Goal: Use online tool/utility: Utilize a website feature to perform a specific function

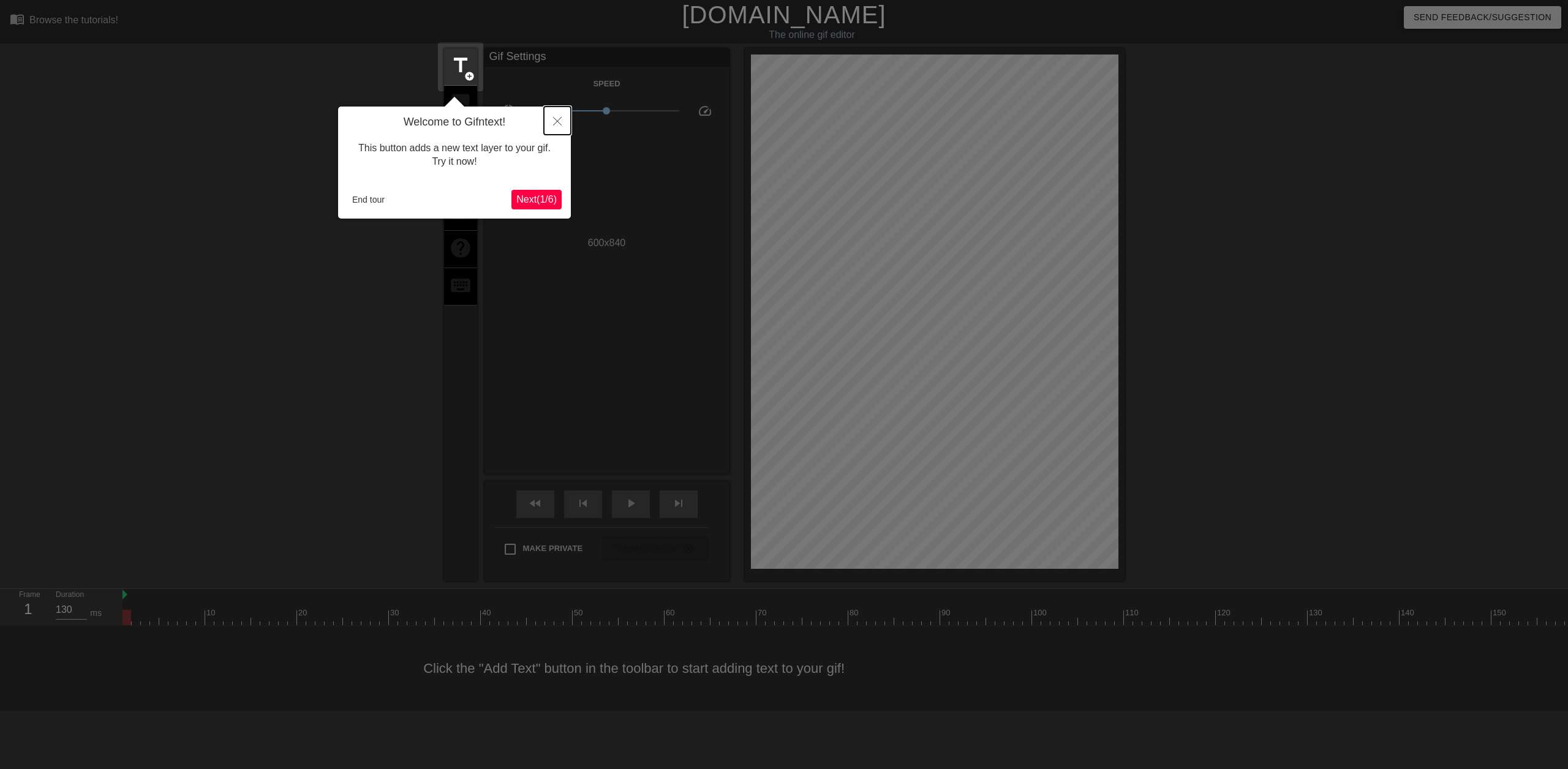
click at [561, 123] on icon "Close" at bounding box center [557, 122] width 9 height 9
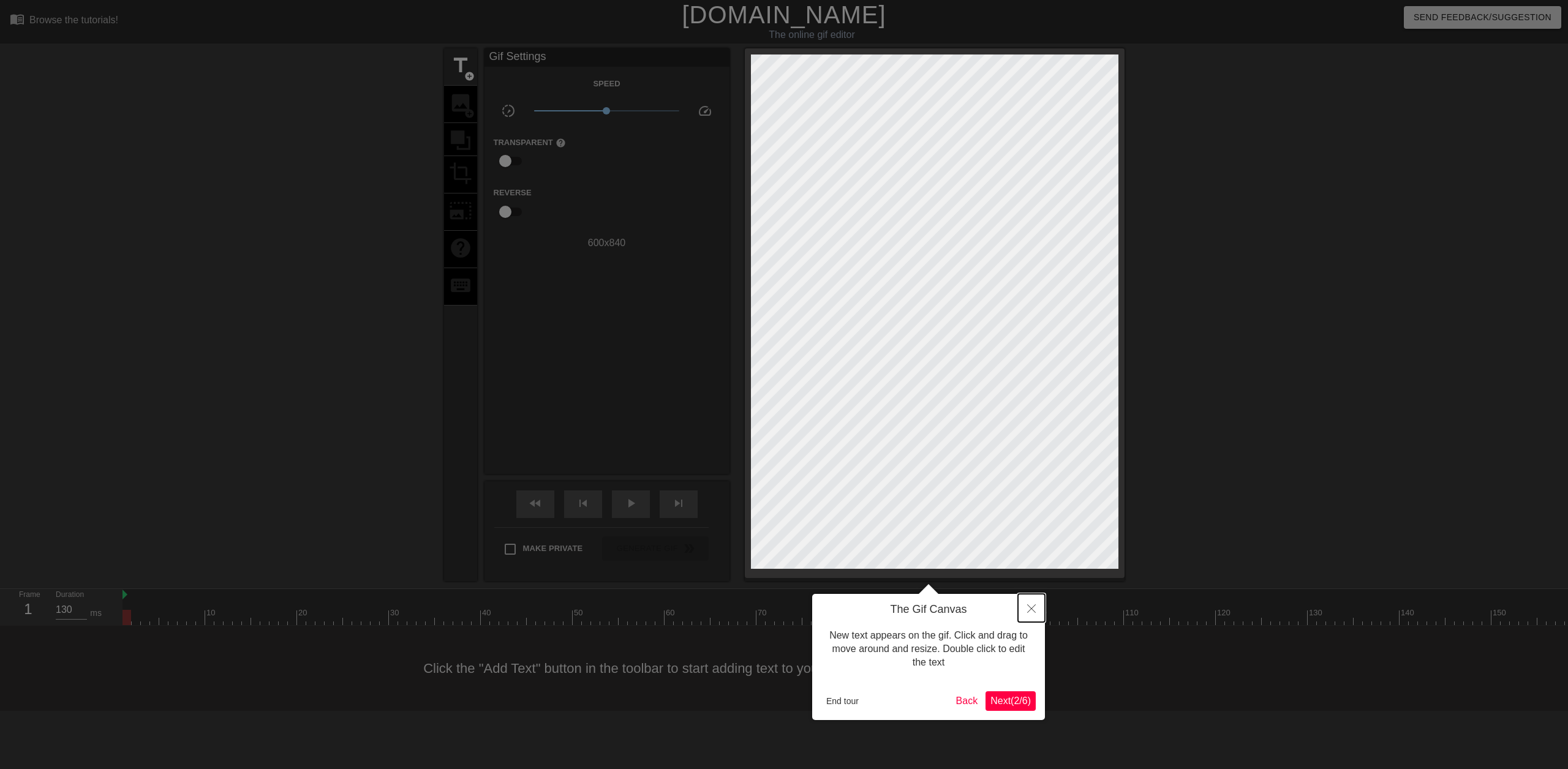
click at [1029, 607] on button "Close" at bounding box center [1031, 608] width 27 height 28
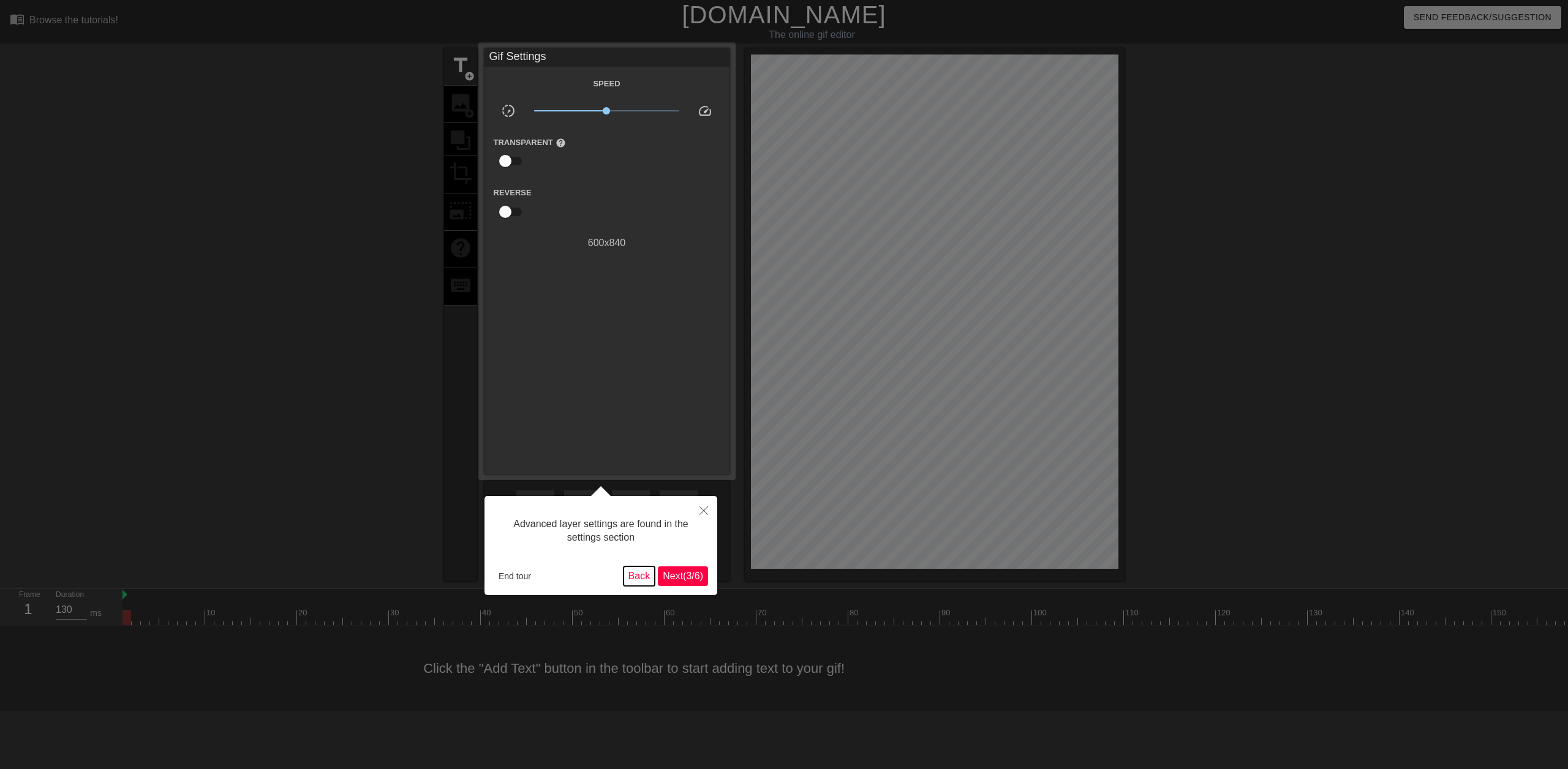
click at [636, 574] on button "Back" at bounding box center [639, 576] width 32 height 20
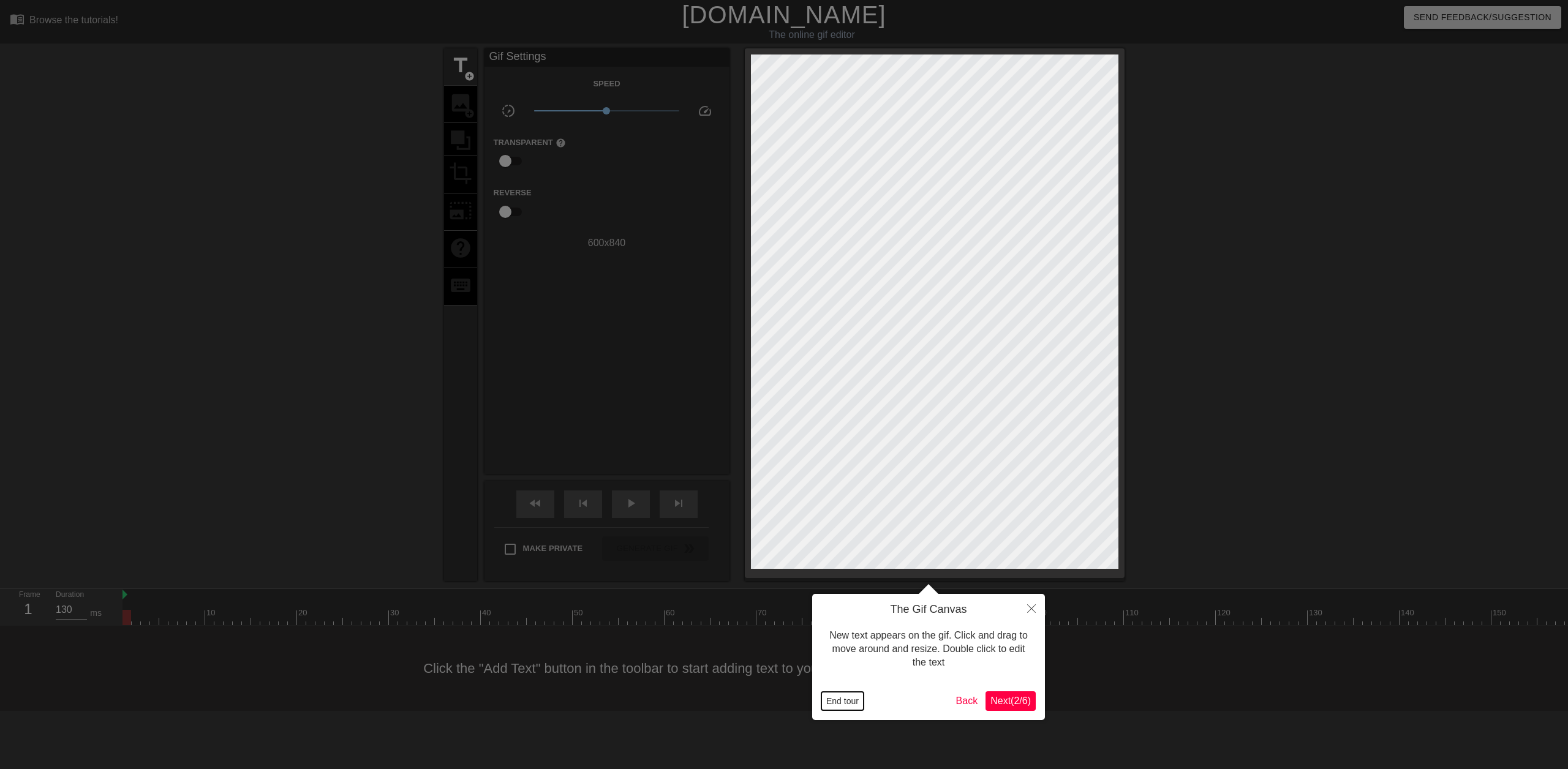
click at [842, 704] on button "End tour" at bounding box center [843, 701] width 43 height 19
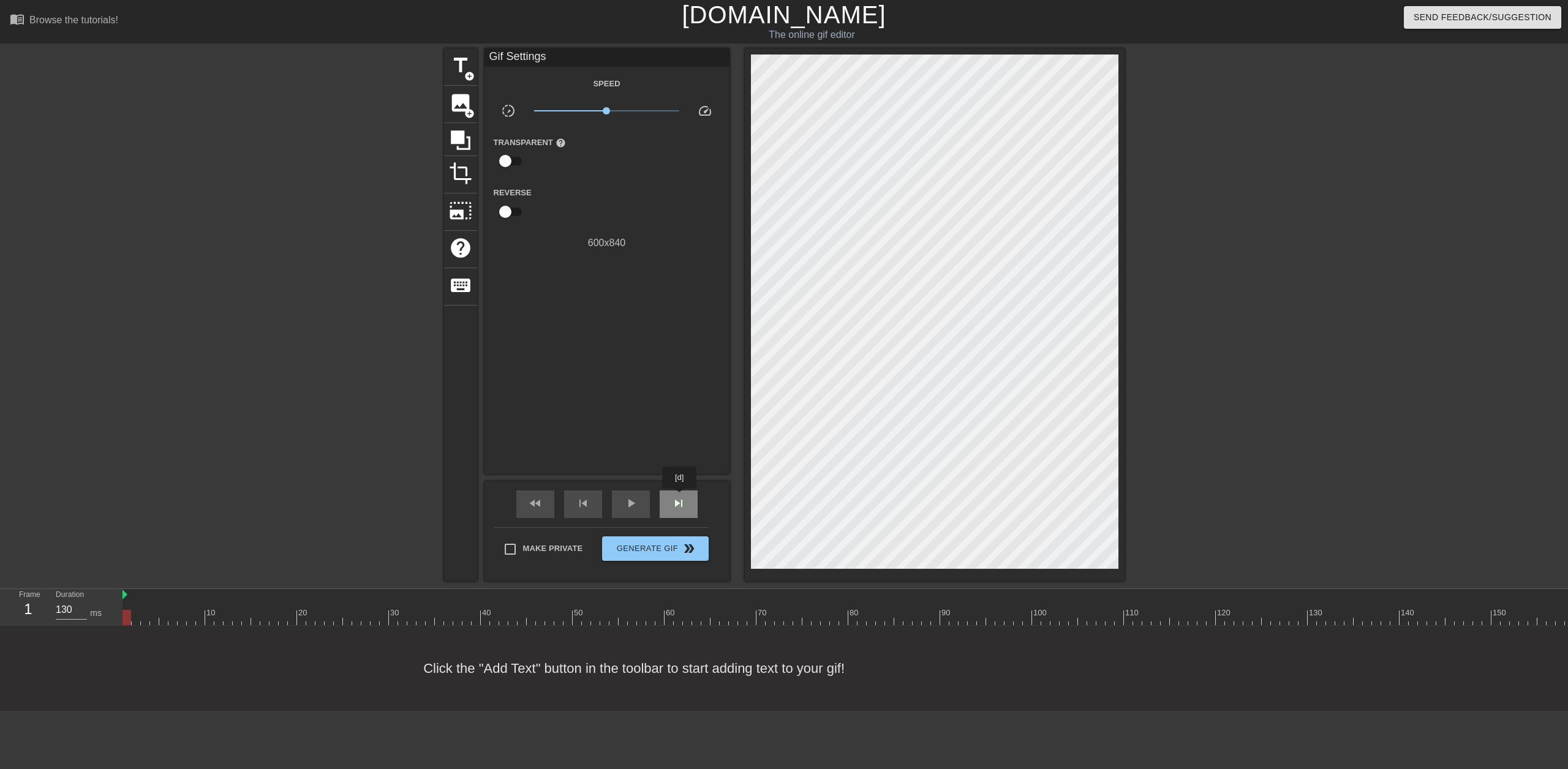
click at [680, 497] on span "skip_next" at bounding box center [678, 503] width 15 height 15
click at [679, 497] on span "skip_next" at bounding box center [678, 503] width 15 height 15
click at [678, 497] on span "skip_next" at bounding box center [678, 503] width 15 height 15
click at [677, 497] on span "skip_next" at bounding box center [678, 503] width 15 height 15
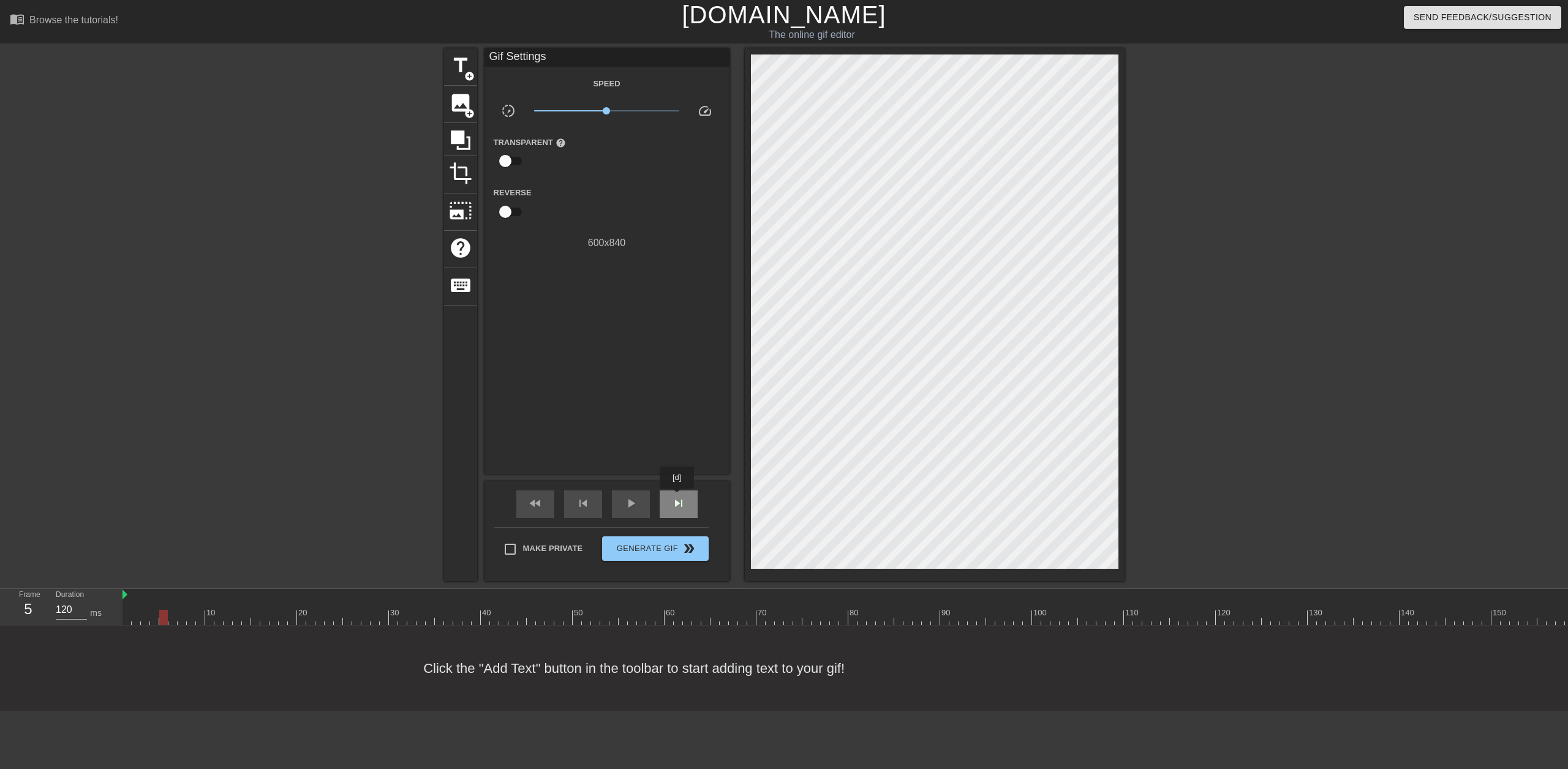
click at [677, 496] on span "skip_next" at bounding box center [678, 503] width 15 height 15
click at [676, 496] on span "skip_next" at bounding box center [678, 503] width 15 height 15
click at [675, 496] on span "skip_next" at bounding box center [678, 503] width 15 height 15
click at [672, 496] on span "skip_next" at bounding box center [678, 503] width 15 height 15
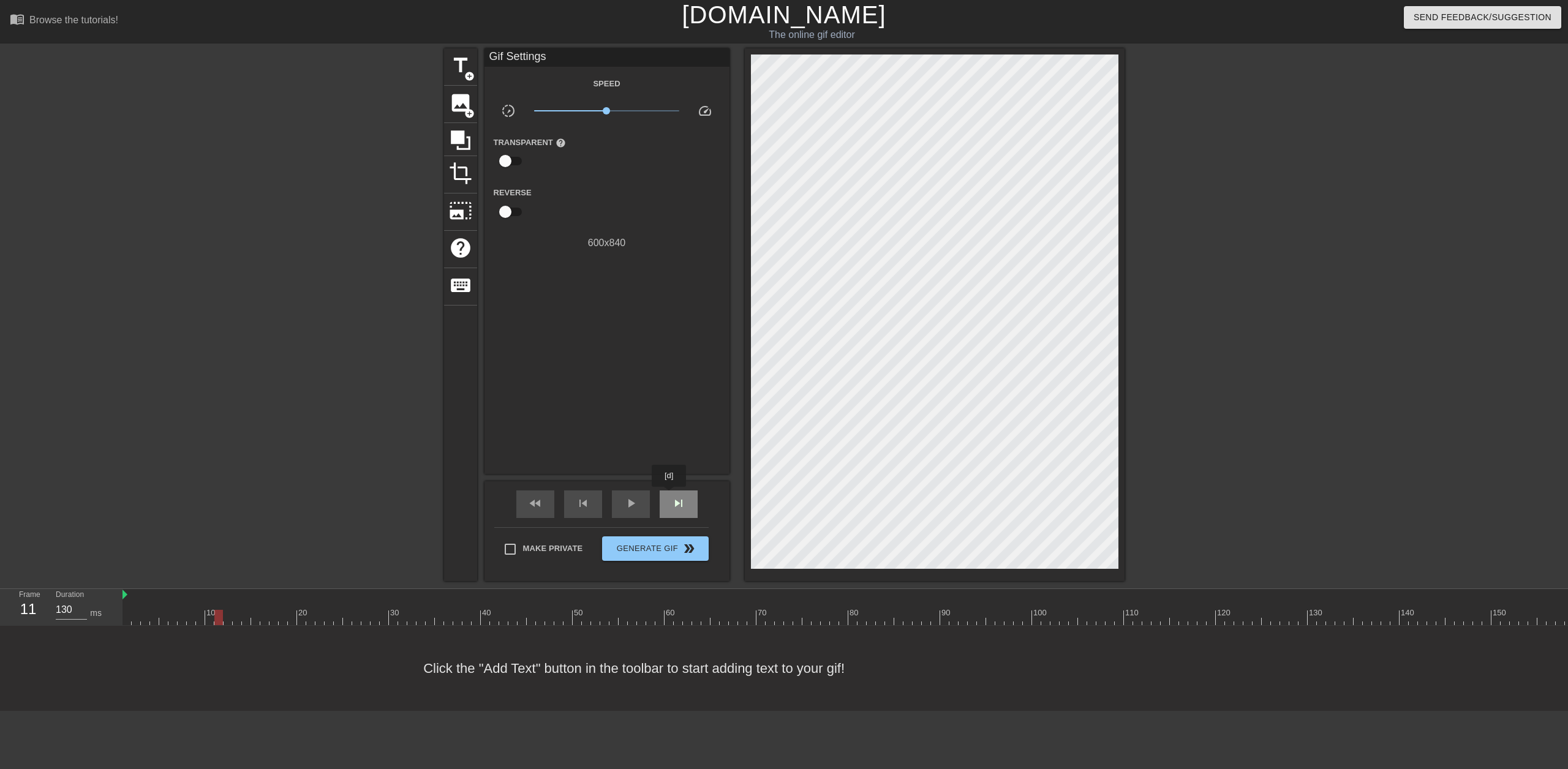
click at [669, 495] on div "skip_next" at bounding box center [678, 504] width 38 height 28
click at [667, 495] on div "skip_next" at bounding box center [678, 504] width 38 height 28
click at [664, 495] on div "skip_next" at bounding box center [678, 504] width 38 height 28
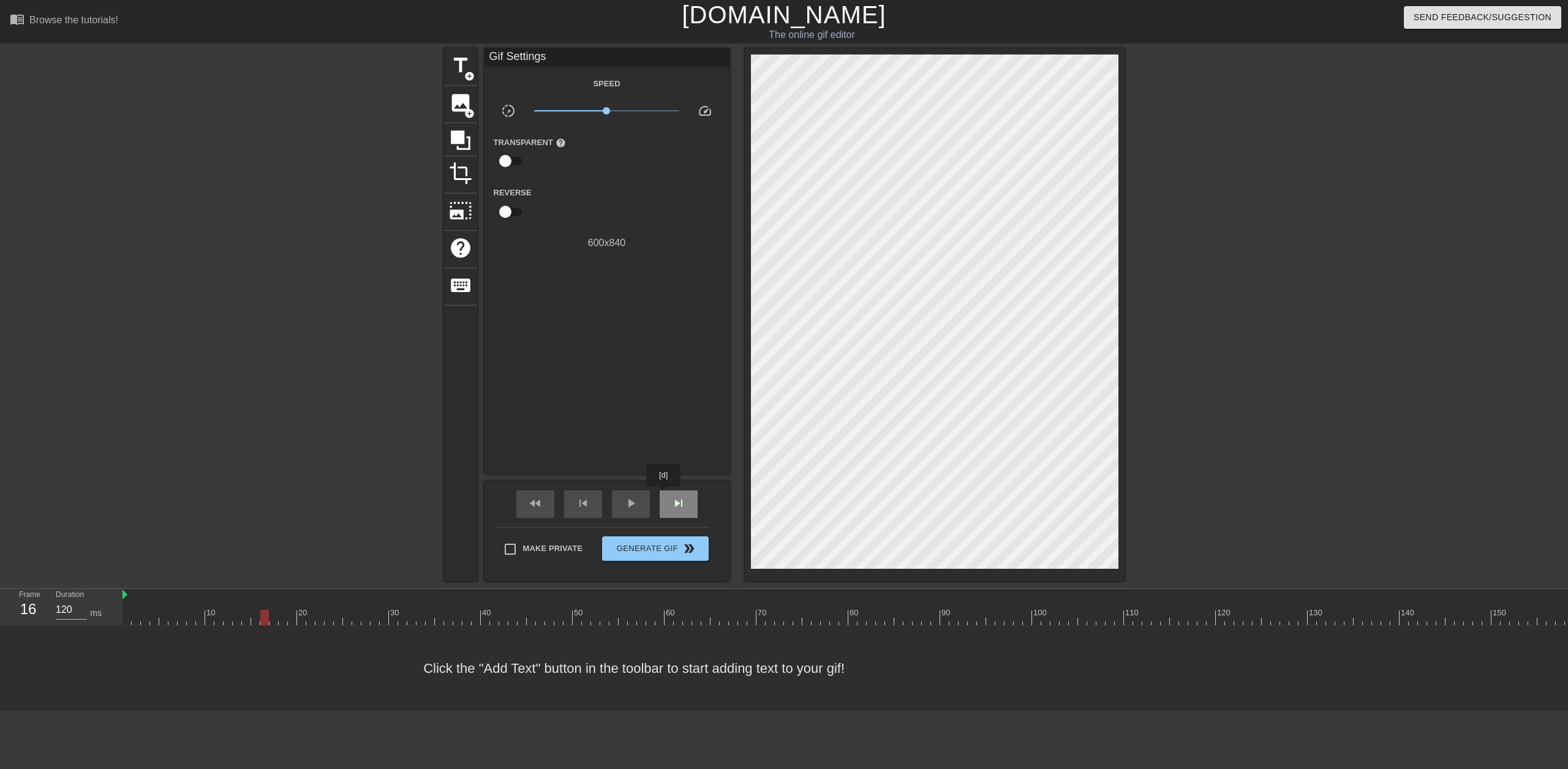
click at [664, 495] on div "skip_next" at bounding box center [678, 504] width 38 height 28
click at [662, 495] on div "skip_next" at bounding box center [678, 504] width 38 height 28
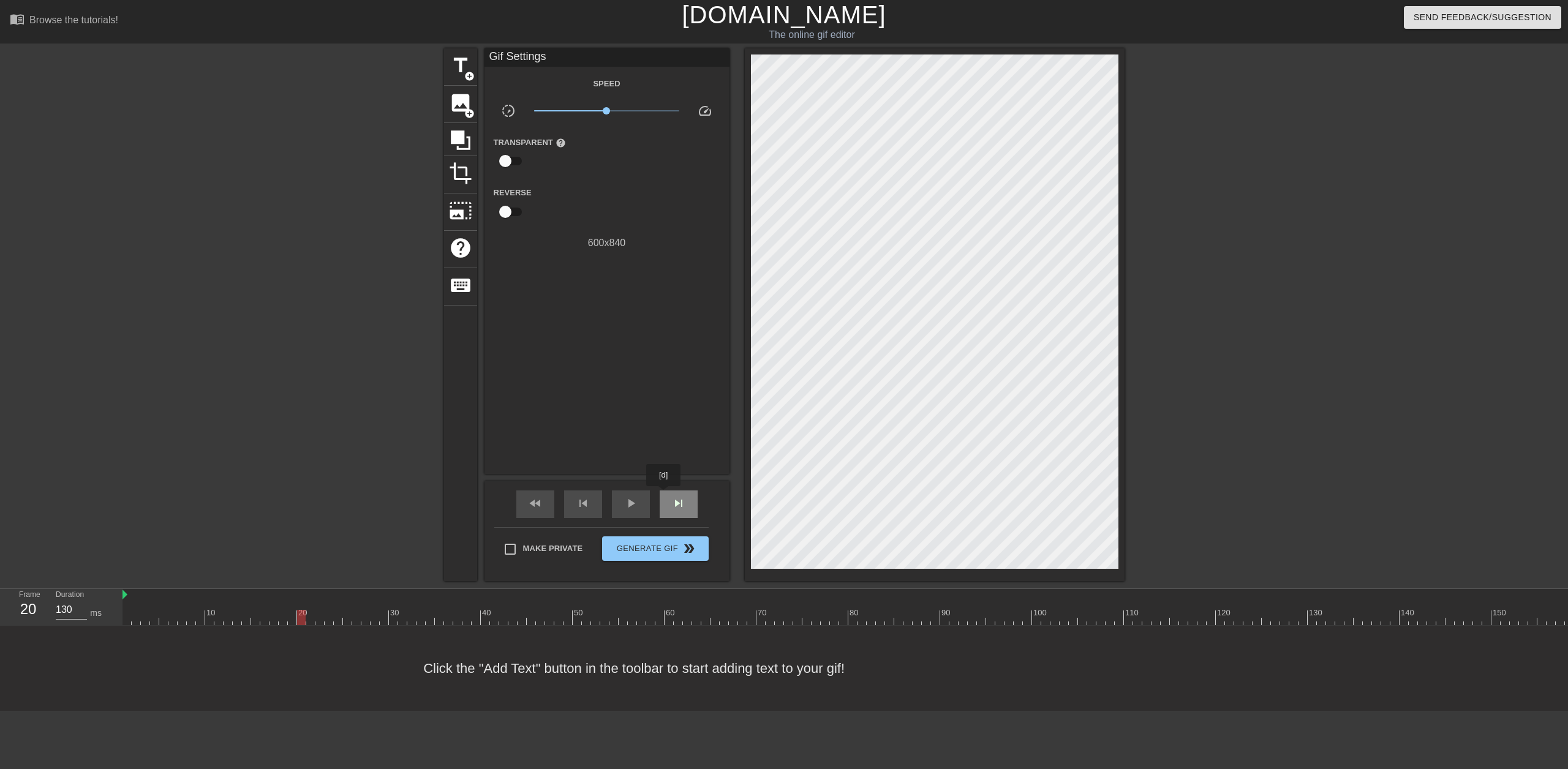
click at [662, 495] on div "skip_next" at bounding box center [678, 504] width 38 height 28
click at [545, 508] on div "fast_rewind" at bounding box center [535, 504] width 38 height 28
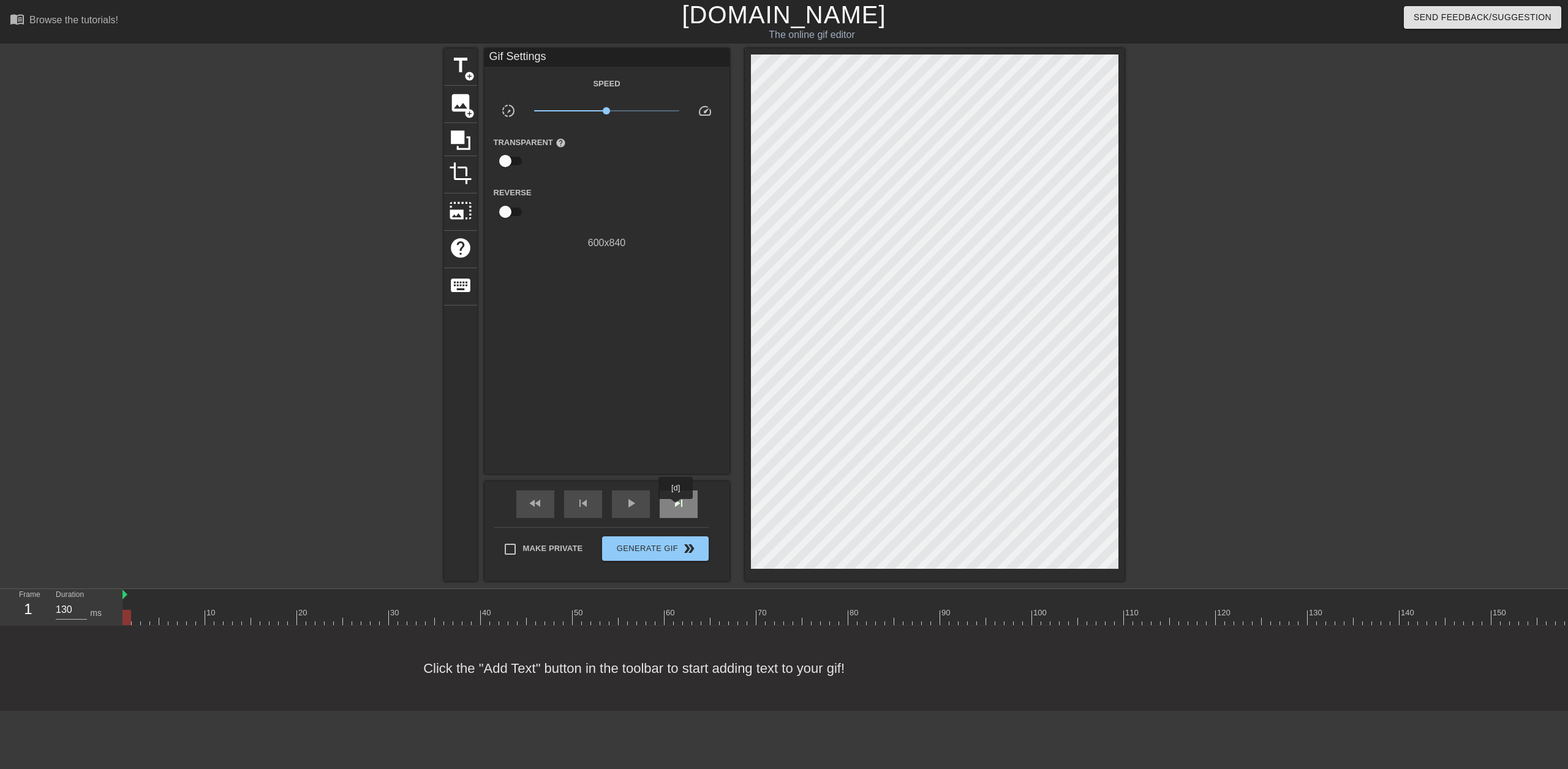
click at [677, 507] on span "skip_next" at bounding box center [678, 503] width 15 height 15
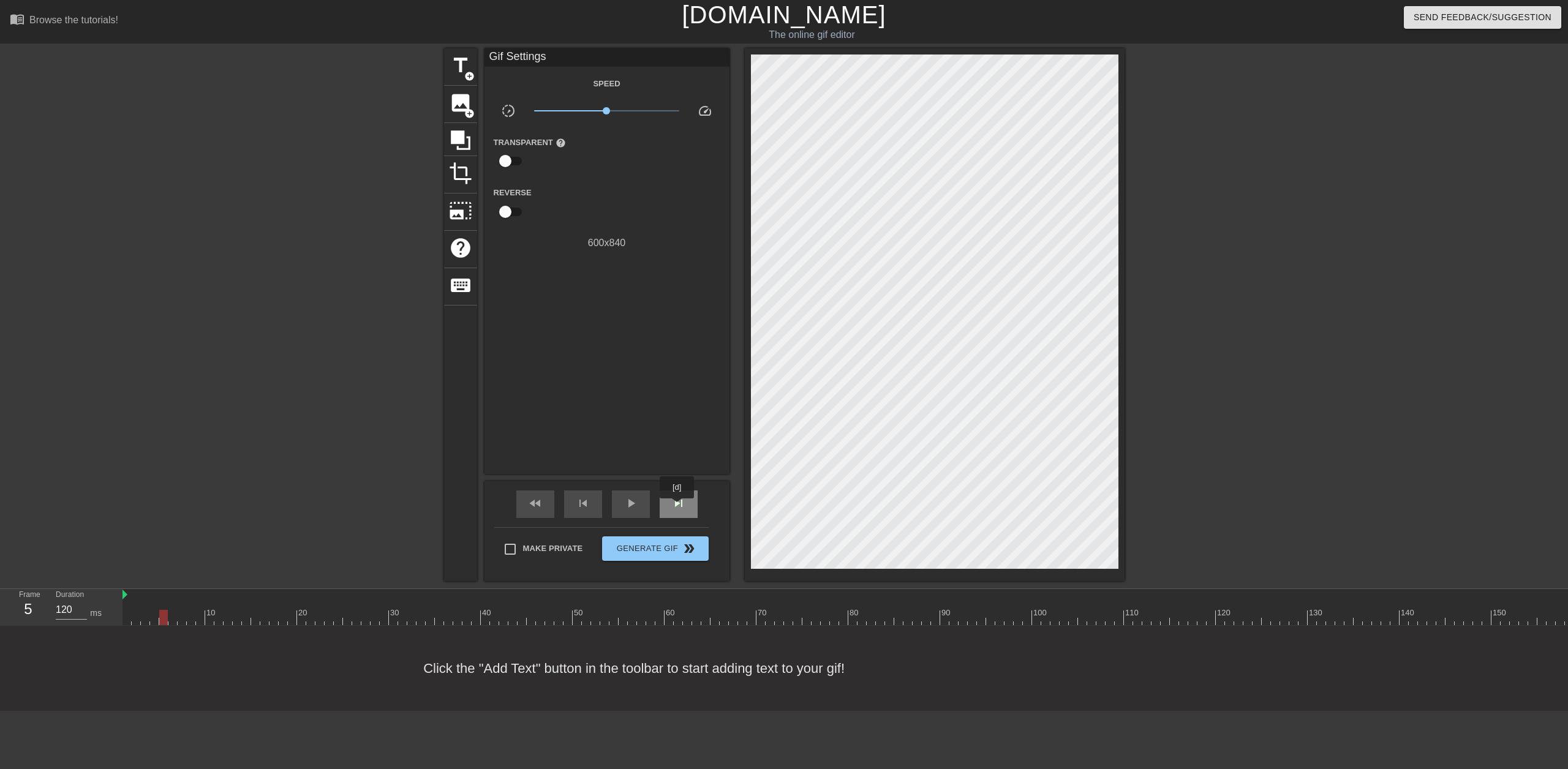
click at [677, 507] on span "skip_next" at bounding box center [678, 503] width 15 height 15
click at [677, 506] on span "skip_next" at bounding box center [678, 503] width 15 height 15
click at [676, 506] on span "skip_next" at bounding box center [678, 503] width 15 height 15
click at [671, 505] on span "skip_next" at bounding box center [678, 503] width 15 height 15
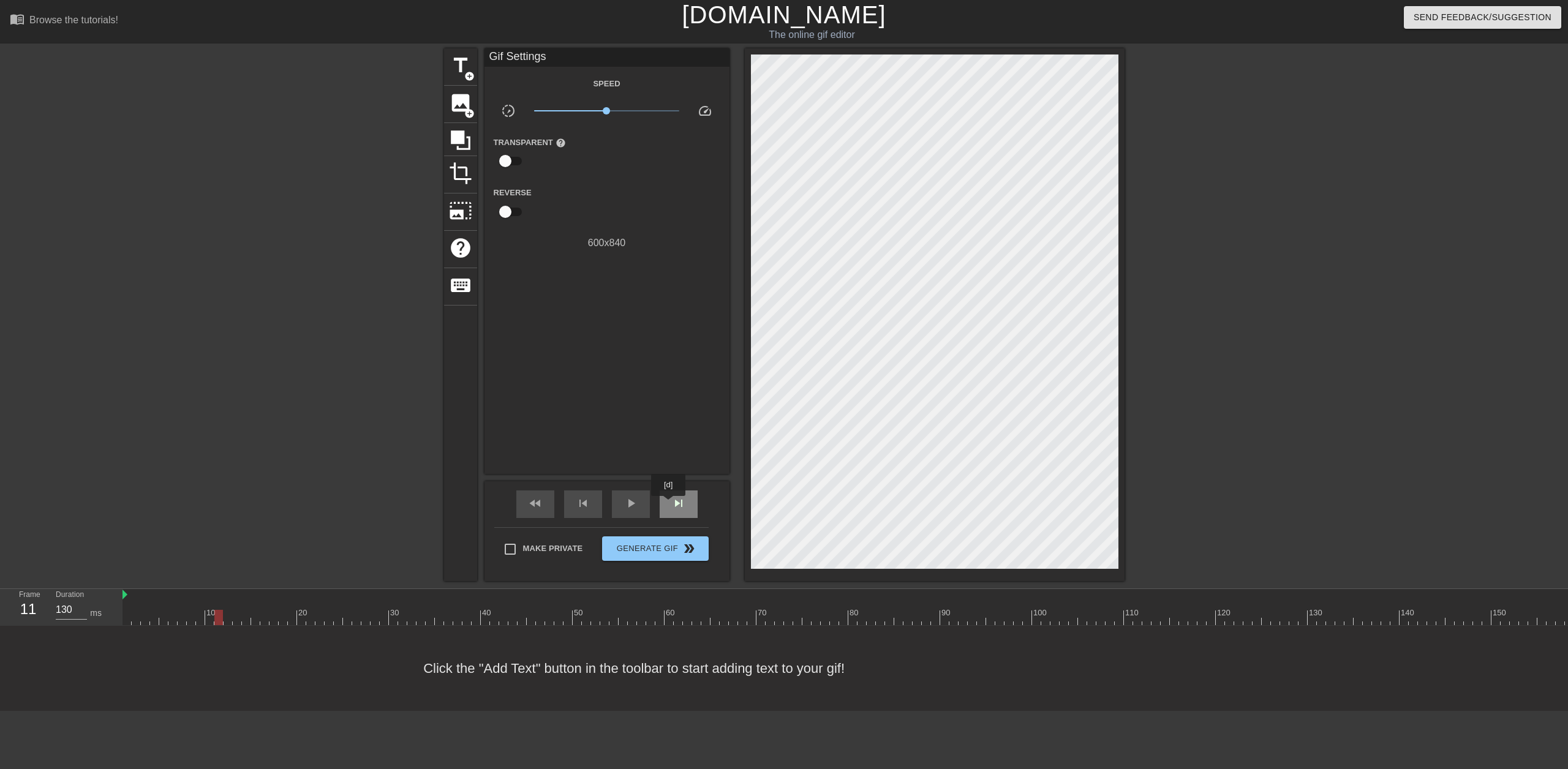
click at [668, 505] on div "skip_next" at bounding box center [678, 504] width 38 height 28
type input "120"
click at [464, 64] on span "title" at bounding box center [460, 66] width 23 height 23
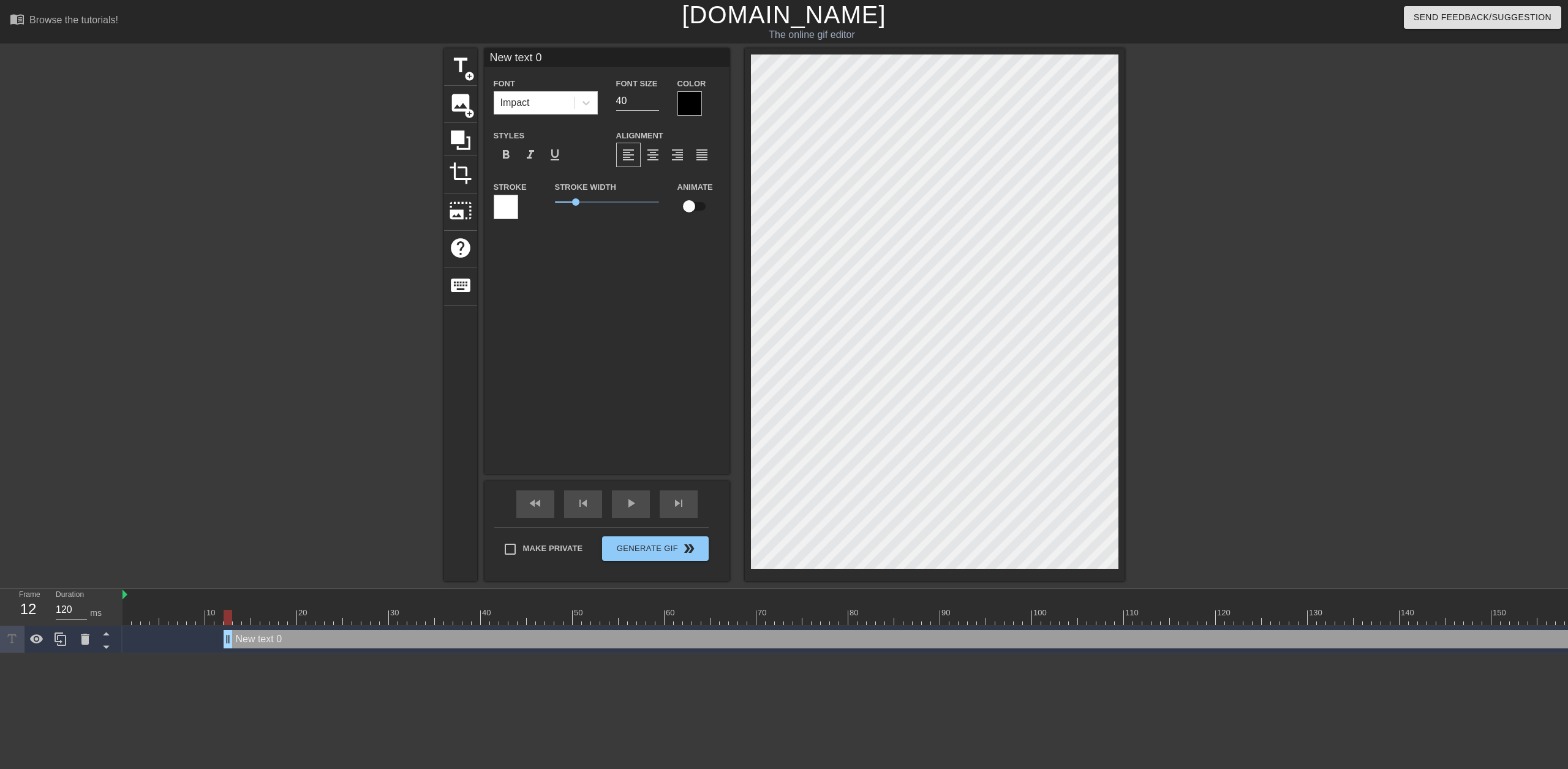
click at [513, 61] on input "New text 0" at bounding box center [607, 57] width 245 height 19
click at [515, 61] on input "New text 0" at bounding box center [607, 57] width 245 height 19
type input "1"
click at [682, 104] on div at bounding box center [690, 104] width 25 height 25
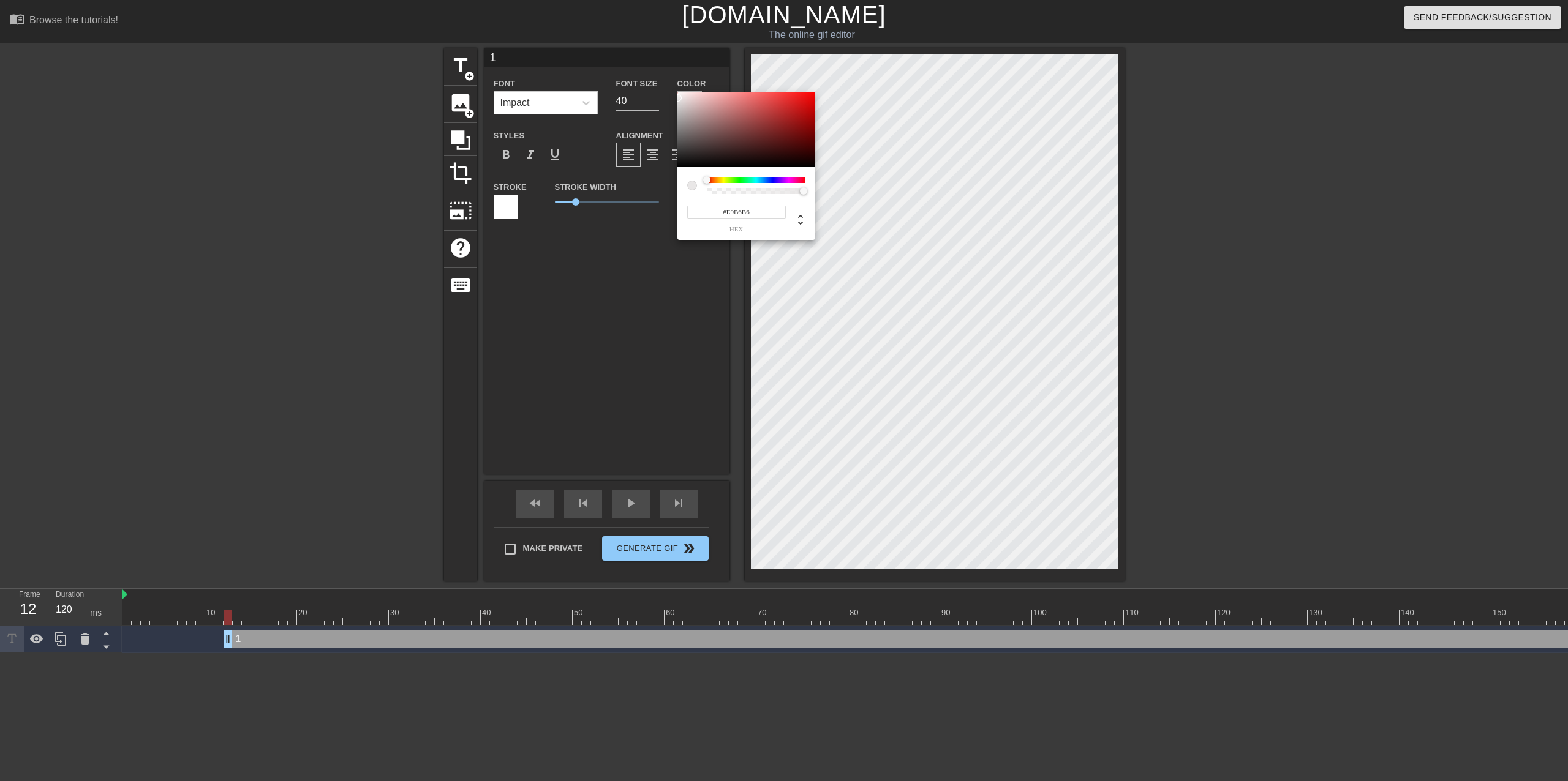
type input "#FFFFFF"
drag, startPoint x: 678, startPoint y: 98, endPoint x: 667, endPoint y: 76, distance: 24.6
click at [668, 76] on div "#FFFFFF hex" at bounding box center [784, 390] width 1568 height 781
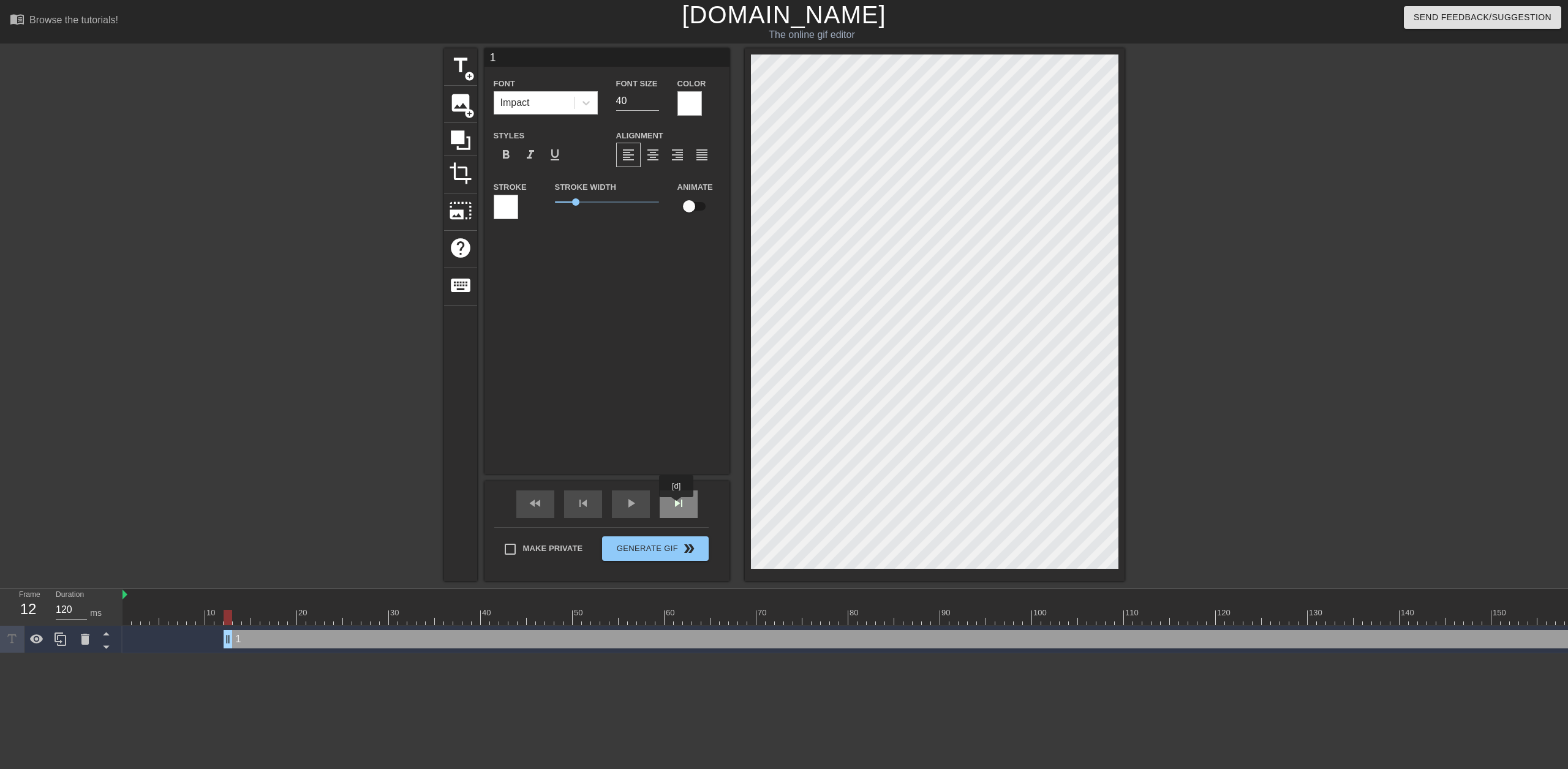
click at [676, 506] on span "skip_next" at bounding box center [678, 503] width 15 height 15
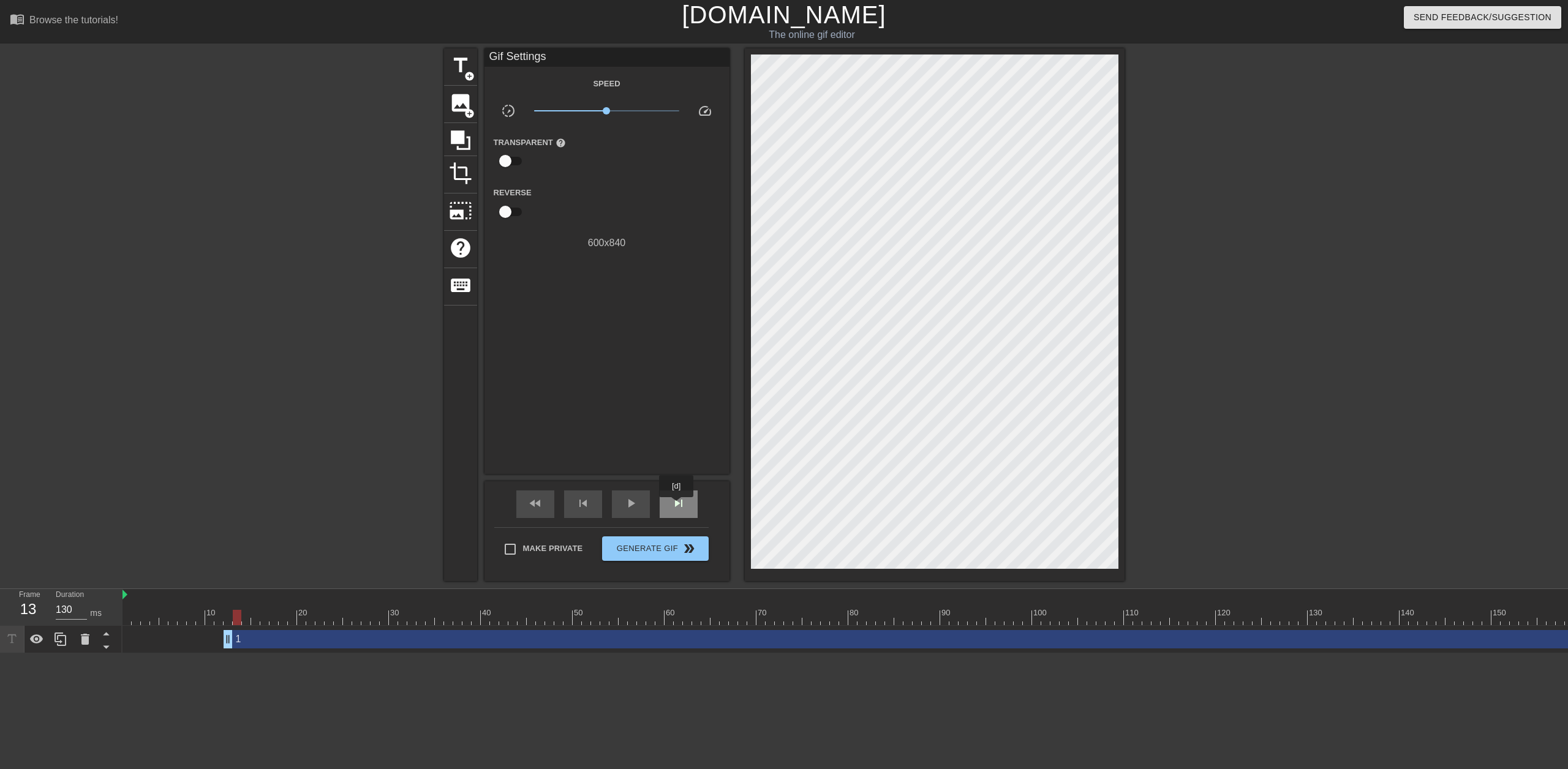
click at [675, 506] on span "skip_next" at bounding box center [678, 503] width 15 height 15
click at [674, 505] on span "skip_next" at bounding box center [678, 503] width 15 height 15
click at [672, 505] on span "skip_next" at bounding box center [678, 503] width 15 height 15
click at [672, 503] on span "skip_next" at bounding box center [678, 503] width 15 height 15
click at [671, 502] on span "skip_next" at bounding box center [678, 503] width 15 height 15
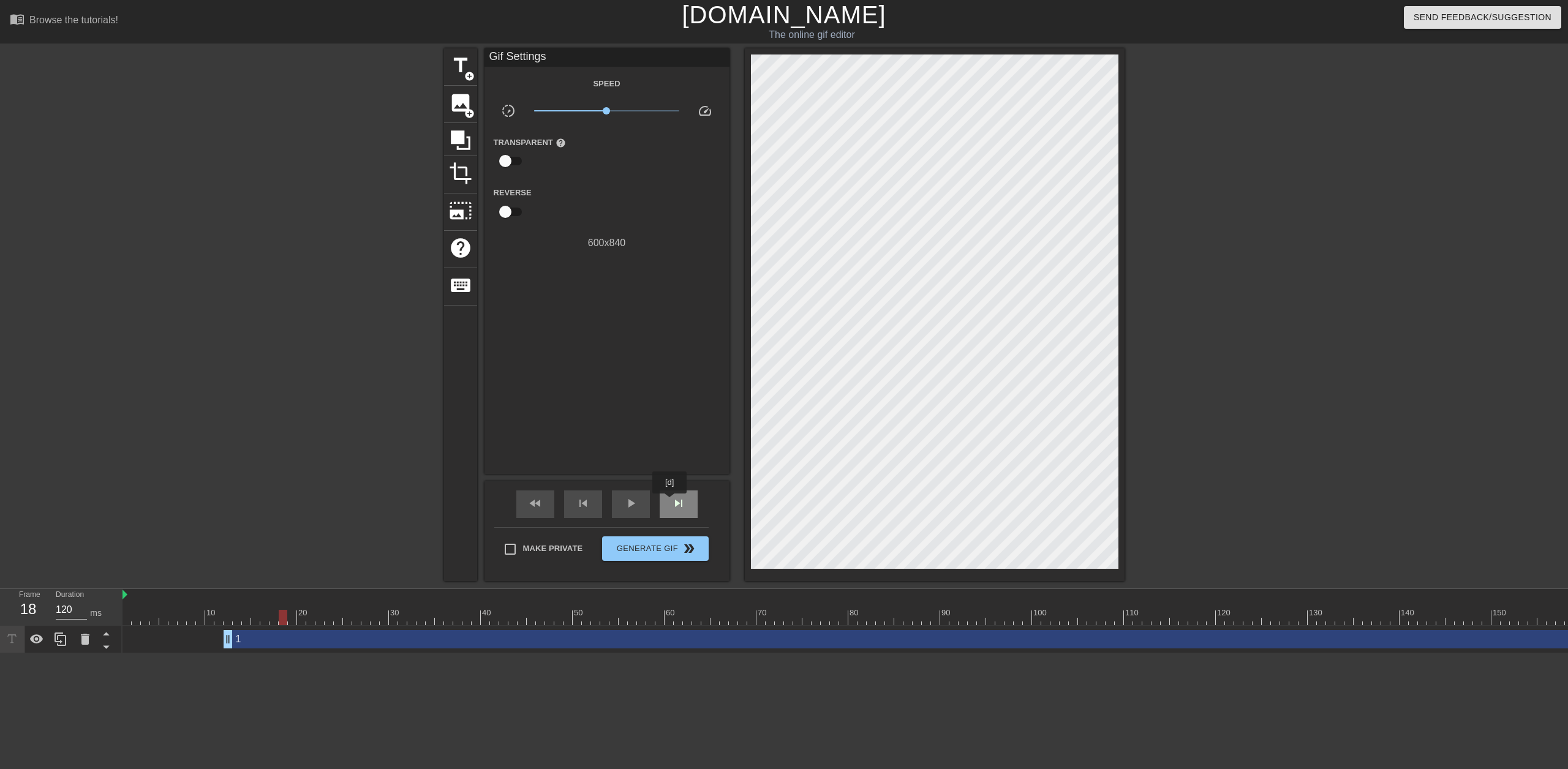
click at [671, 502] on span "skip_next" at bounding box center [678, 503] width 15 height 15
click at [671, 501] on span "skip_next" at bounding box center [678, 503] width 15 height 15
click at [671, 501] on span "skip_next" at bounding box center [678, 503] width 15 height 15
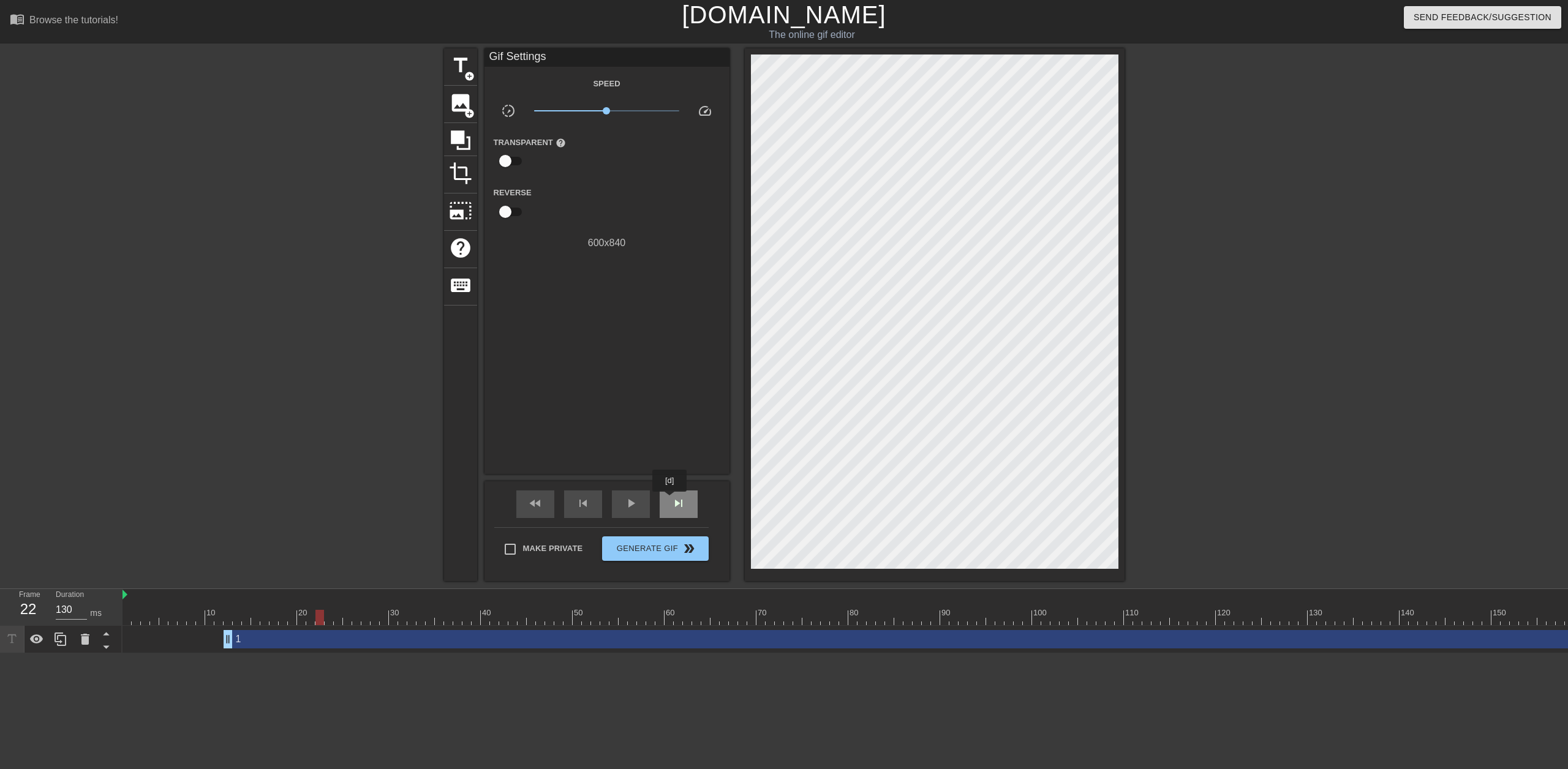
click at [669, 498] on div "skip_next" at bounding box center [678, 504] width 38 height 28
click at [581, 505] on span "skip_previous" at bounding box center [583, 503] width 15 height 15
click at [580, 503] on span "skip_previous" at bounding box center [583, 503] width 15 height 15
click at [579, 503] on span "skip_previous" at bounding box center [583, 503] width 15 height 15
click at [682, 501] on span "skip_next" at bounding box center [678, 503] width 15 height 15
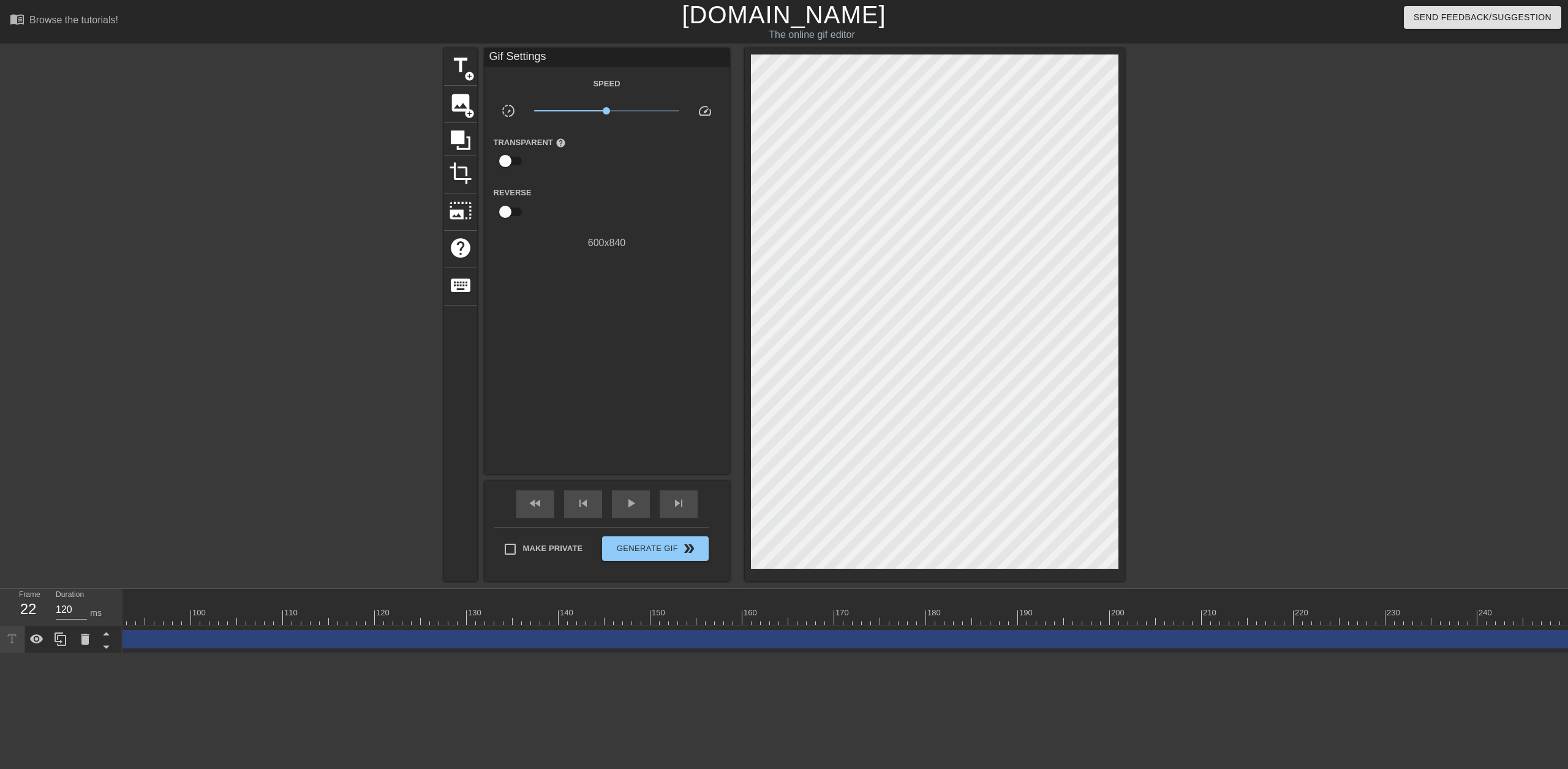
scroll to position [0, 863]
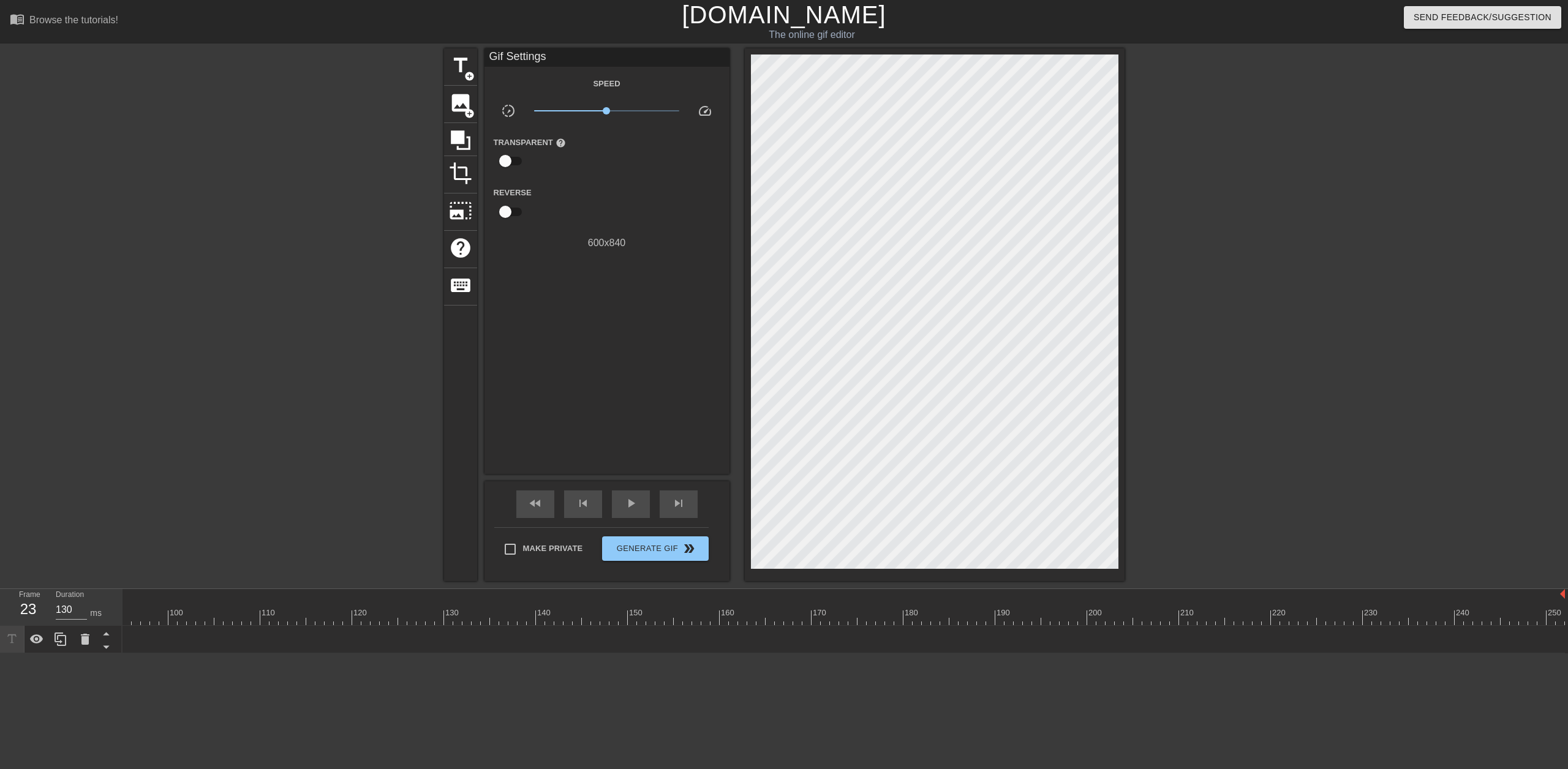
type input "120"
drag, startPoint x: 1556, startPoint y: 645, endPoint x: -547, endPoint y: 608, distance: 2103.3
click at [0, 608] on html "menu_book Browse the tutorials! Gifntext.com The online gif editor Send Feedbac…" at bounding box center [784, 326] width 1568 height 653
click at [58, 643] on icon at bounding box center [60, 639] width 12 height 13
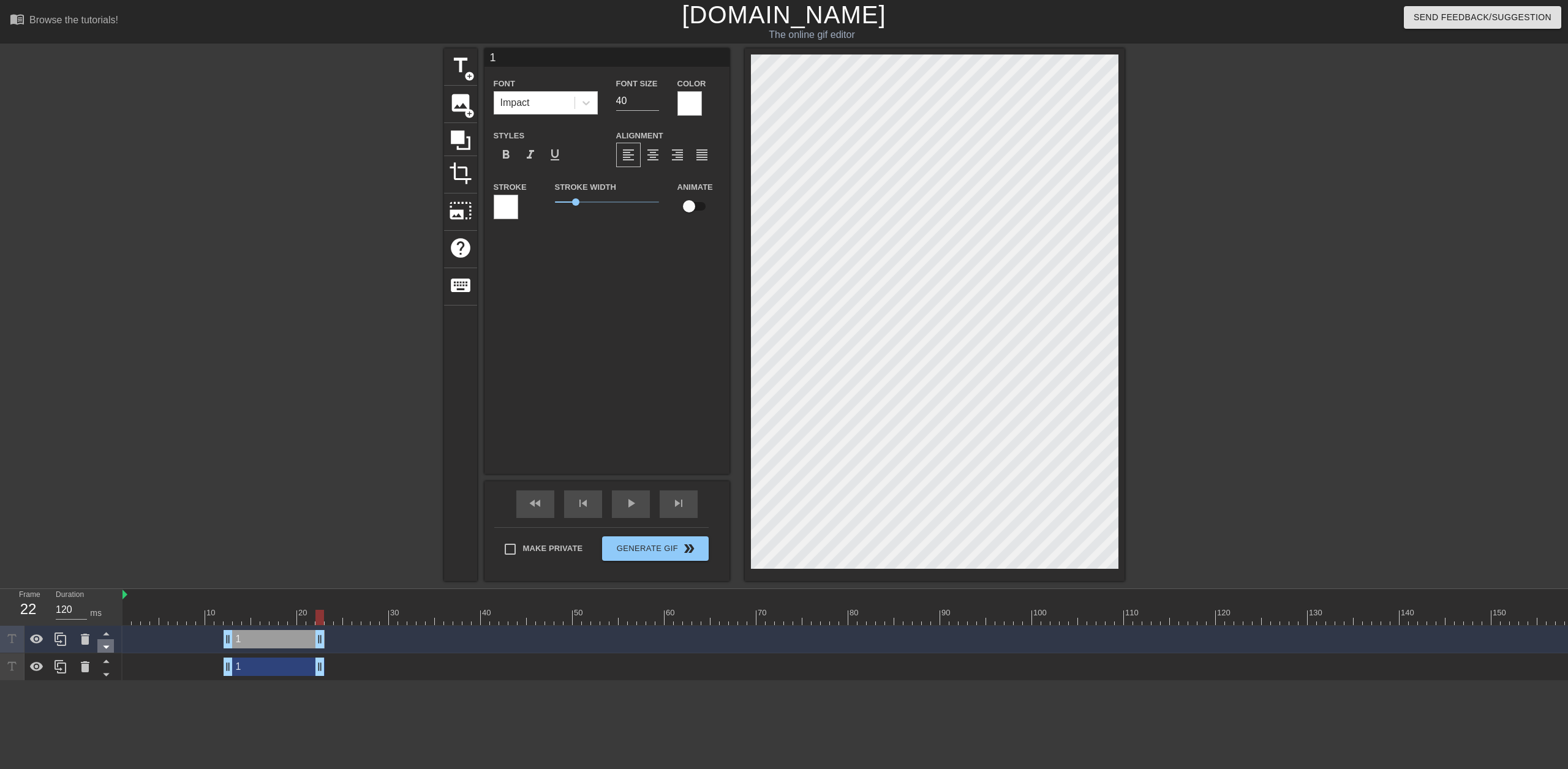
click at [111, 652] on icon at bounding box center [106, 646] width 15 height 15
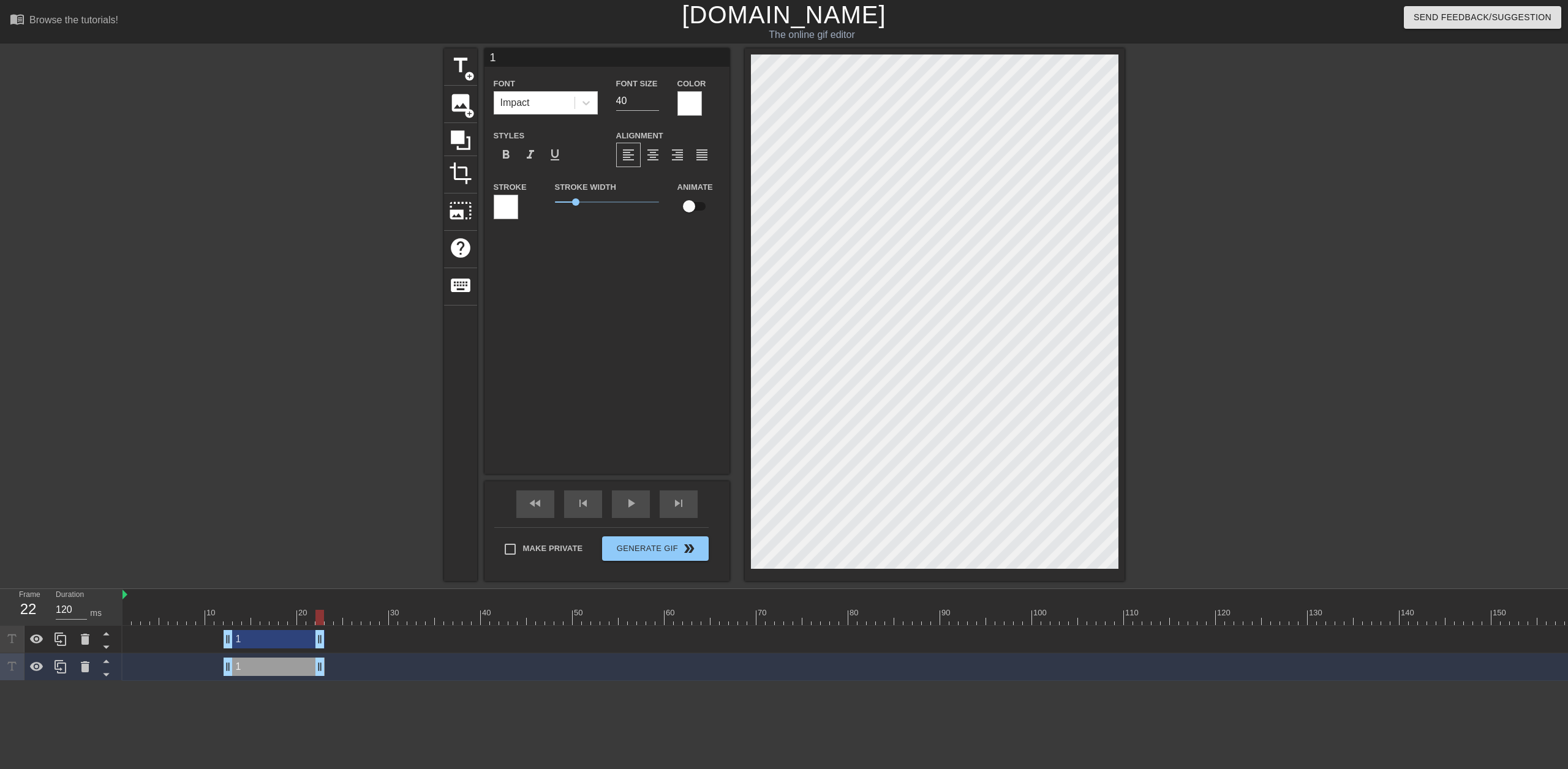
click at [517, 52] on input "1" at bounding box center [607, 57] width 245 height 19
type input "2"
drag, startPoint x: 281, startPoint y: 665, endPoint x: 378, endPoint y: 665, distance: 97.0
click at [378, 665] on div "2 drag_handle drag_handle" at bounding box center [375, 667] width 101 height 19
click at [671, 505] on span "skip_next" at bounding box center [678, 503] width 15 height 15
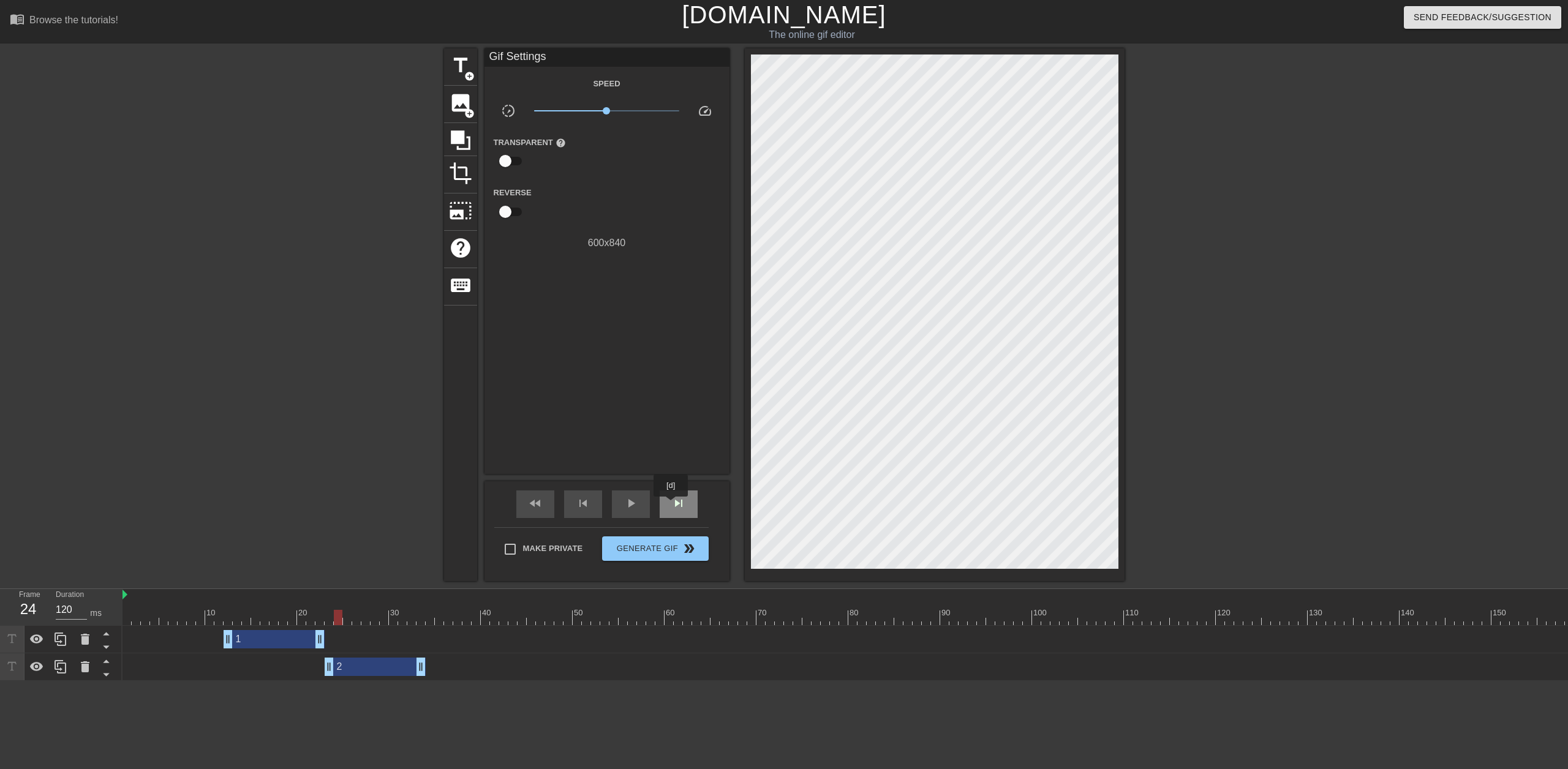
click at [671, 505] on span "skip_next" at bounding box center [678, 503] width 15 height 15
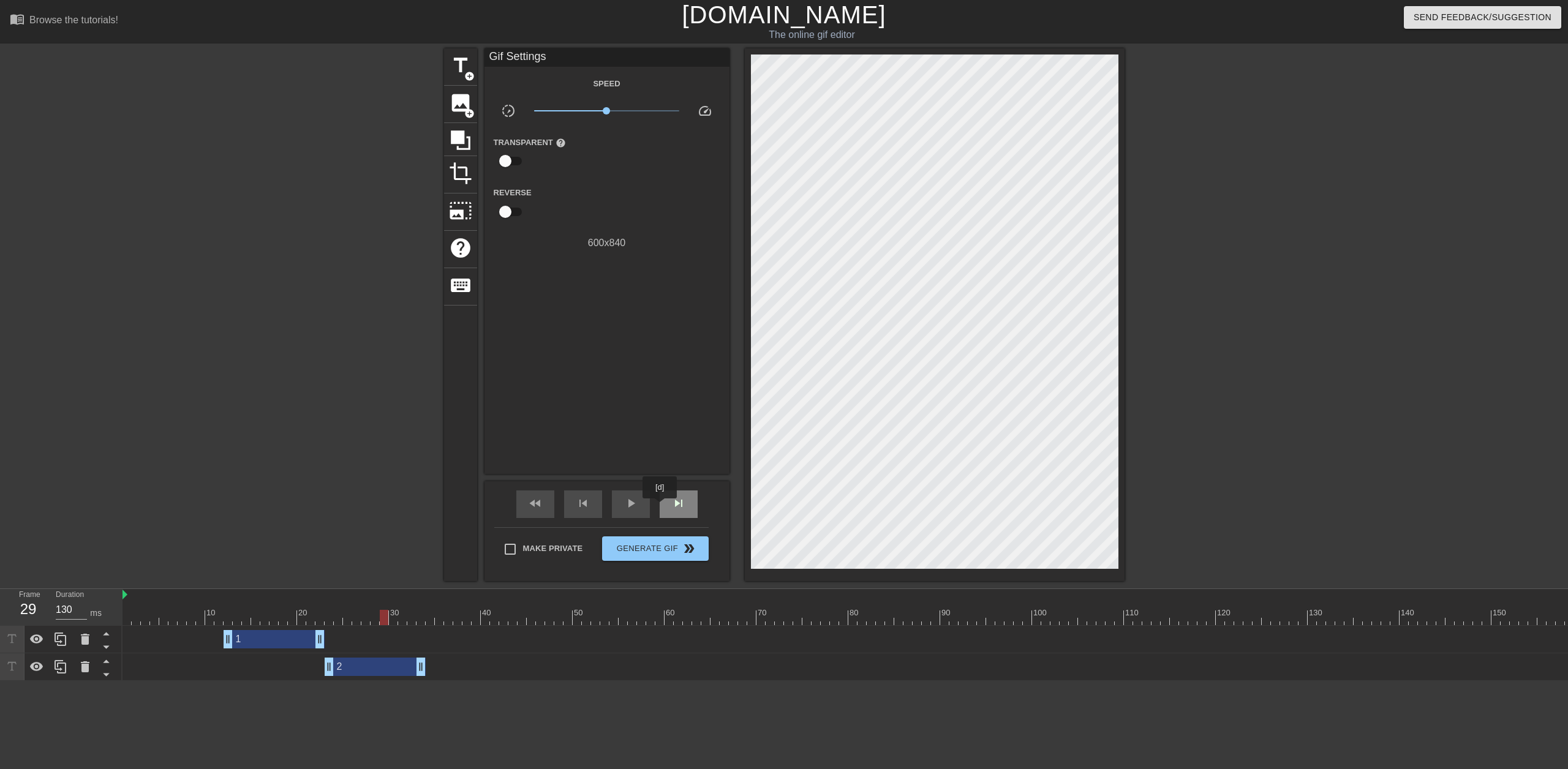
click at [660, 508] on div "skip_next" at bounding box center [678, 504] width 38 height 28
type input "120"
drag, startPoint x: 420, startPoint y: 668, endPoint x: 389, endPoint y: 669, distance: 31.0
click at [64, 671] on icon at bounding box center [60, 667] width 15 height 15
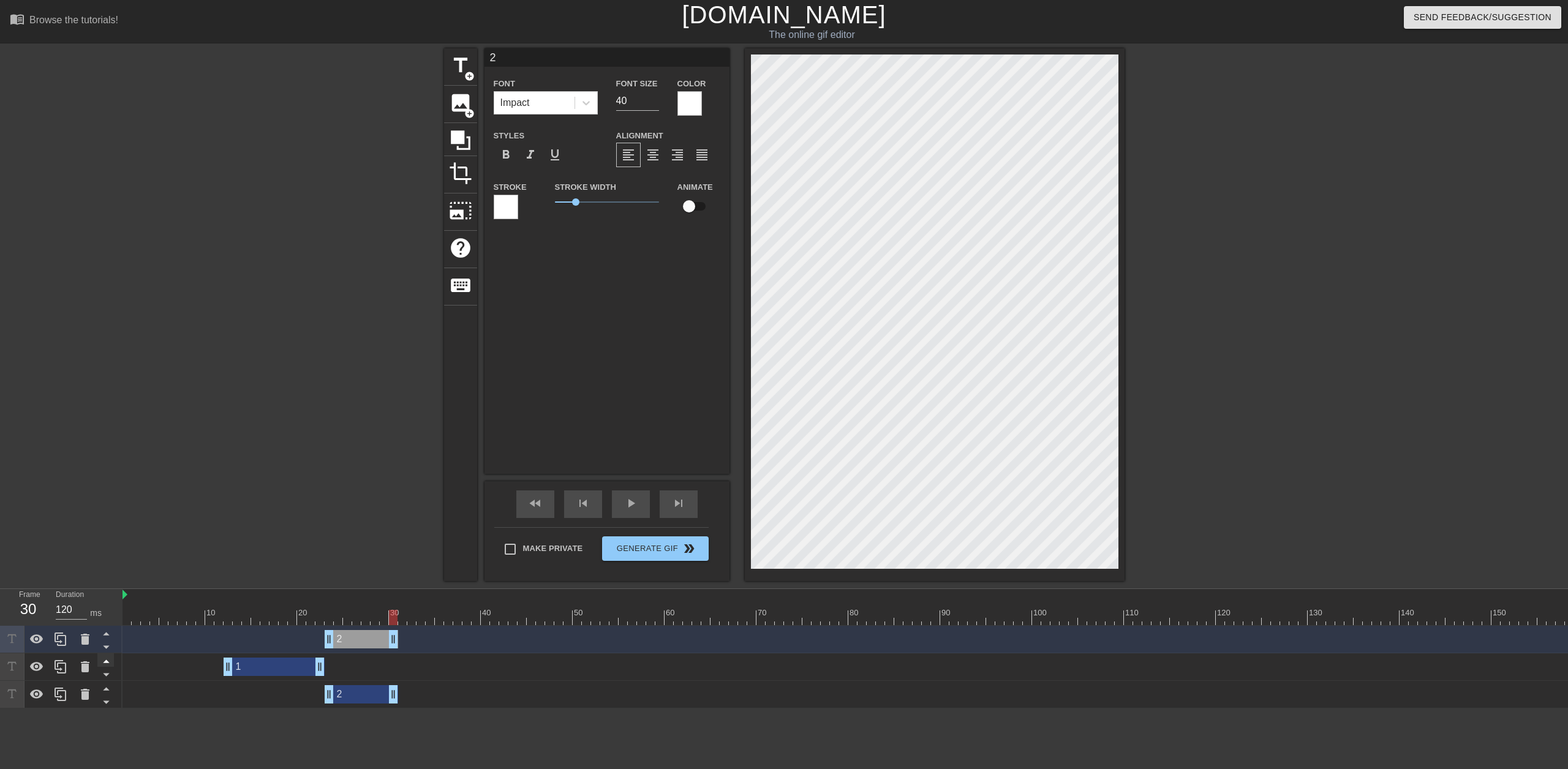
click at [106, 653] on div at bounding box center [106, 660] width 17 height 13
click at [106, 647] on icon at bounding box center [106, 647] width 6 height 3
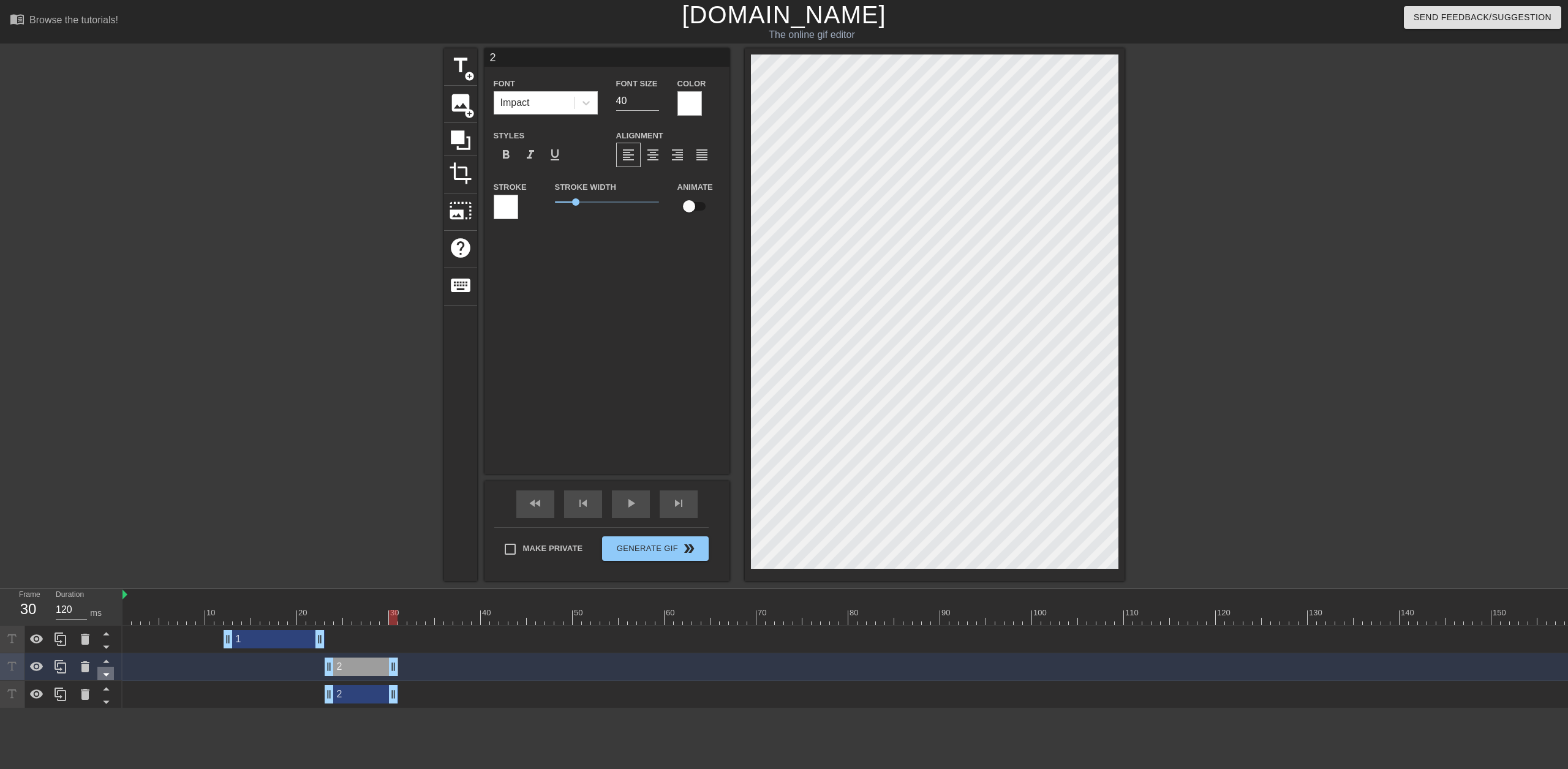
click at [108, 672] on icon at bounding box center [106, 674] width 15 height 15
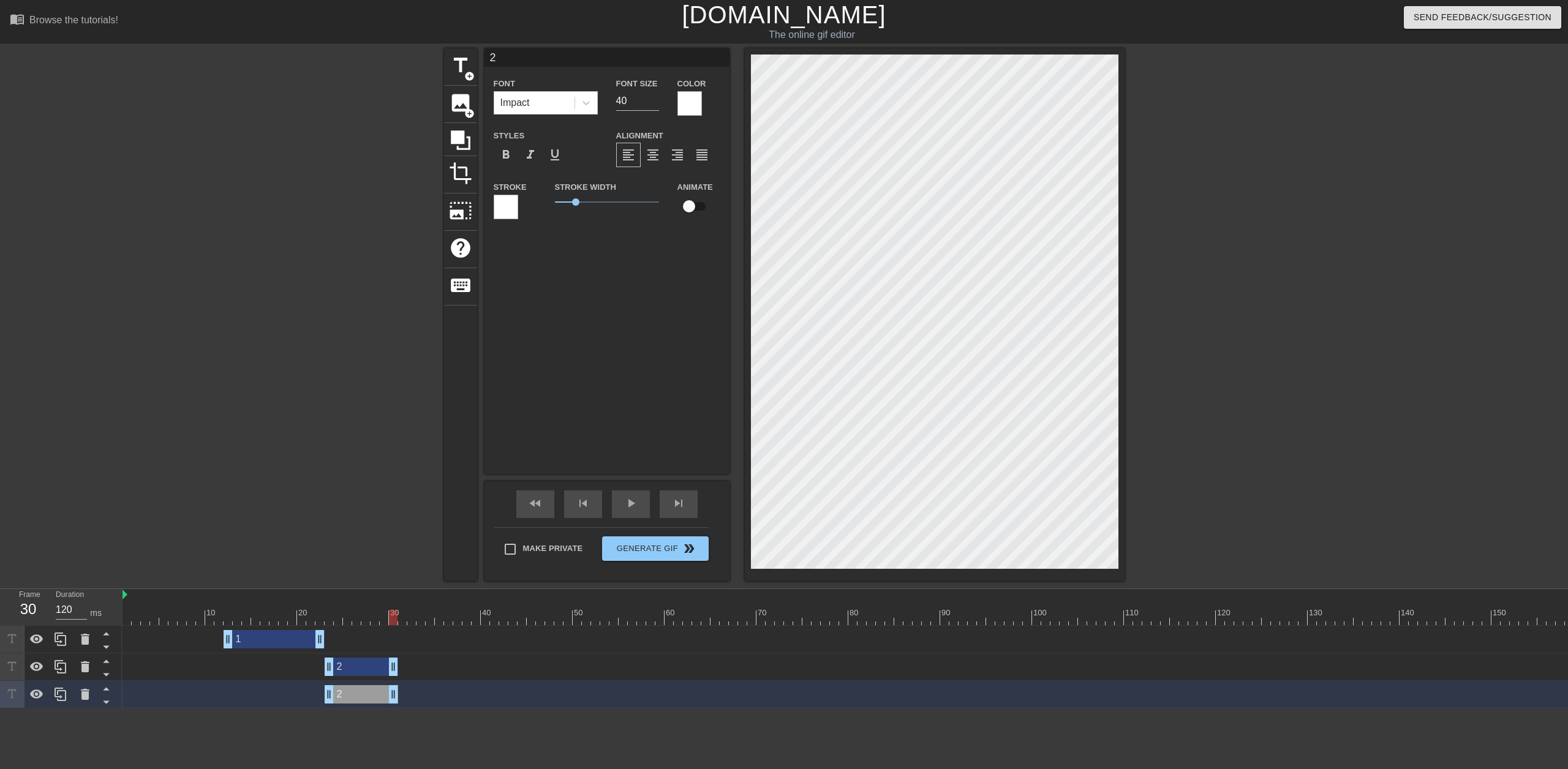
click at [522, 60] on input "2" at bounding box center [607, 57] width 245 height 19
type input "3"
drag, startPoint x: 380, startPoint y: 696, endPoint x: 457, endPoint y: 702, distance: 77.2
click at [457, 702] on div "3 drag_handle drag_handle" at bounding box center [435, 694] width 74 height 19
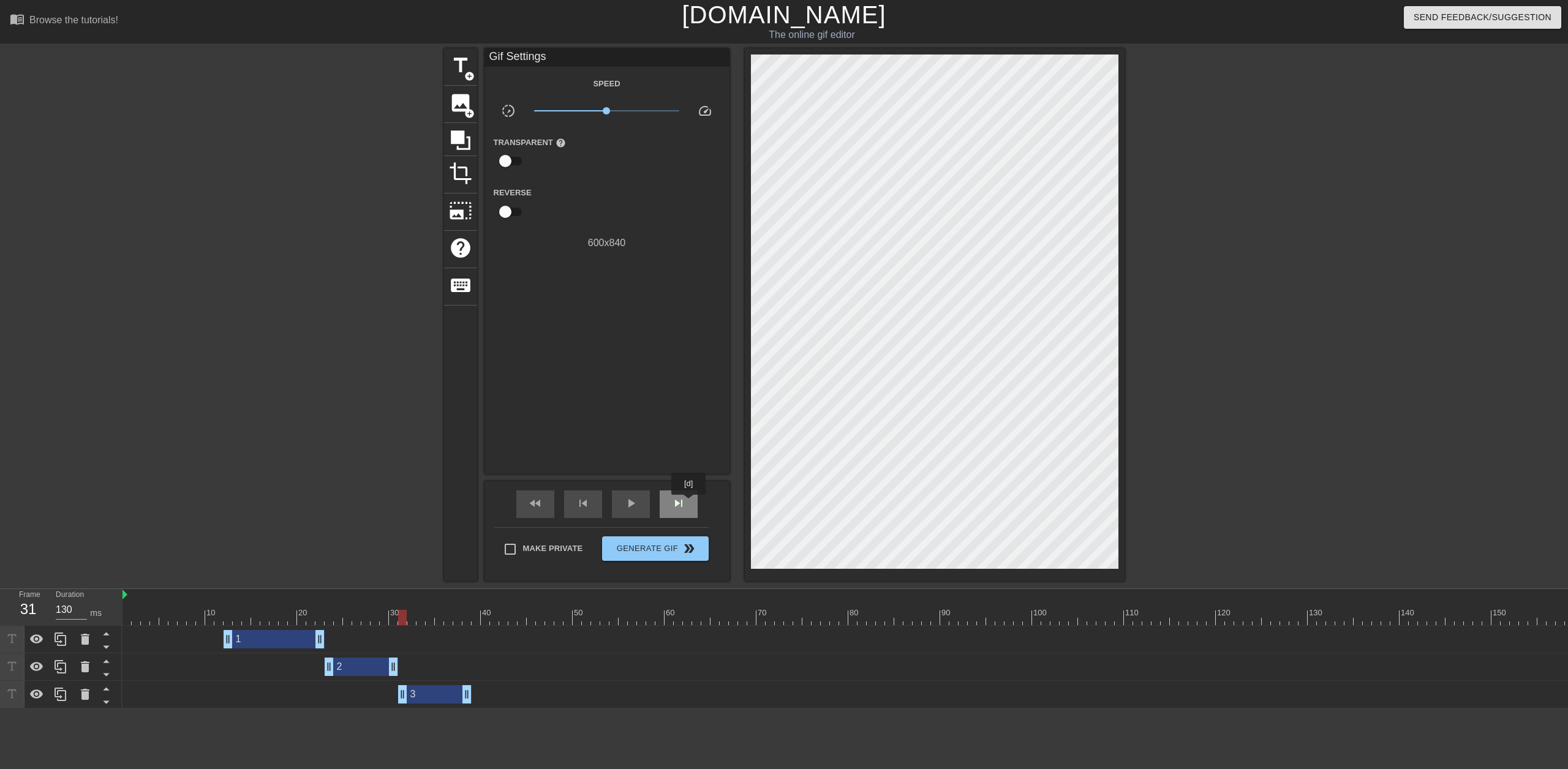
click at [689, 503] on div "skip_next" at bounding box center [678, 504] width 38 height 28
click at [684, 503] on span "skip_next" at bounding box center [678, 503] width 15 height 15
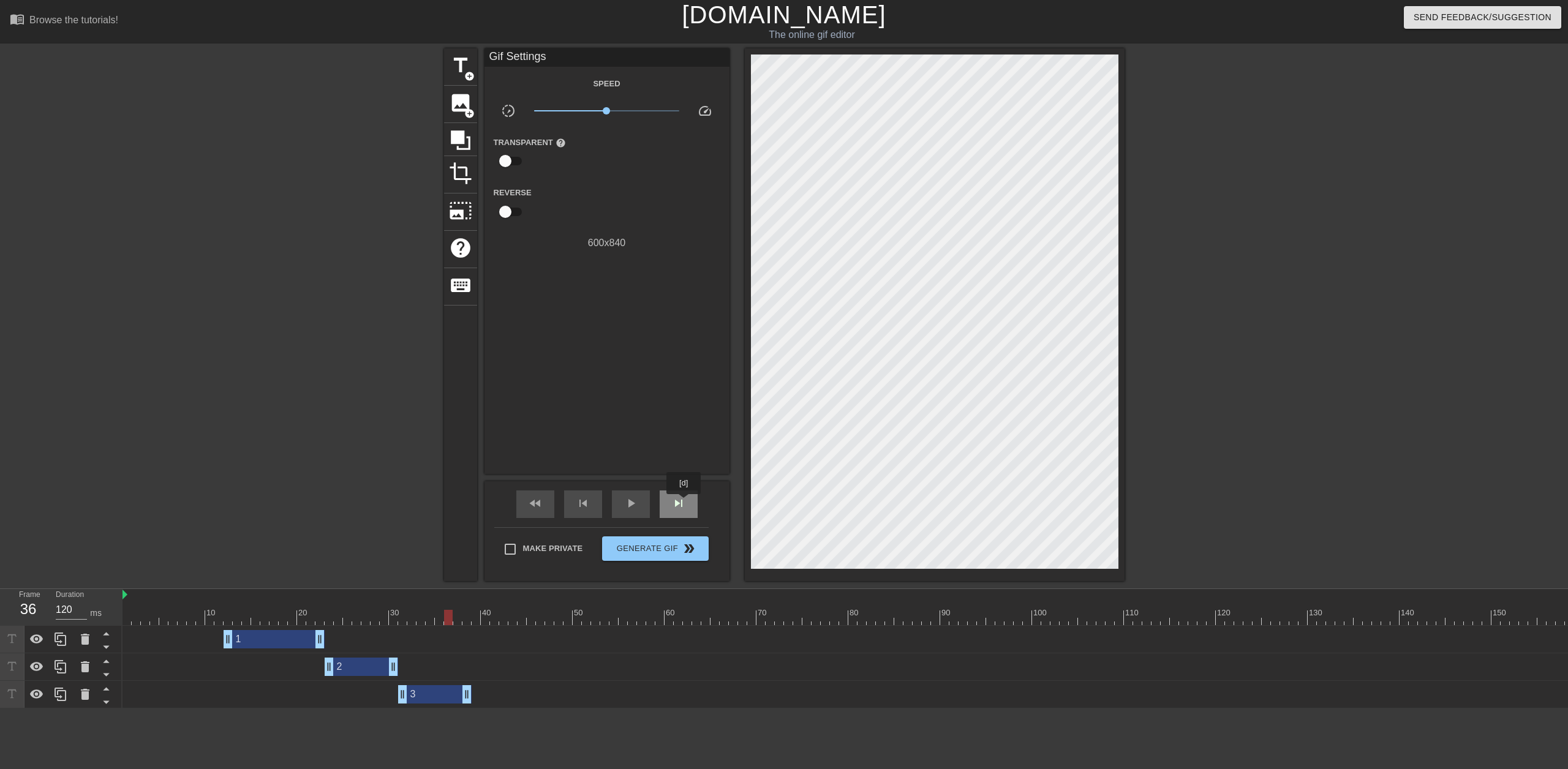
click at [684, 503] on span "skip_next" at bounding box center [678, 503] width 15 height 15
click at [594, 505] on div "skip_previous" at bounding box center [582, 504] width 38 height 28
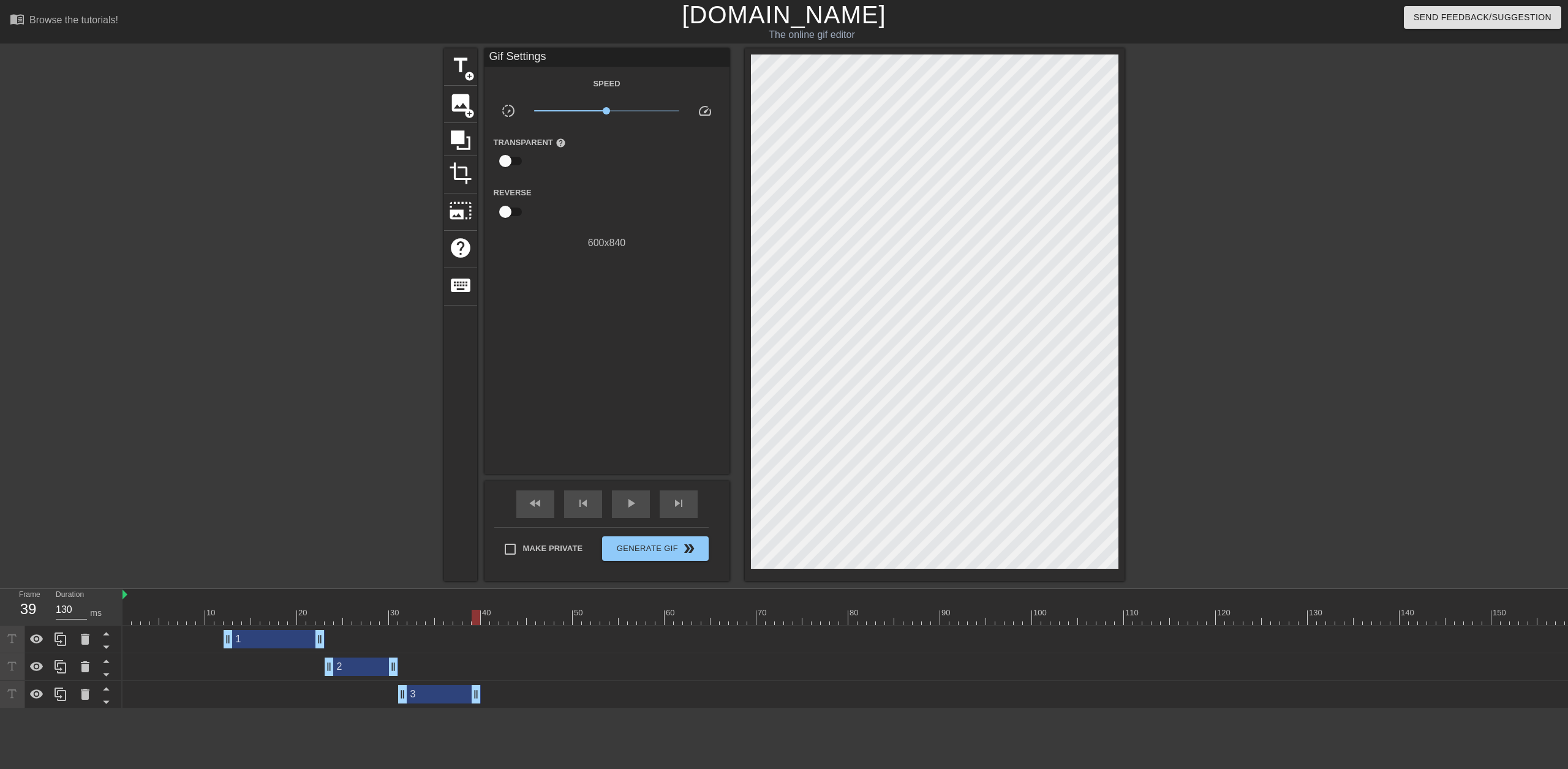
drag, startPoint x: 466, startPoint y: 696, endPoint x: 476, endPoint y: 696, distance: 10.0
click at [57, 700] on icon at bounding box center [60, 694] width 15 height 15
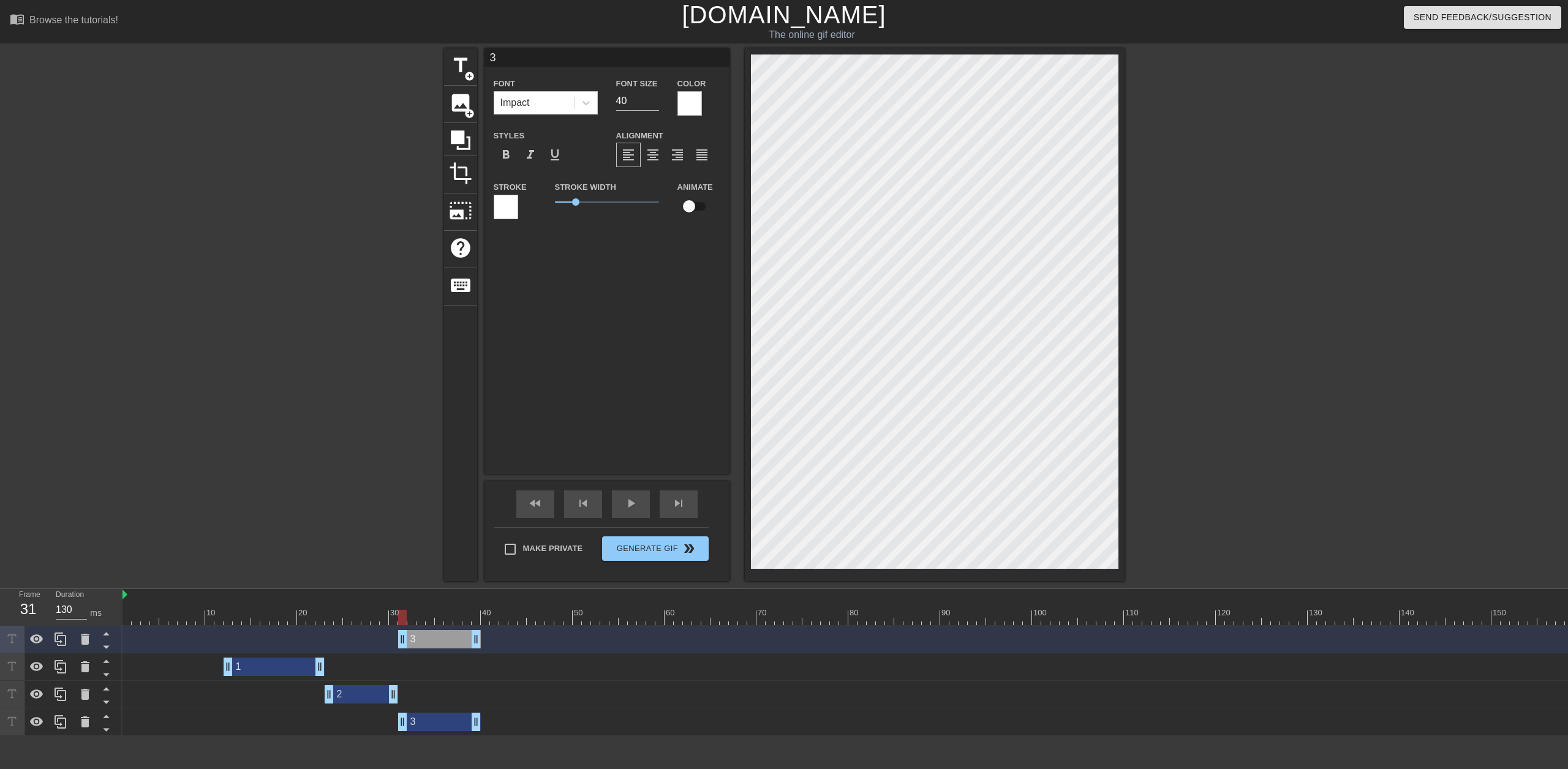
type input "120"
drag, startPoint x: 432, startPoint y: 638, endPoint x: 424, endPoint y: 725, distance: 87.4
click at [424, 725] on div "3 drag_handle drag_handle 1 drag_handle drag_handle 2 drag_handle drag_handle 3…" at bounding box center [845, 681] width 1445 height 110
click at [104, 729] on icon at bounding box center [106, 729] width 15 height 15
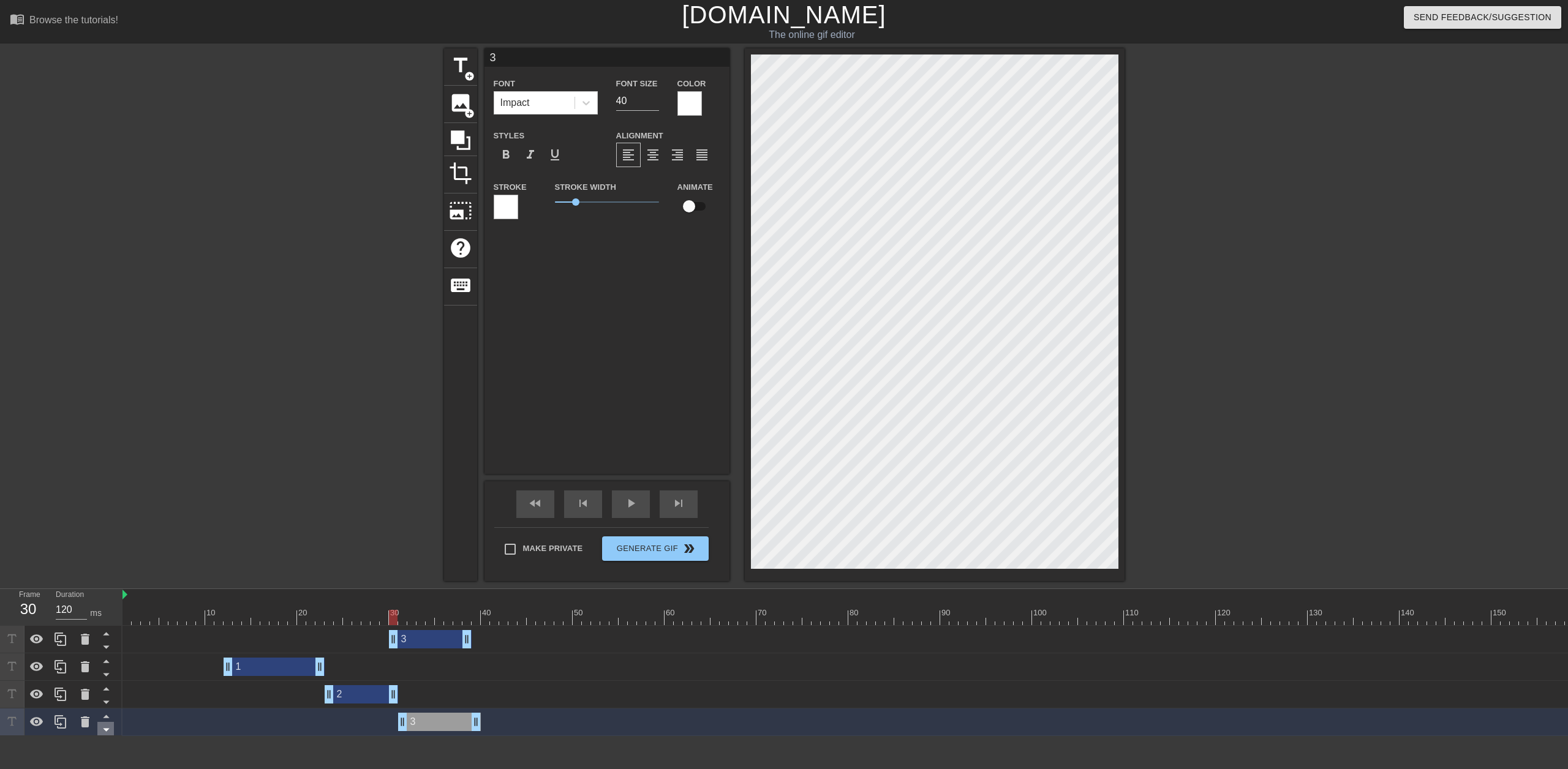
click at [104, 729] on icon at bounding box center [106, 729] width 15 height 15
click at [421, 633] on div "3 drag_handle drag_handle" at bounding box center [429, 639] width 83 height 19
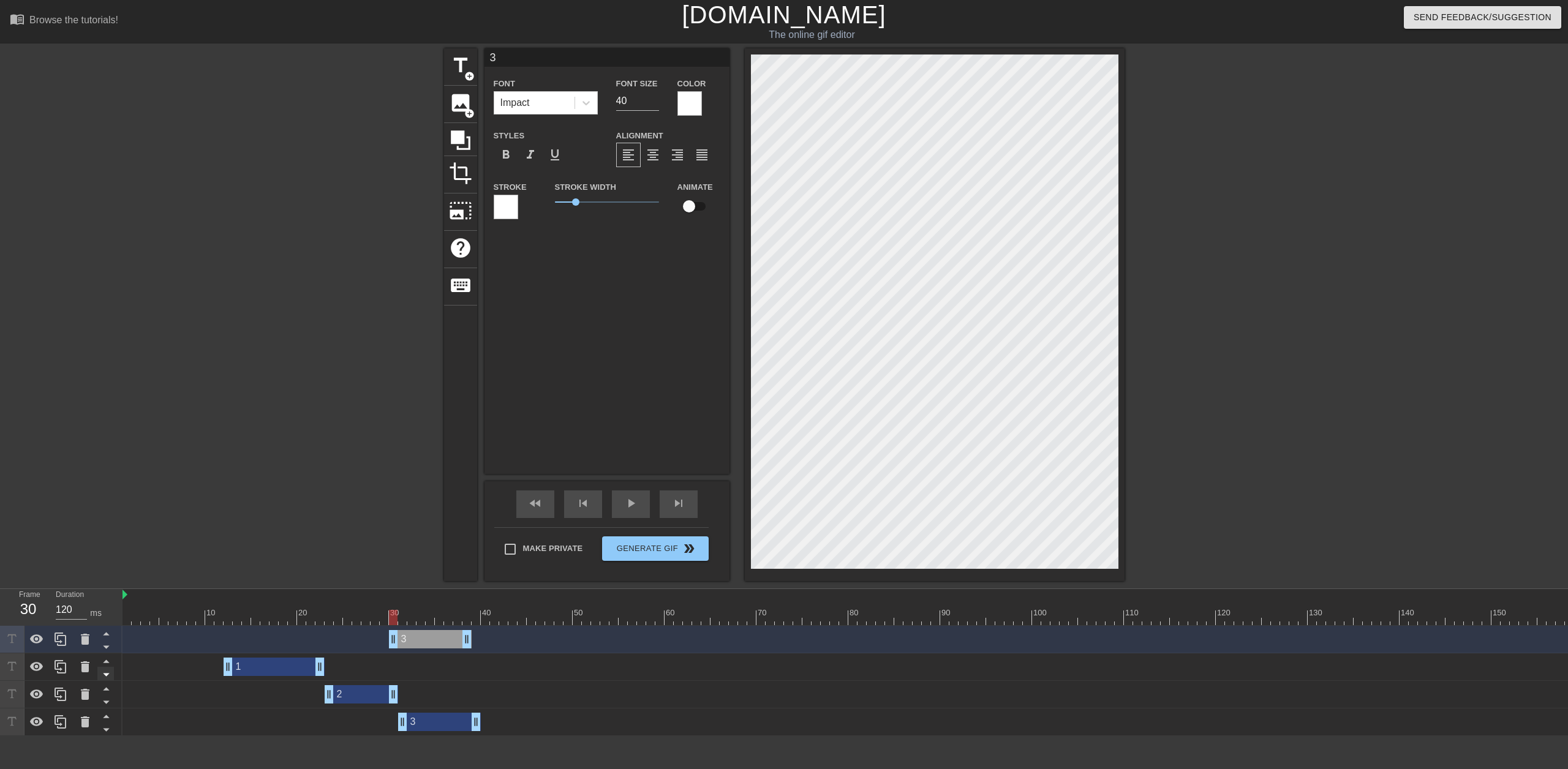
click at [111, 645] on icon at bounding box center [106, 646] width 15 height 15
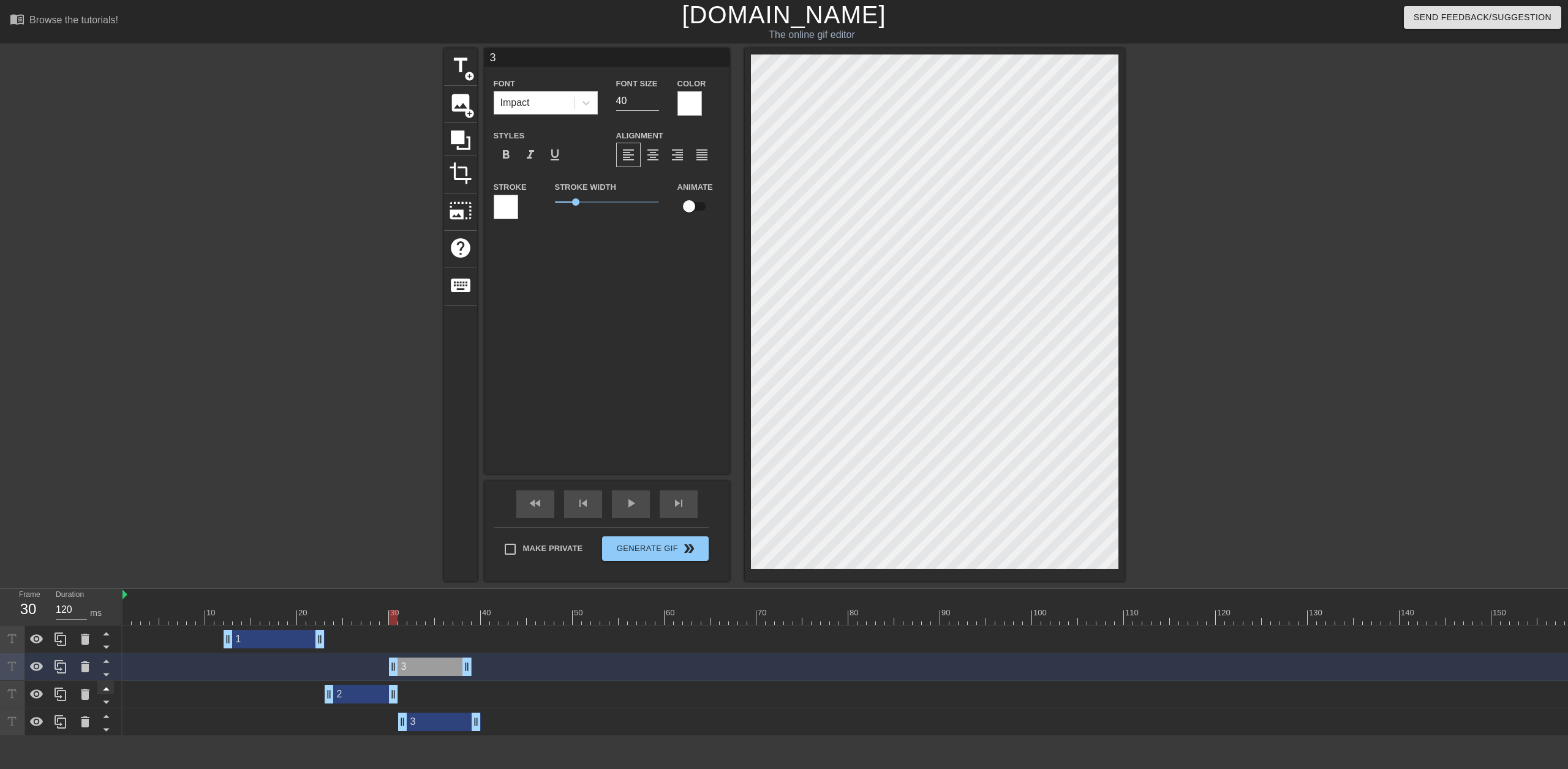
click at [108, 681] on div at bounding box center [106, 687] width 17 height 13
click at [107, 677] on icon at bounding box center [106, 675] width 6 height 3
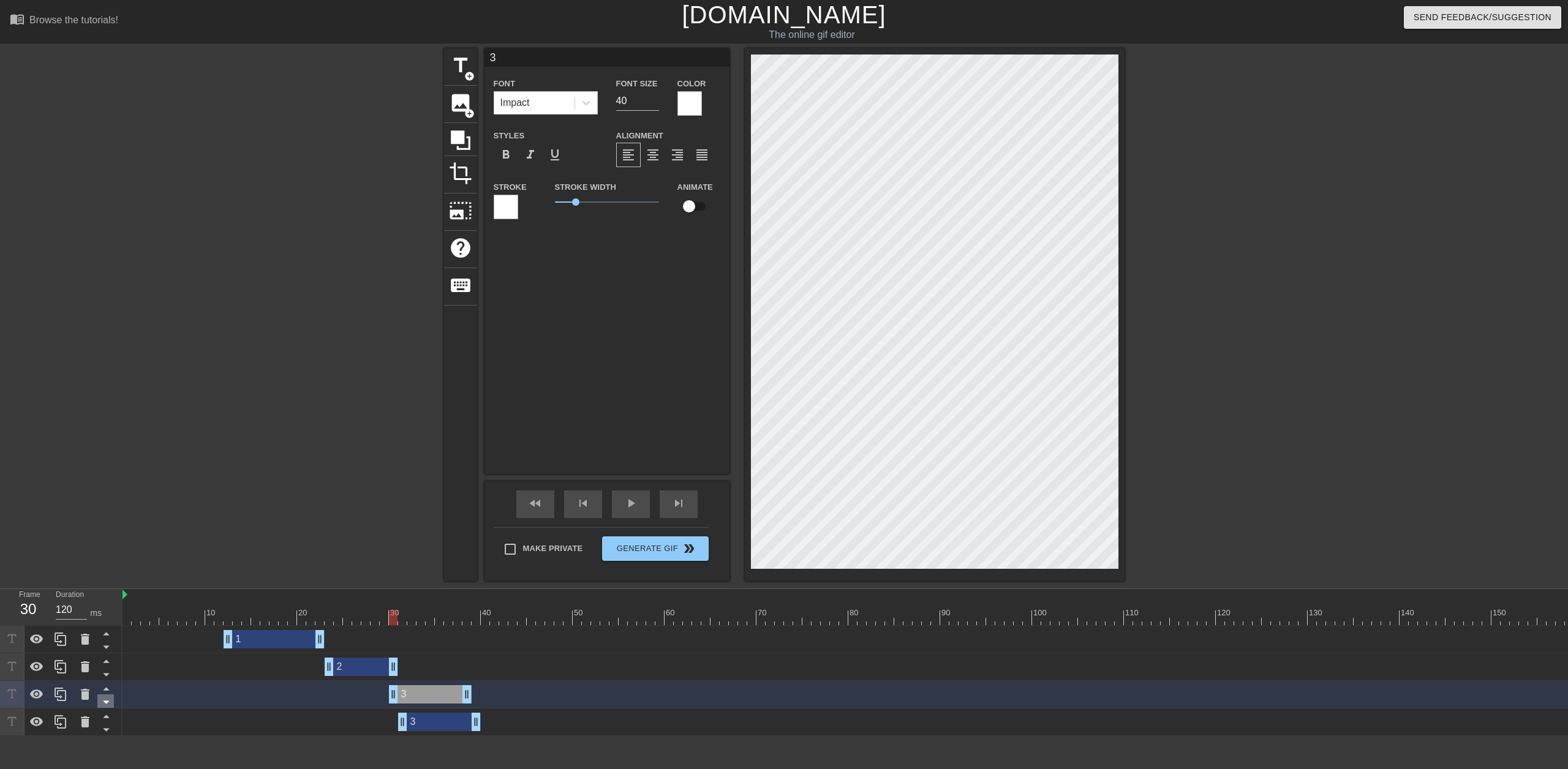
click at [108, 706] on icon at bounding box center [106, 701] width 15 height 15
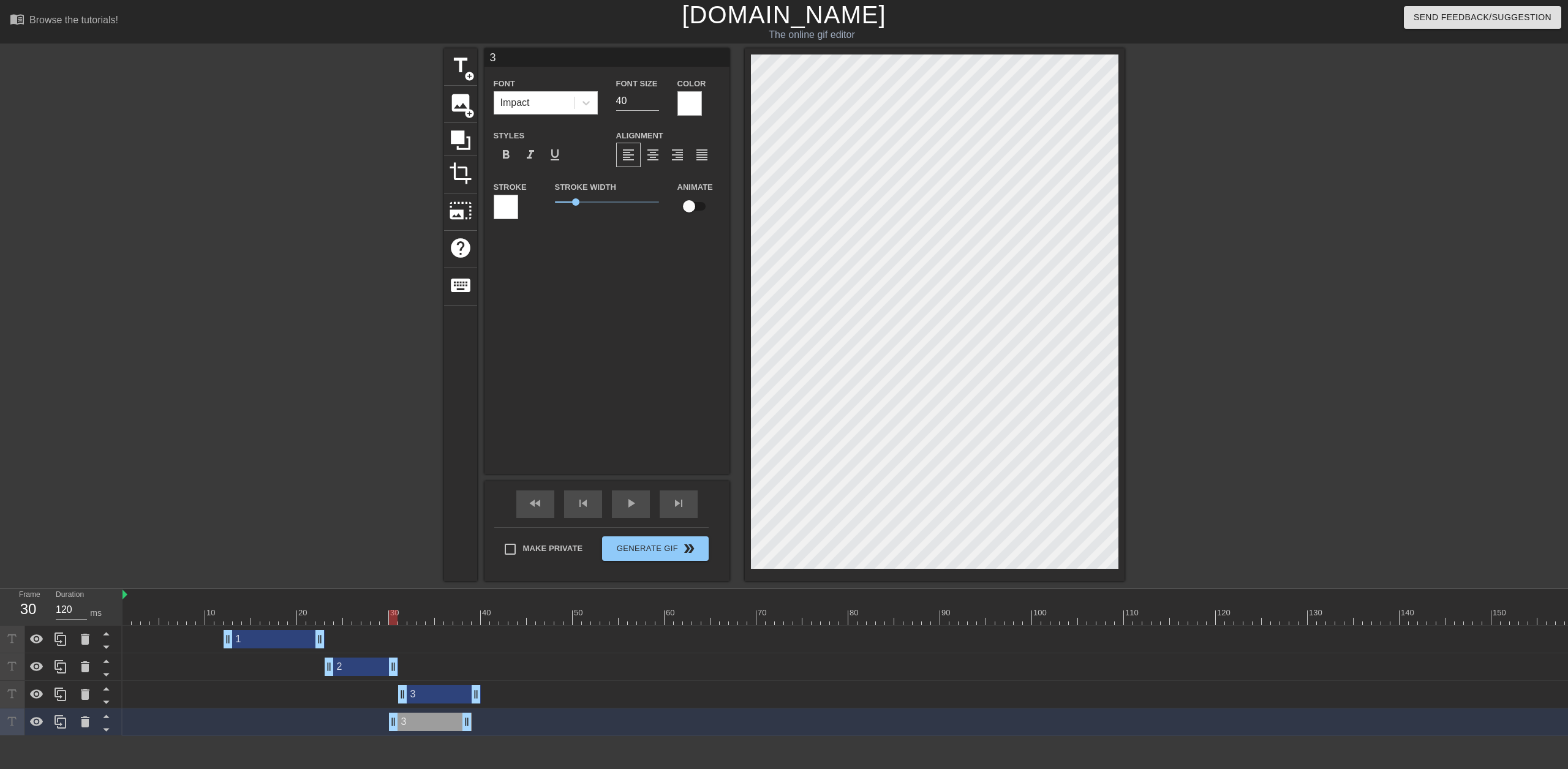
click at [574, 64] on input "3" at bounding box center [607, 57] width 245 height 19
type input "4"
drag, startPoint x: 436, startPoint y: 725, endPoint x: 538, endPoint y: 736, distance: 102.6
click at [538, 736] on div "10 20 30 40 50 60 70 80 90 100 110 120 130 140 150 160" at bounding box center [845, 662] width 1445 height 147
click at [684, 502] on span "skip_next" at bounding box center [678, 503] width 15 height 15
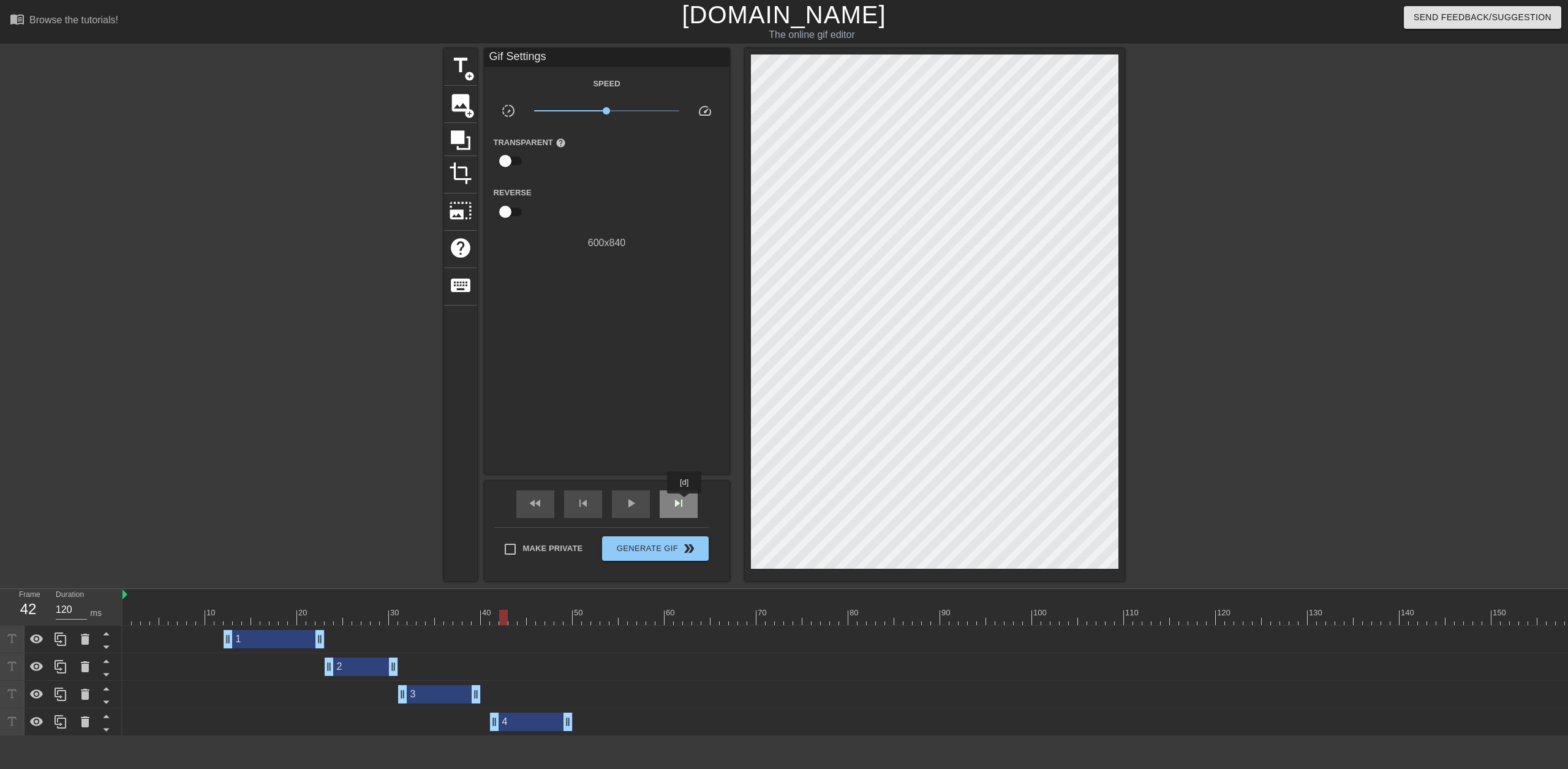
click at [684, 502] on span "skip_next" at bounding box center [678, 503] width 15 height 15
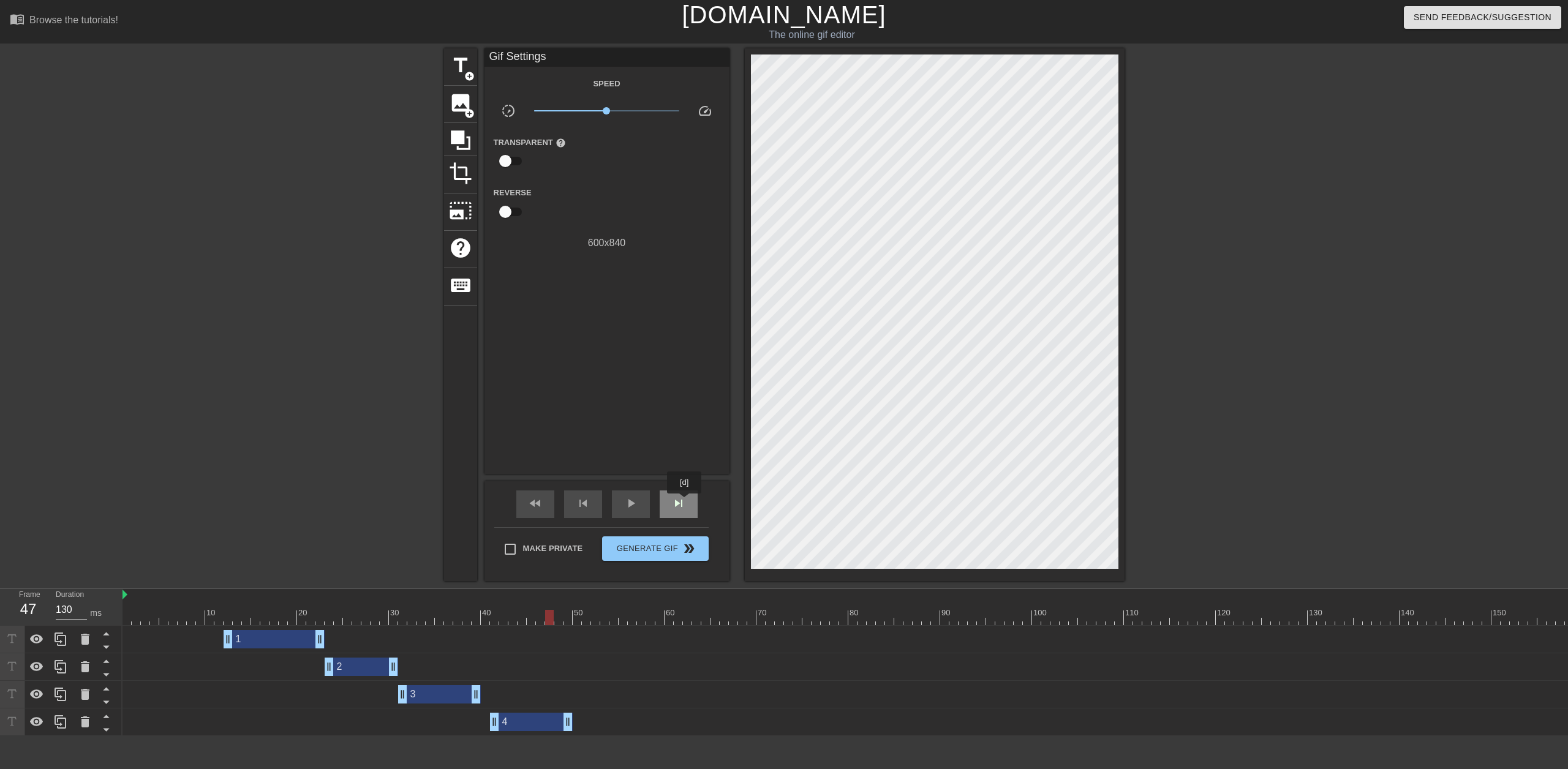
click at [684, 502] on span "skip_next" at bounding box center [678, 503] width 15 height 15
click at [684, 501] on span "skip_next" at bounding box center [678, 503] width 15 height 15
click at [684, 501] on span "skip_next" at bounding box center [678, 503] width 15 height 15
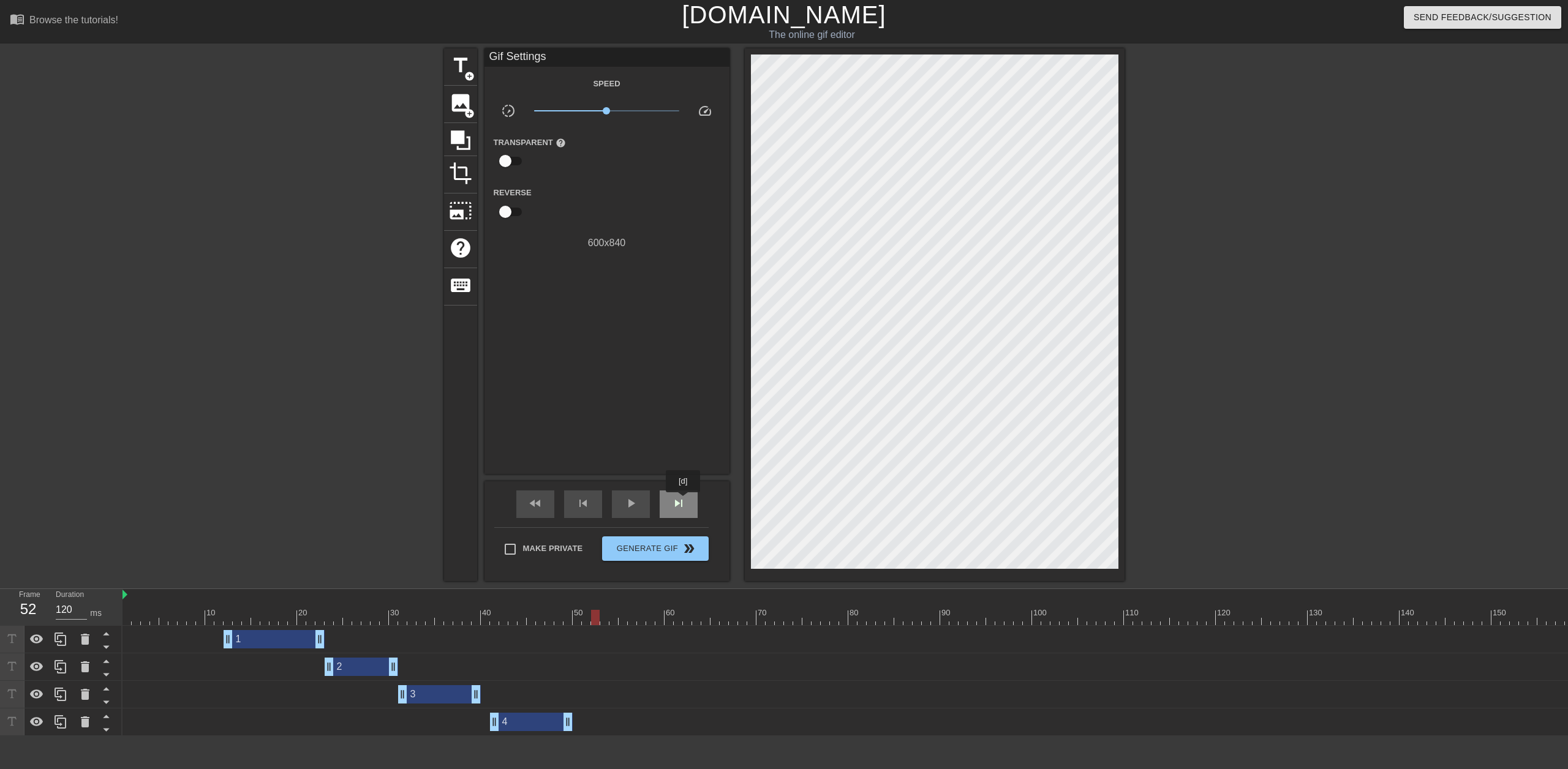
click at [684, 501] on span "skip_next" at bounding box center [678, 503] width 15 height 15
click at [660, 489] on div "fast_rewind skip_previous play_arrow skip_next" at bounding box center [606, 504] width 200 height 46
click at [678, 506] on span "skip_next" at bounding box center [678, 503] width 15 height 15
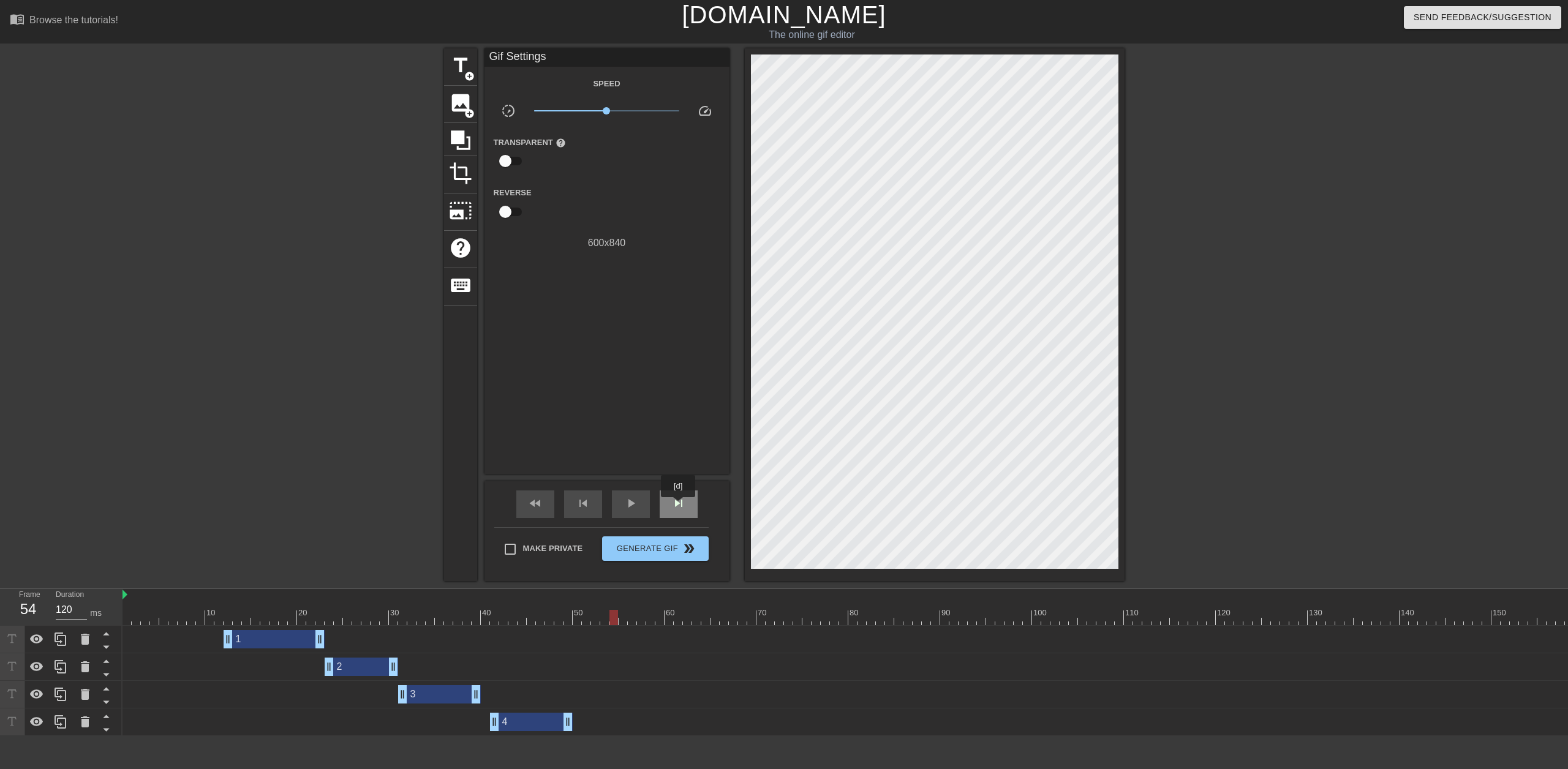
click at [678, 506] on span "skip_next" at bounding box center [678, 503] width 15 height 15
click at [588, 505] on span "skip_previous" at bounding box center [583, 503] width 15 height 15
drag, startPoint x: 568, startPoint y: 723, endPoint x: 616, endPoint y: 724, distance: 48.0
click at [541, 507] on span "fast_rewind" at bounding box center [535, 503] width 15 height 15
click at [629, 505] on span "play_arrow" at bounding box center [630, 503] width 15 height 15
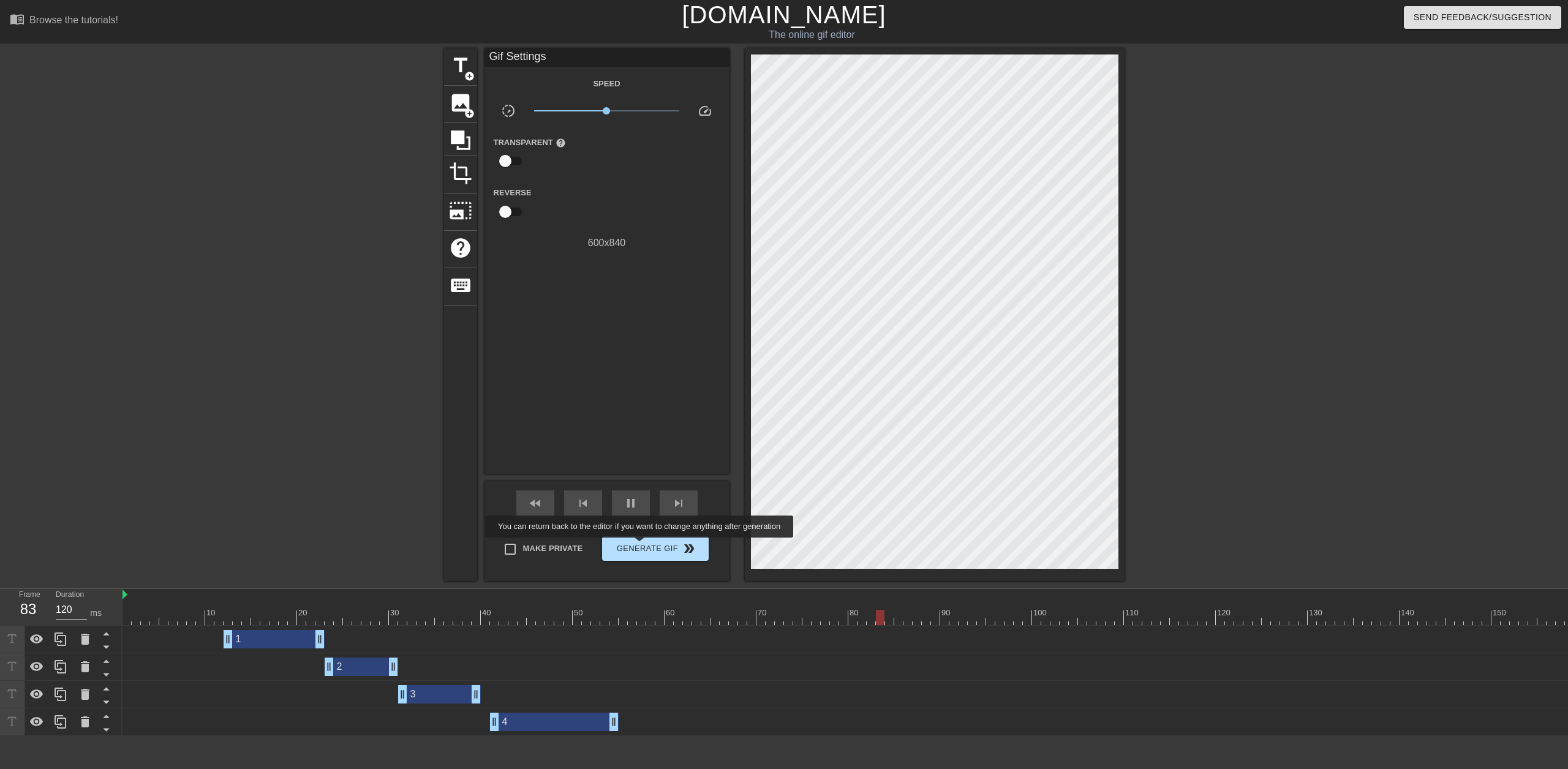
type input "130"
click at [641, 547] on span "Generate Gif double_arrow" at bounding box center [655, 549] width 96 height 15
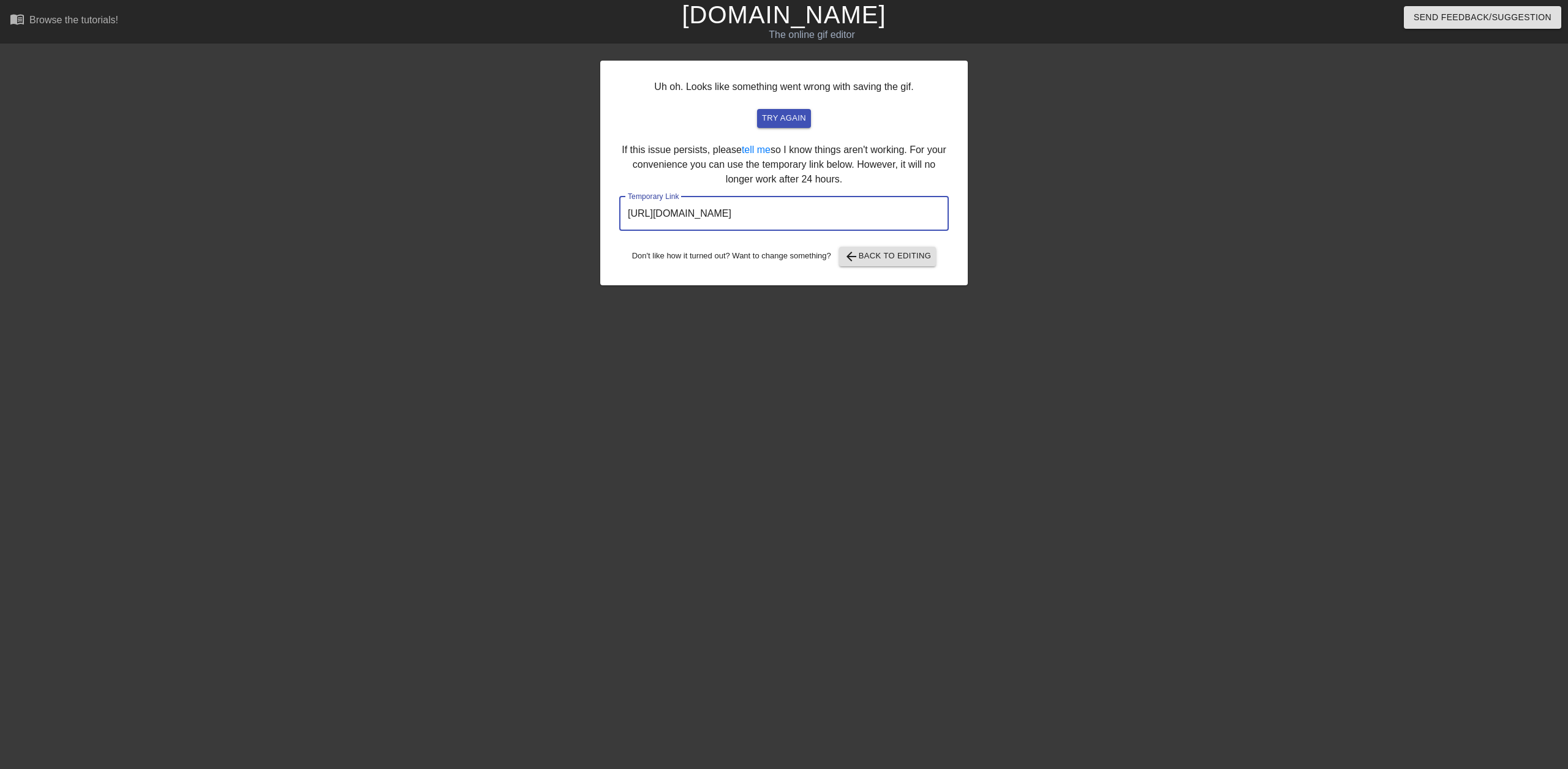
click at [706, 219] on input "https://www.gifntext.com/temp_generations/Ook2Dixd.gif" at bounding box center [784, 213] width 330 height 35
click at [707, 220] on input "https://www.gifntext.com/temp_generations/Ook2Dixd.gif" at bounding box center [784, 213] width 330 height 35
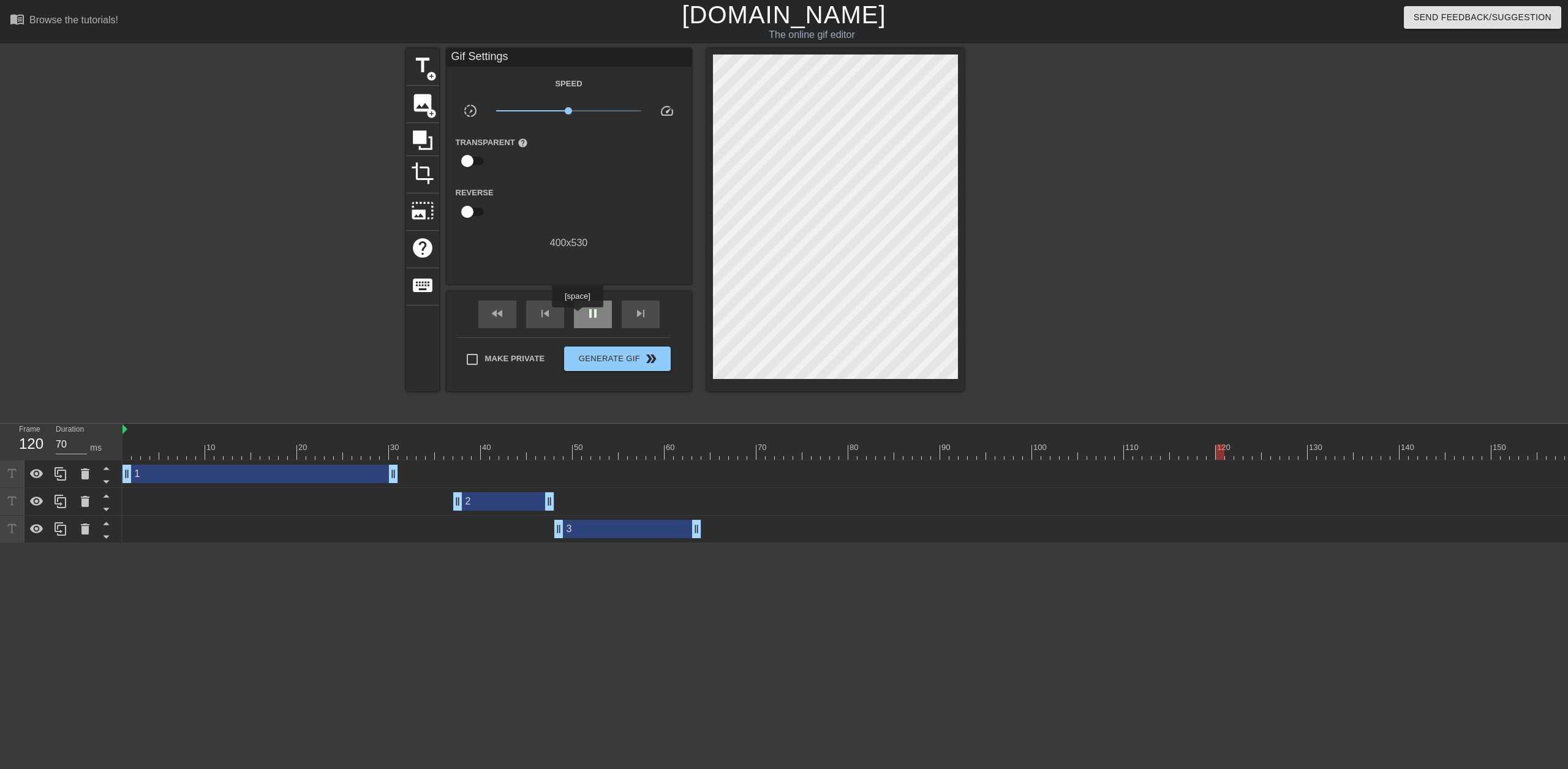
type input "60"
drag, startPoint x: 581, startPoint y: 312, endPoint x: 591, endPoint y: 312, distance: 10.0
click at [584, 312] on div "pause" at bounding box center [593, 314] width 38 height 28
click at [665, 535] on div "3 drag_handle drag_handle" at bounding box center [627, 529] width 147 height 19
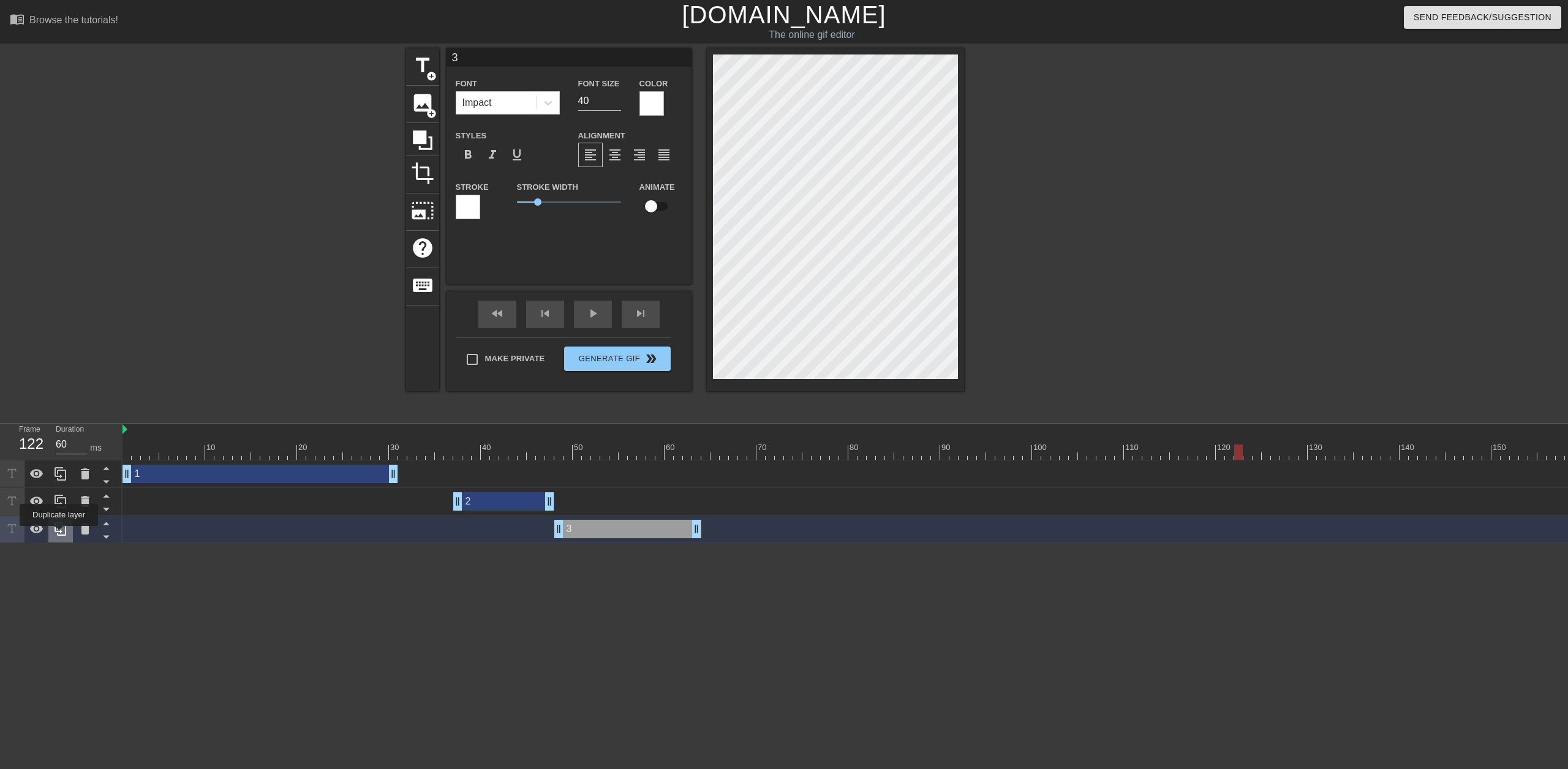
click at [60, 534] on icon at bounding box center [60, 529] width 15 height 15
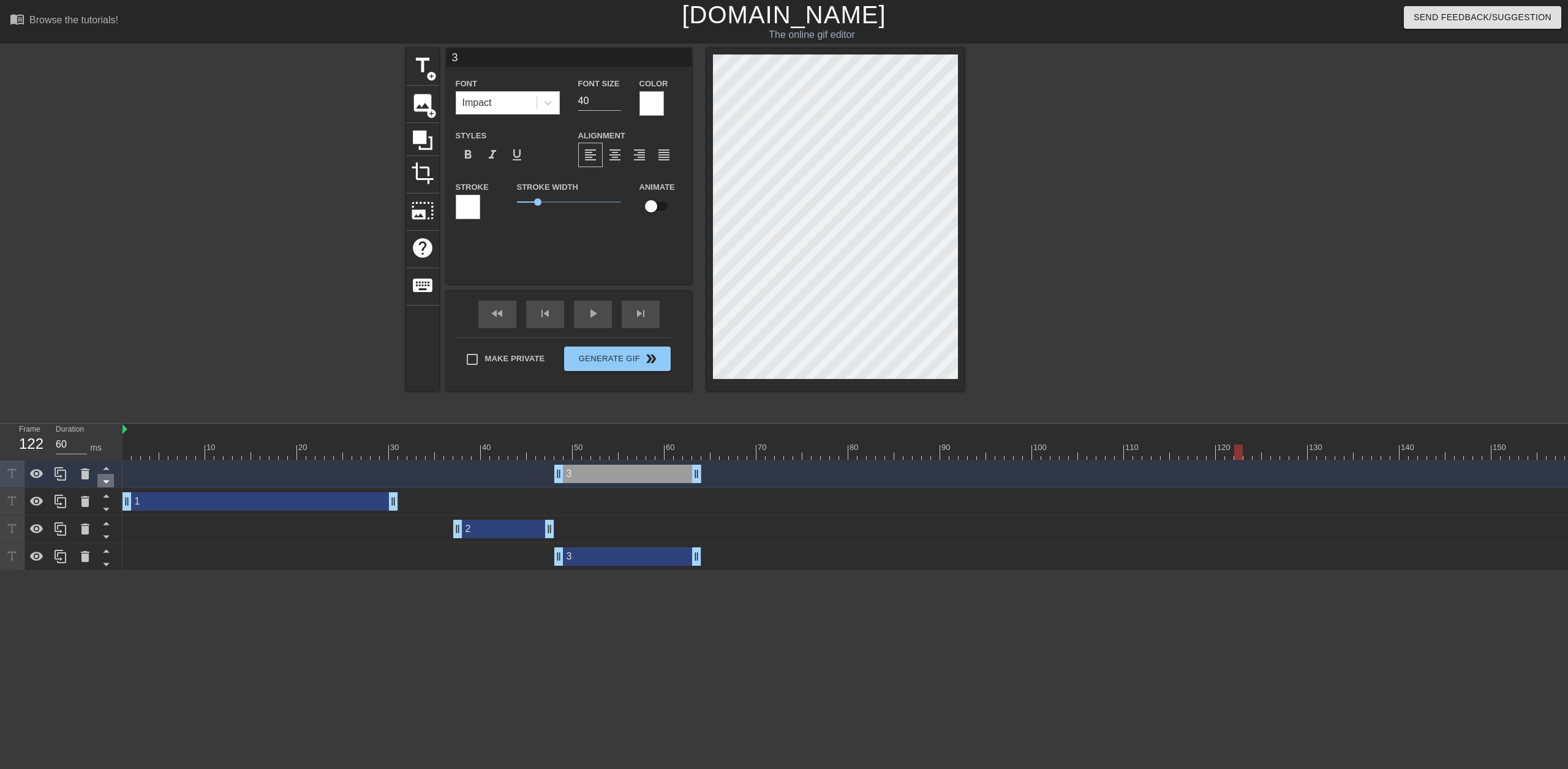
click at [107, 485] on icon at bounding box center [106, 481] width 15 height 15
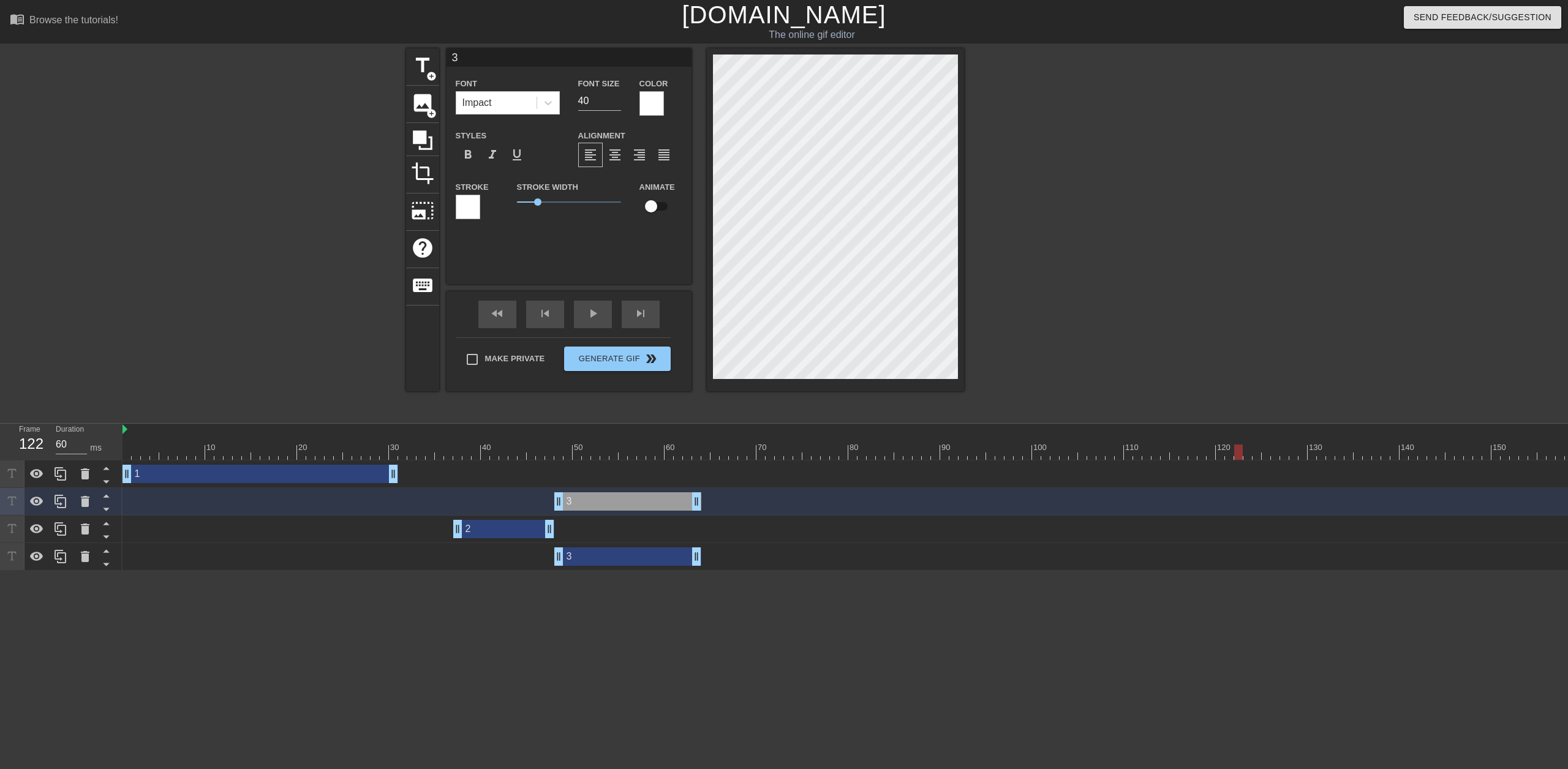
click at [107, 485] on icon at bounding box center [106, 481] width 15 height 15
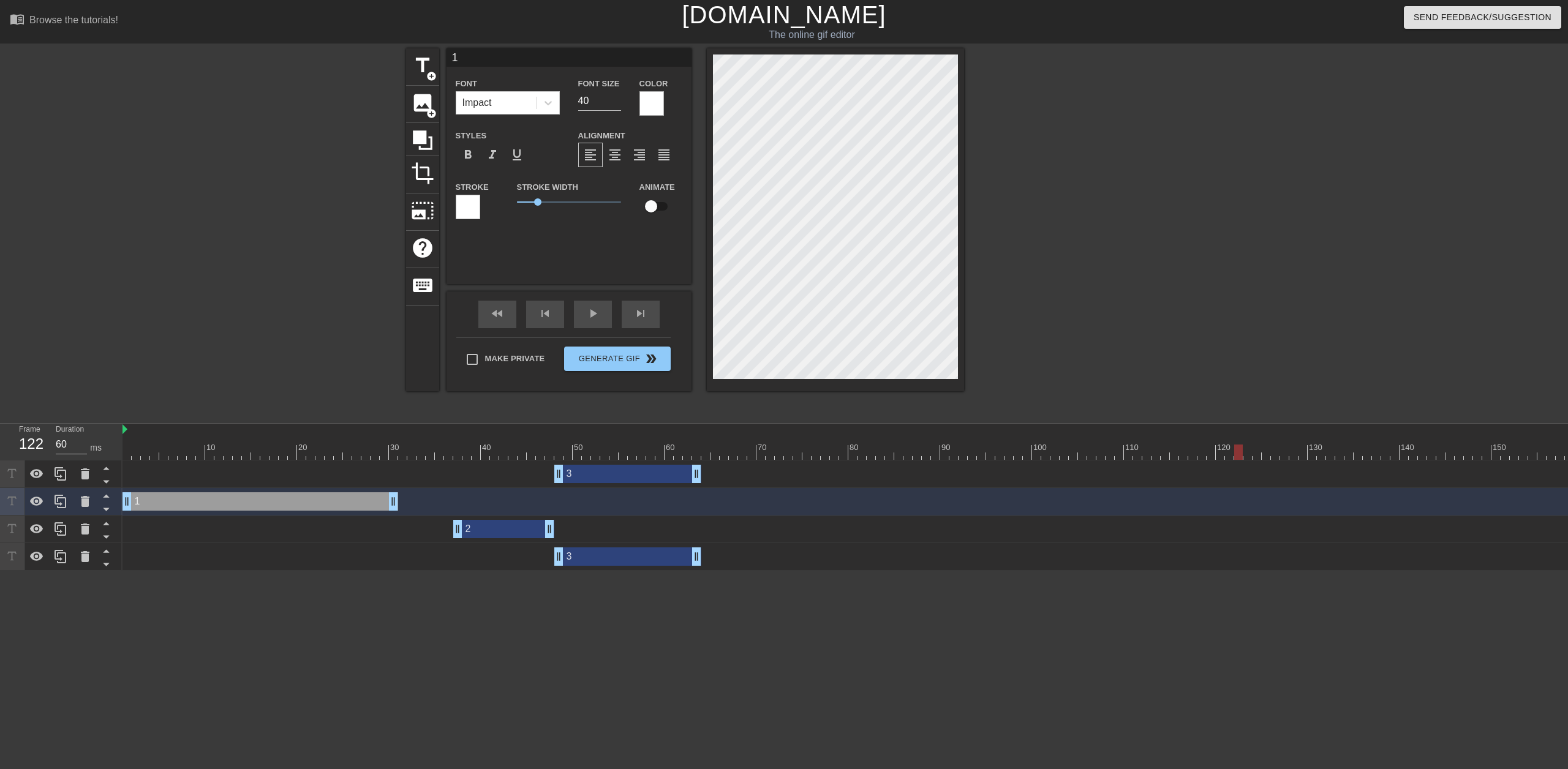
click at [107, 485] on icon at bounding box center [106, 481] width 15 height 15
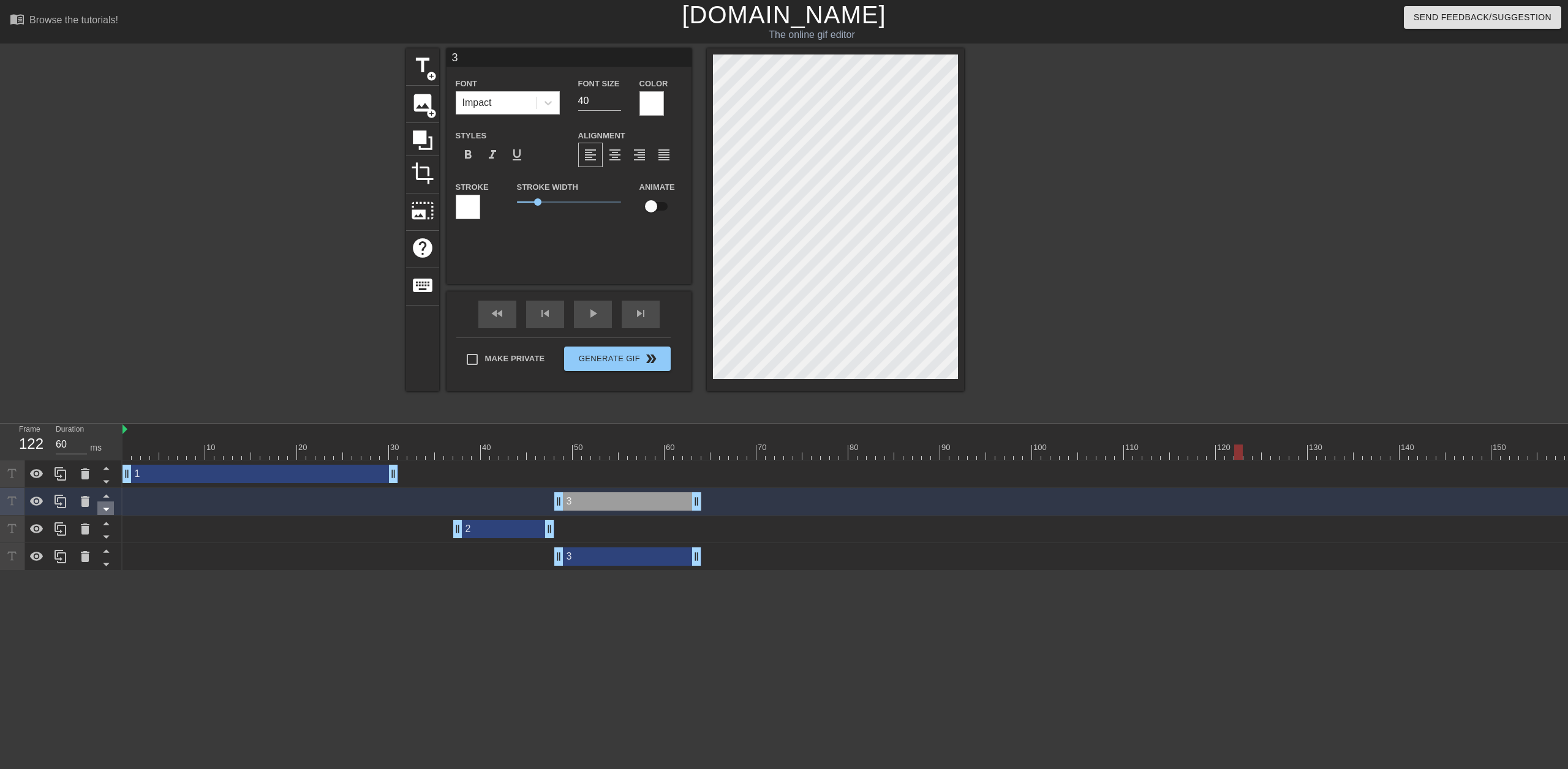
click at [101, 485] on icon at bounding box center [106, 481] width 15 height 15
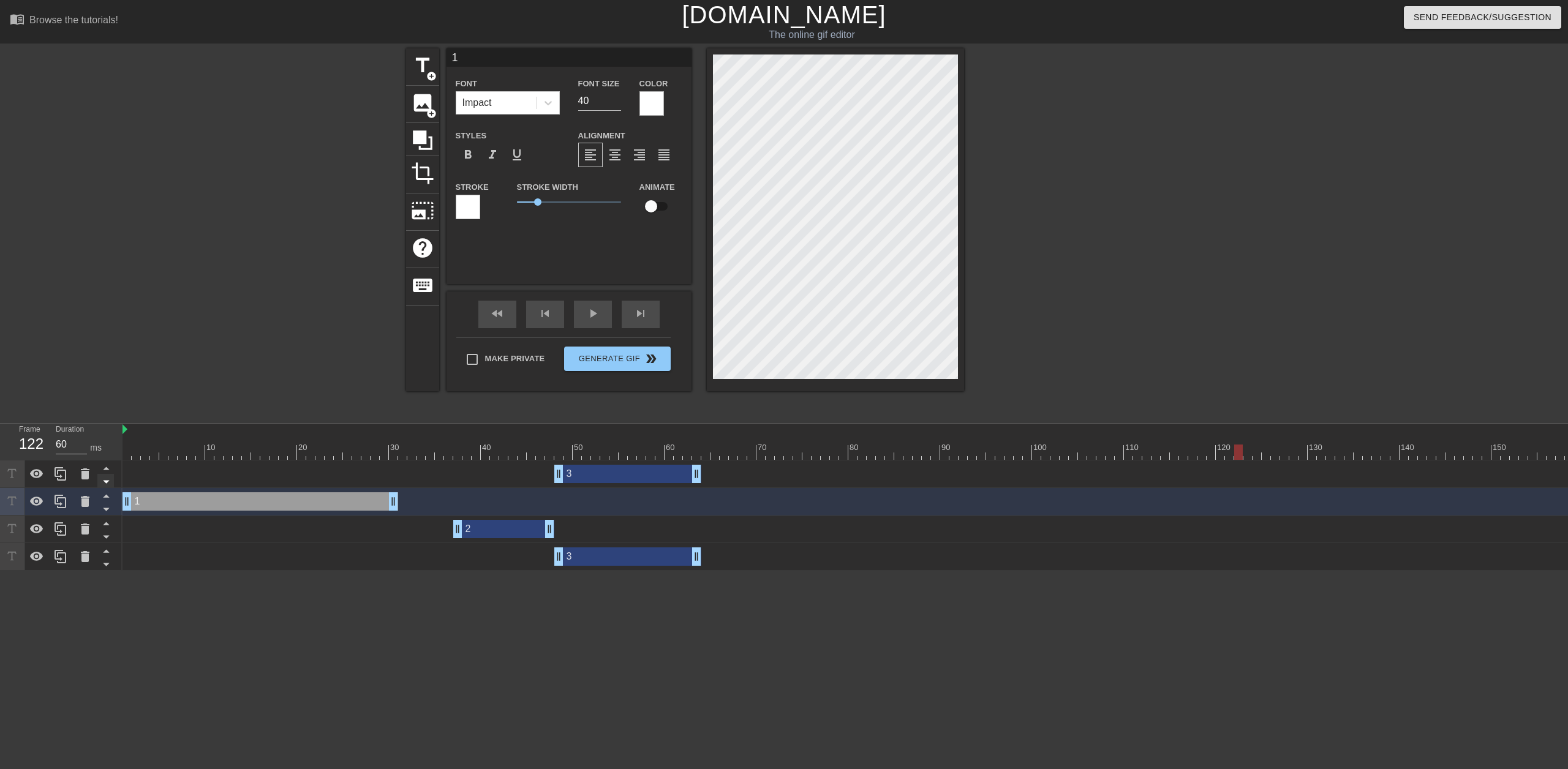
click at [107, 485] on icon at bounding box center [106, 481] width 15 height 15
type input "3"
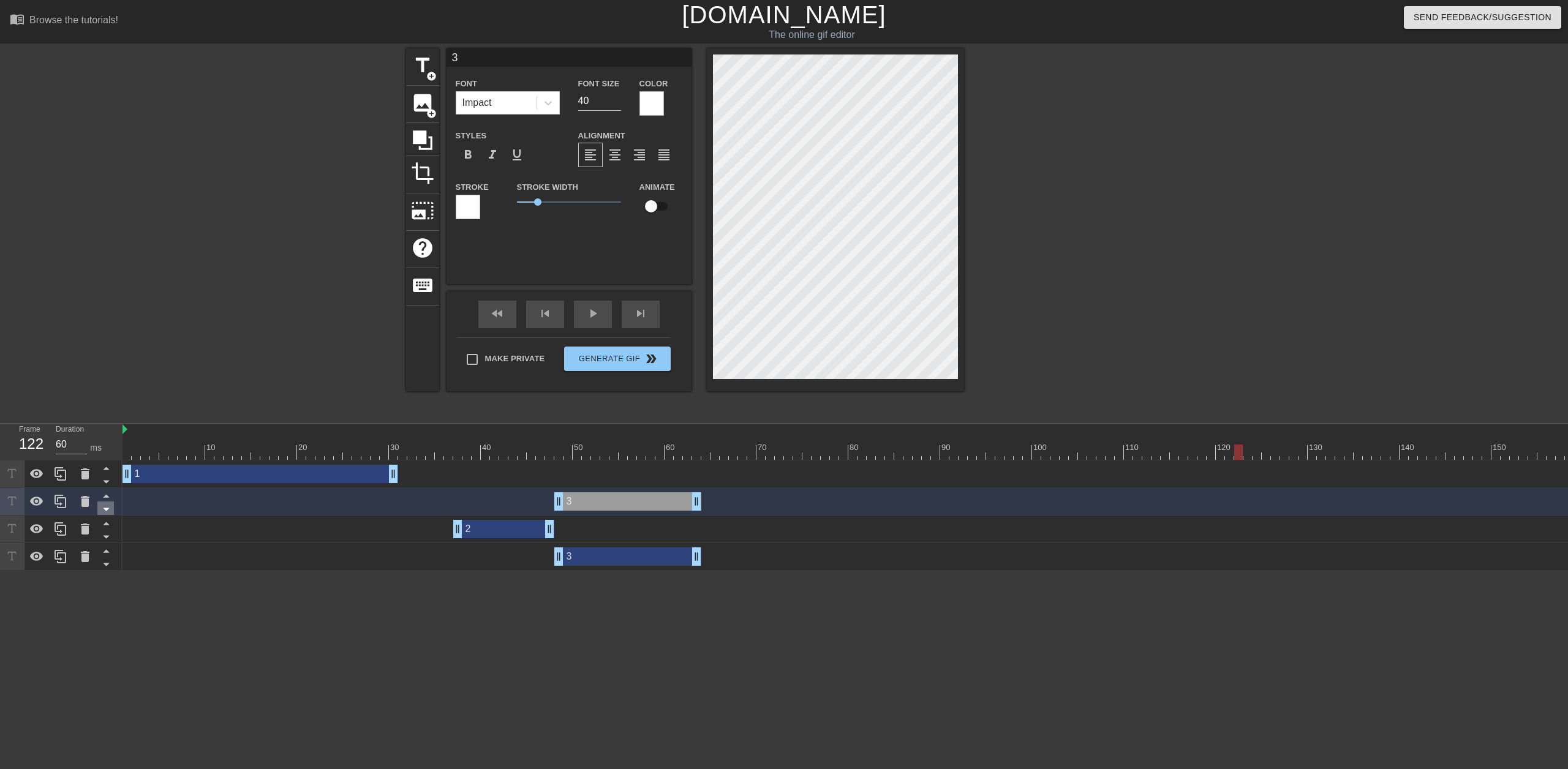
click at [106, 509] on icon at bounding box center [106, 509] width 15 height 15
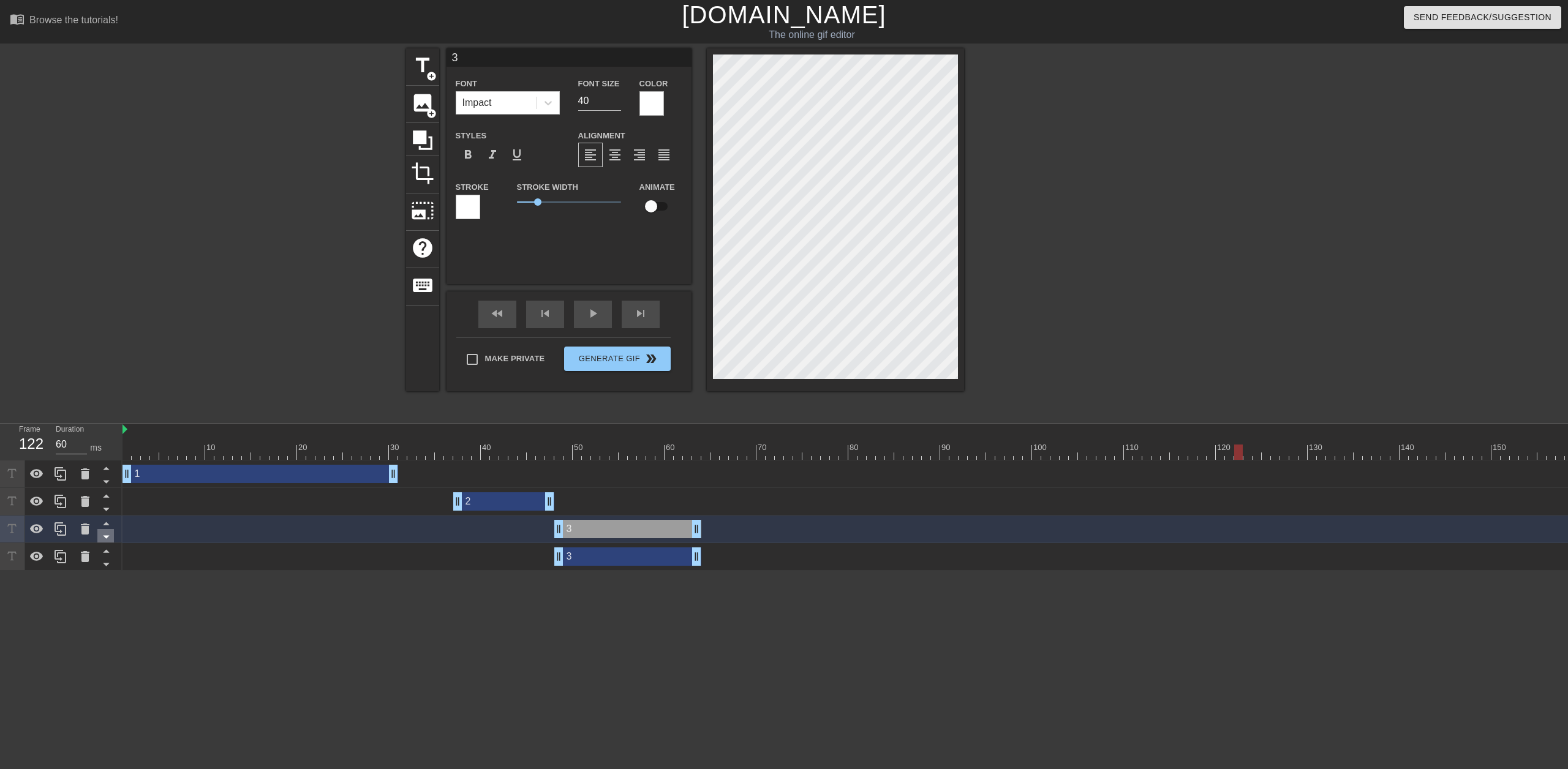
click at [106, 537] on icon at bounding box center [106, 537] width 6 height 3
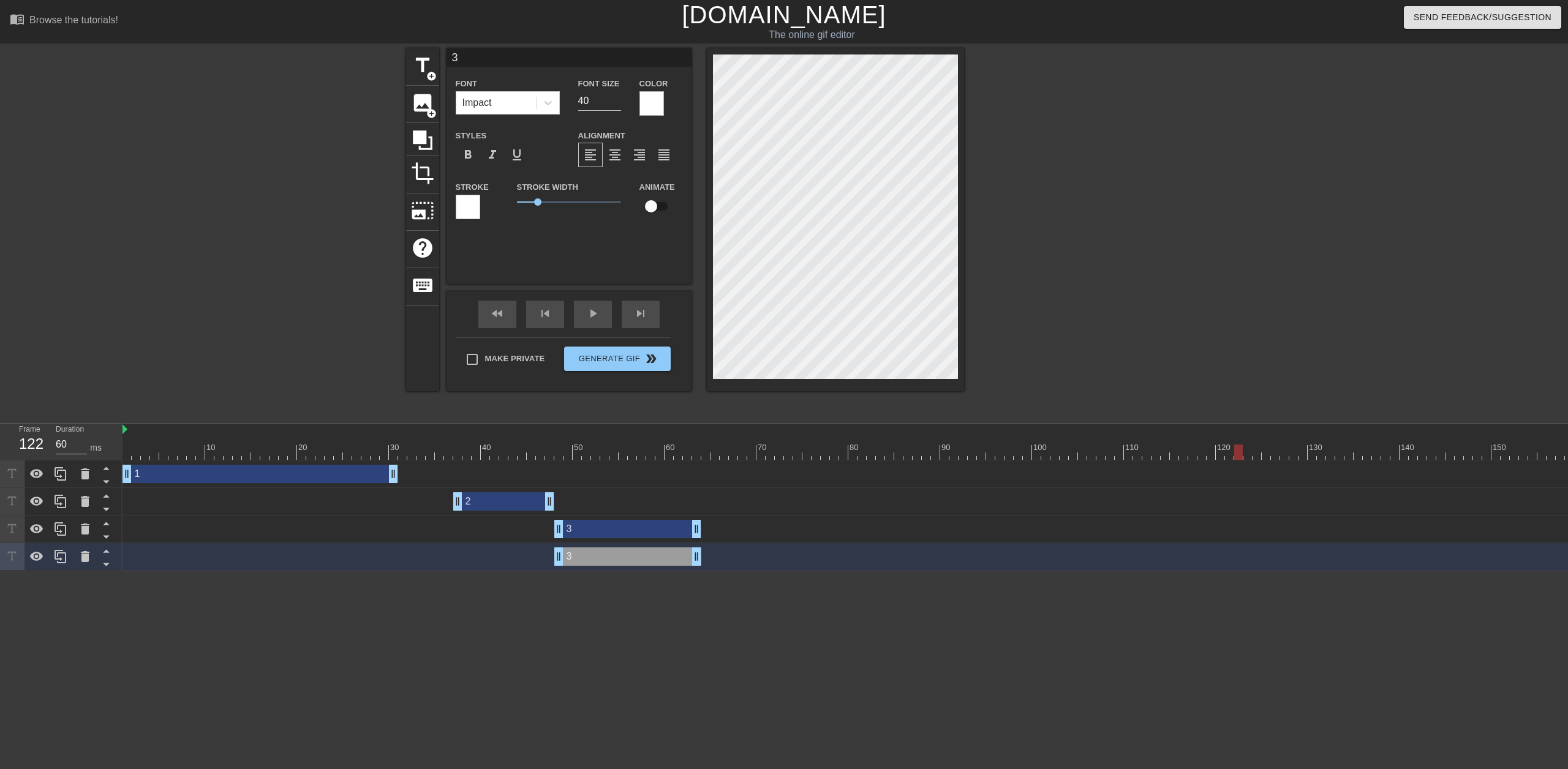
click at [574, 554] on div "3 drag_handle drag_handle" at bounding box center [627, 557] width 147 height 19
click at [510, 64] on input "3" at bounding box center [569, 57] width 245 height 19
type input "4"
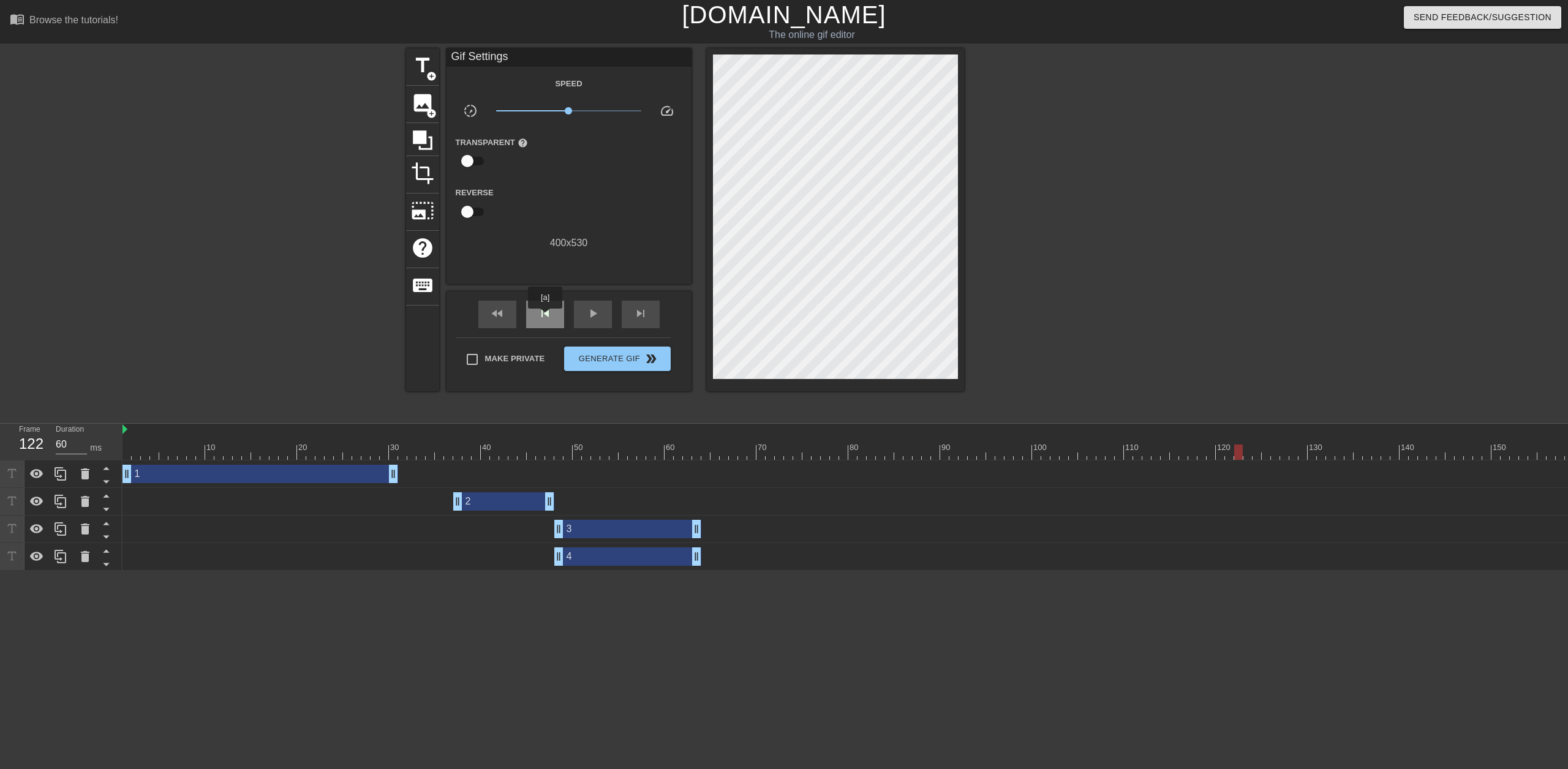
click at [545, 317] on span "skip_previous" at bounding box center [545, 313] width 15 height 15
click at [545, 318] on span "skip_previous" at bounding box center [545, 313] width 15 height 15
click at [545, 321] on div "skip_previous" at bounding box center [545, 314] width 38 height 28
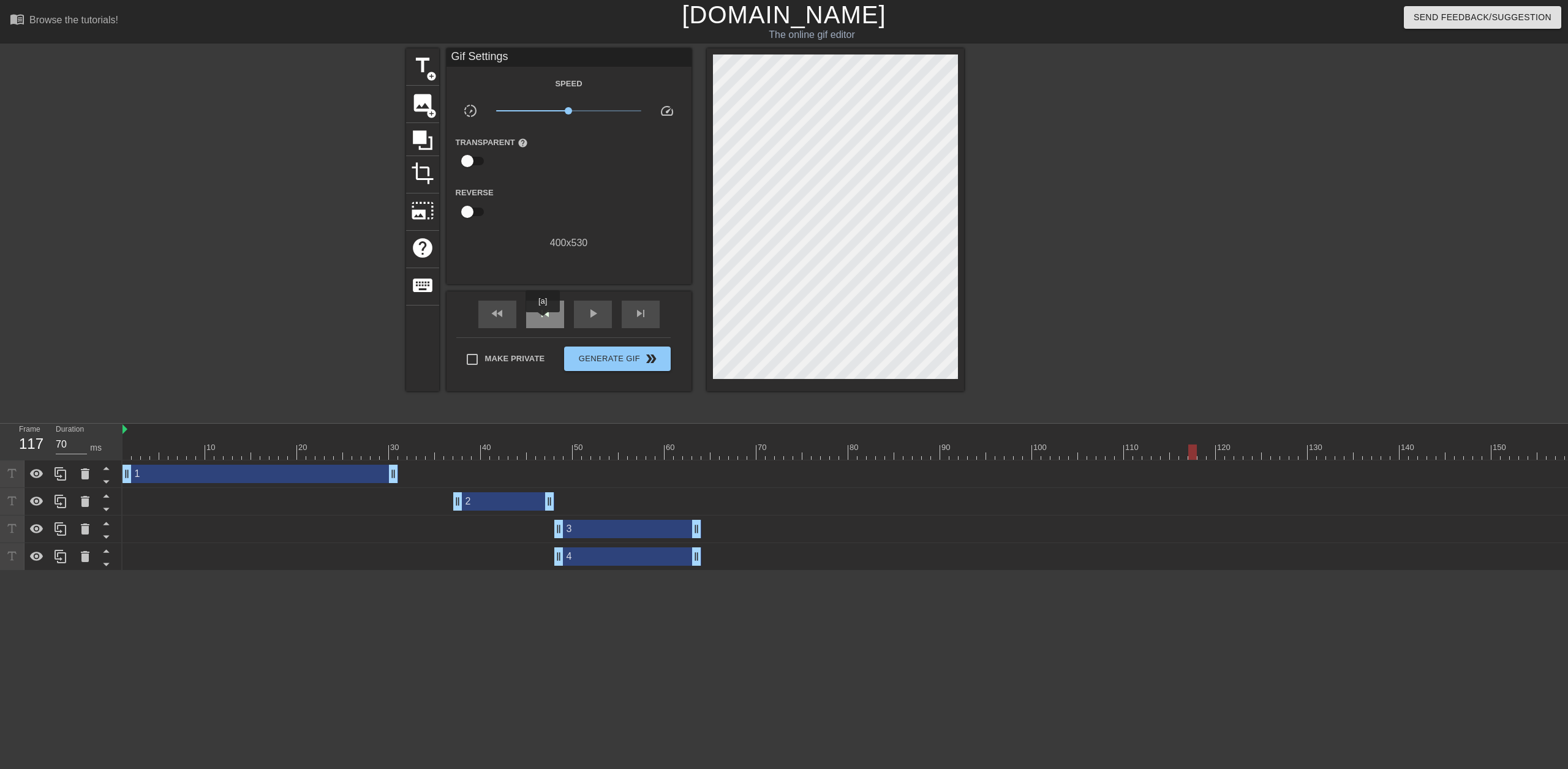
click at [542, 321] on div "skip_previous" at bounding box center [545, 314] width 38 height 28
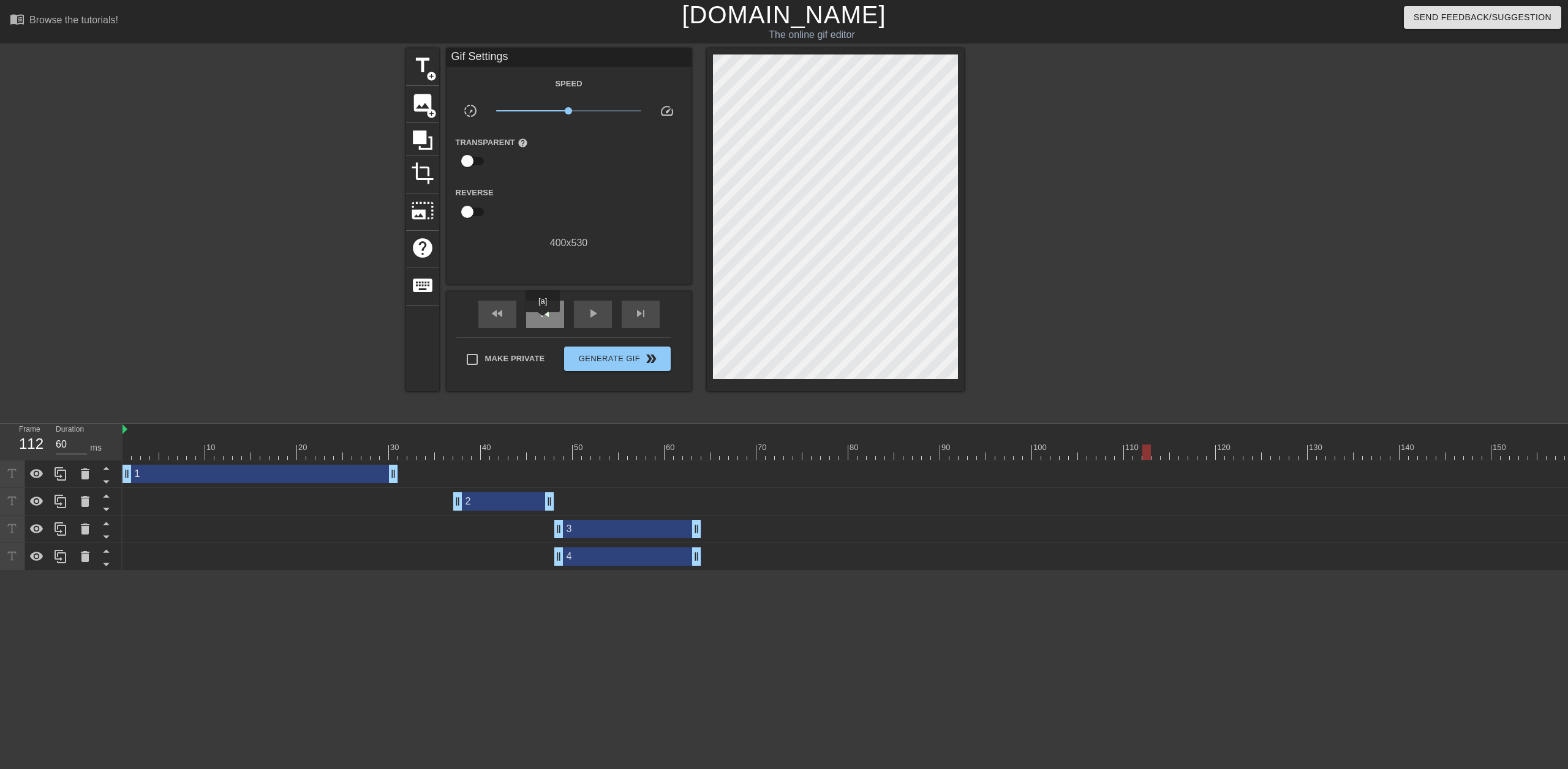
click at [542, 321] on div "skip_previous" at bounding box center [545, 314] width 38 height 28
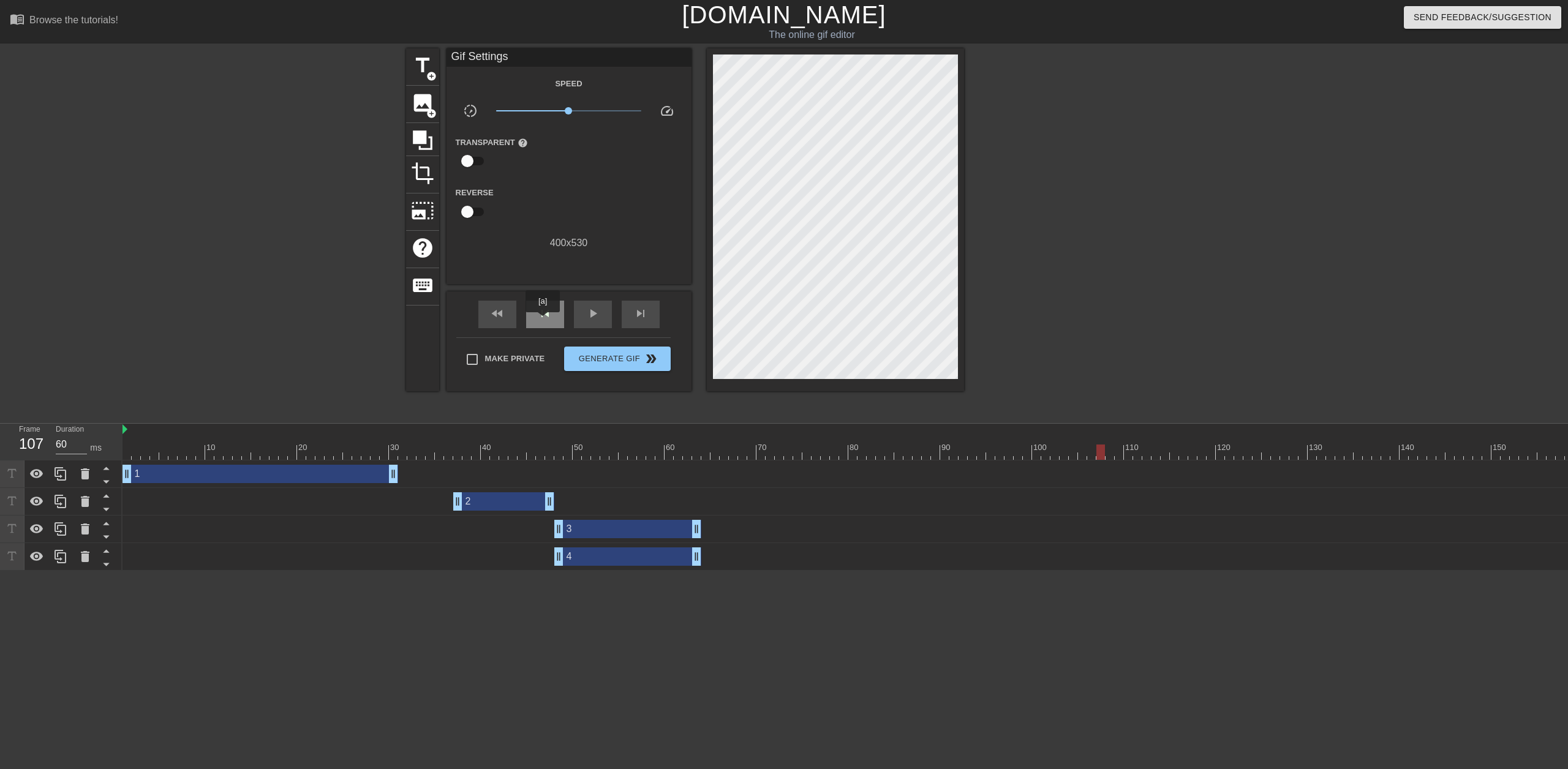
click at [542, 321] on div "skip_previous" at bounding box center [545, 314] width 38 height 28
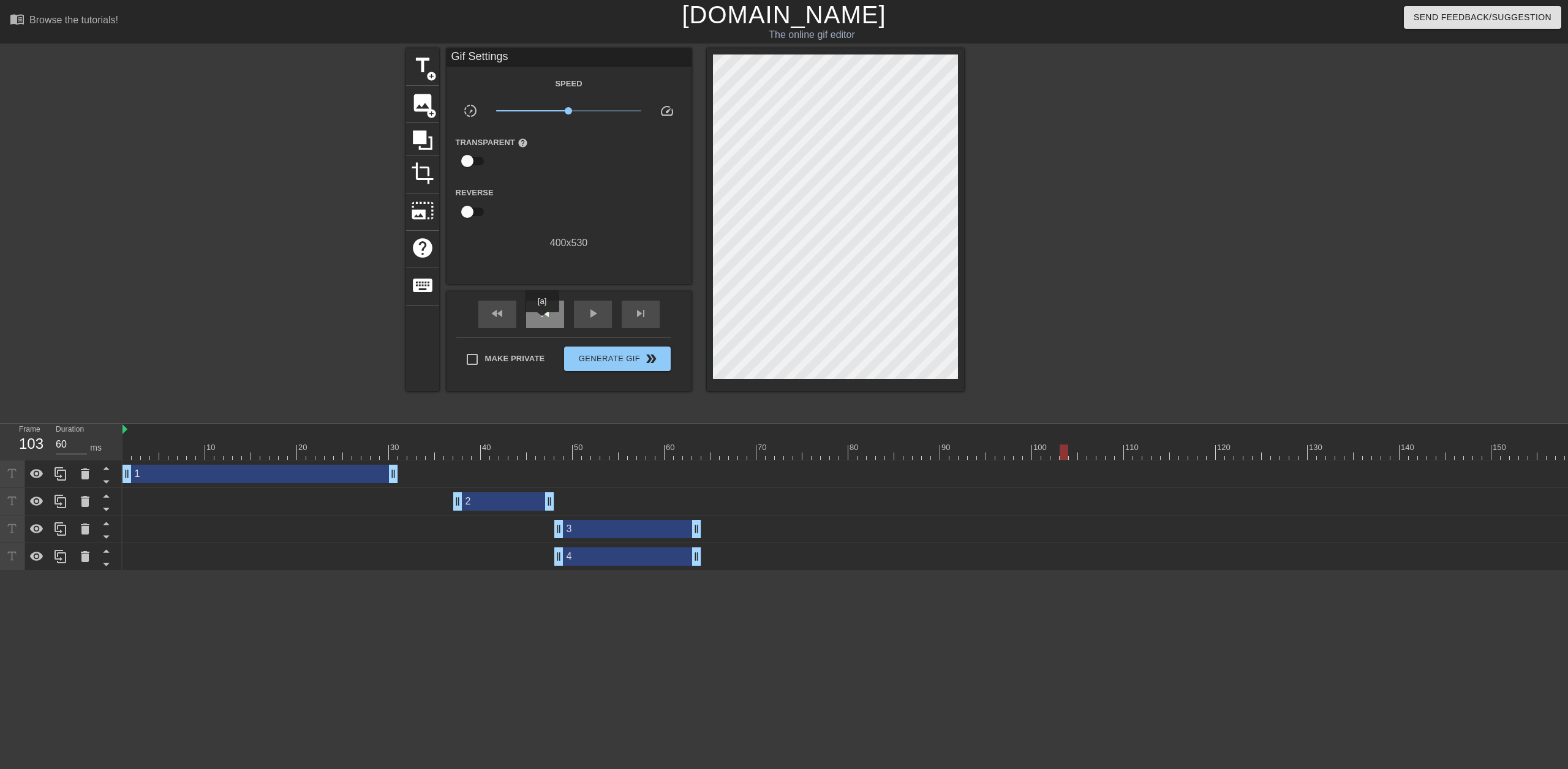
click at [542, 321] on div "skip_previous" at bounding box center [545, 314] width 38 height 28
click at [540, 321] on div "skip_previous" at bounding box center [545, 314] width 38 height 28
click at [540, 322] on div "skip_previous" at bounding box center [545, 314] width 38 height 28
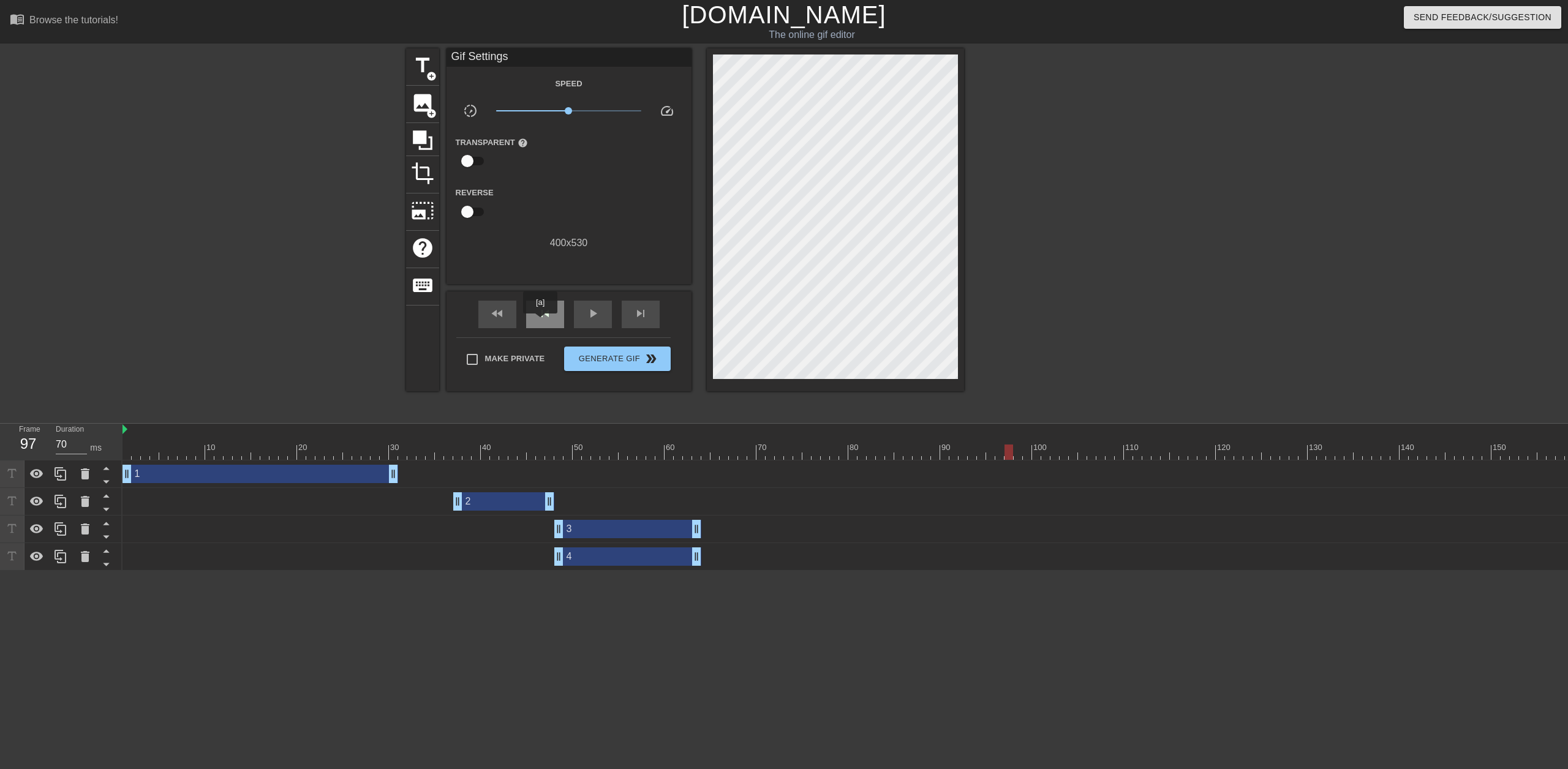
click at [540, 322] on div "skip_previous" at bounding box center [545, 314] width 38 height 28
click at [539, 322] on div "skip_previous" at bounding box center [545, 314] width 38 height 28
click at [537, 324] on div "skip_previous" at bounding box center [545, 314] width 38 height 28
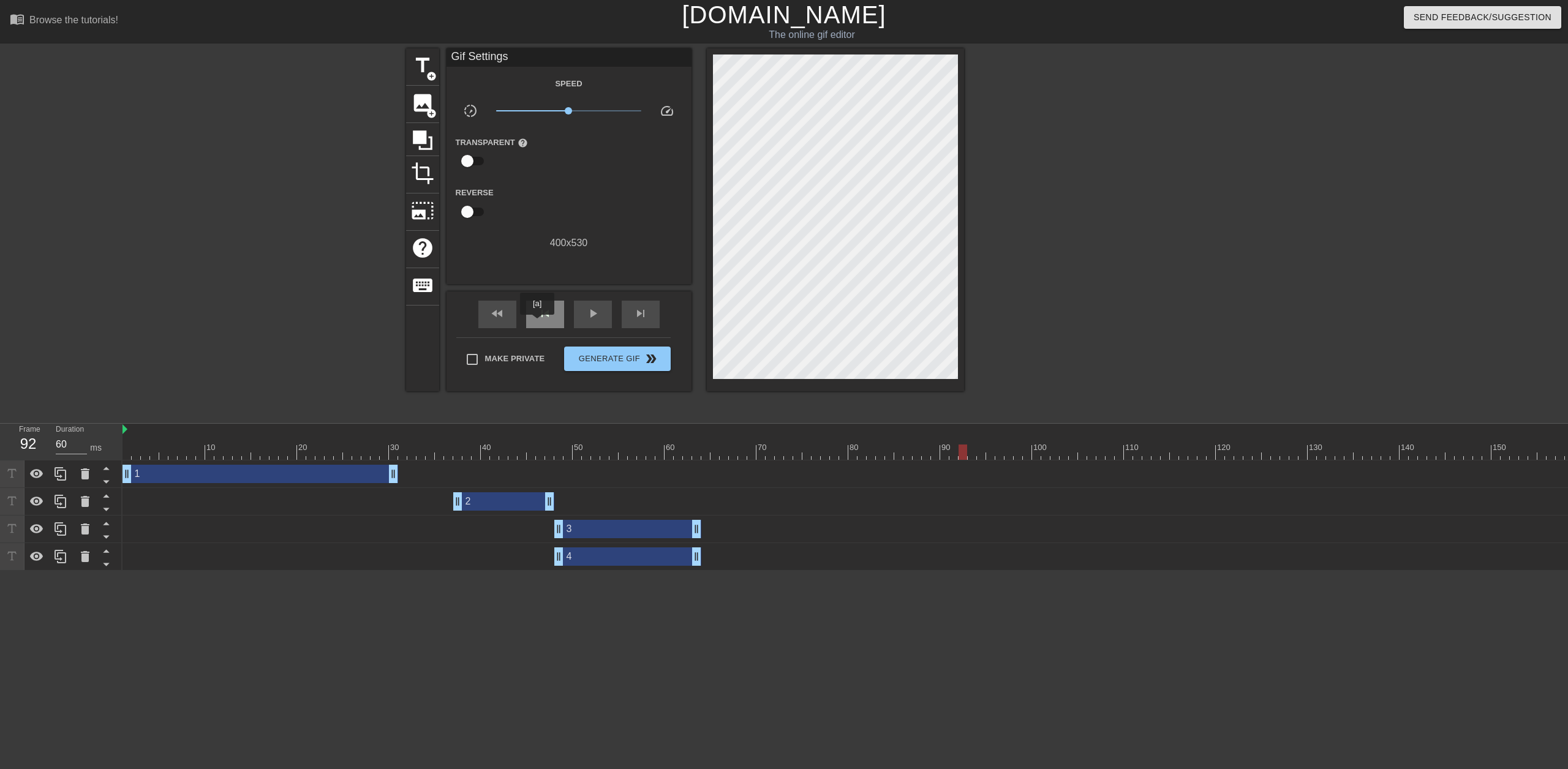
click at [537, 324] on div "skip_previous" at bounding box center [545, 314] width 38 height 28
click at [535, 324] on div "skip_previous" at bounding box center [545, 314] width 38 height 28
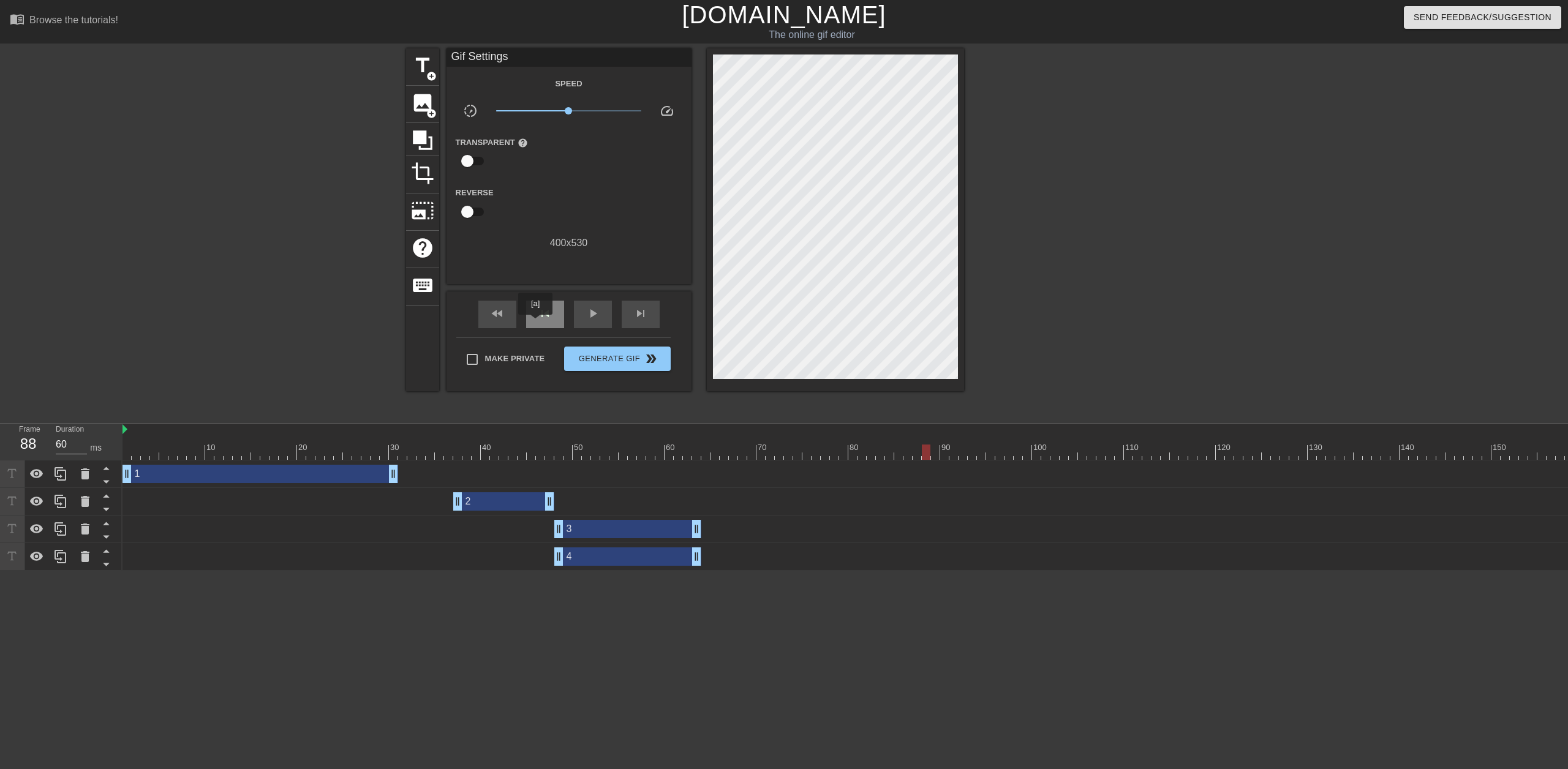
click at [535, 324] on div "skip_previous" at bounding box center [545, 314] width 38 height 28
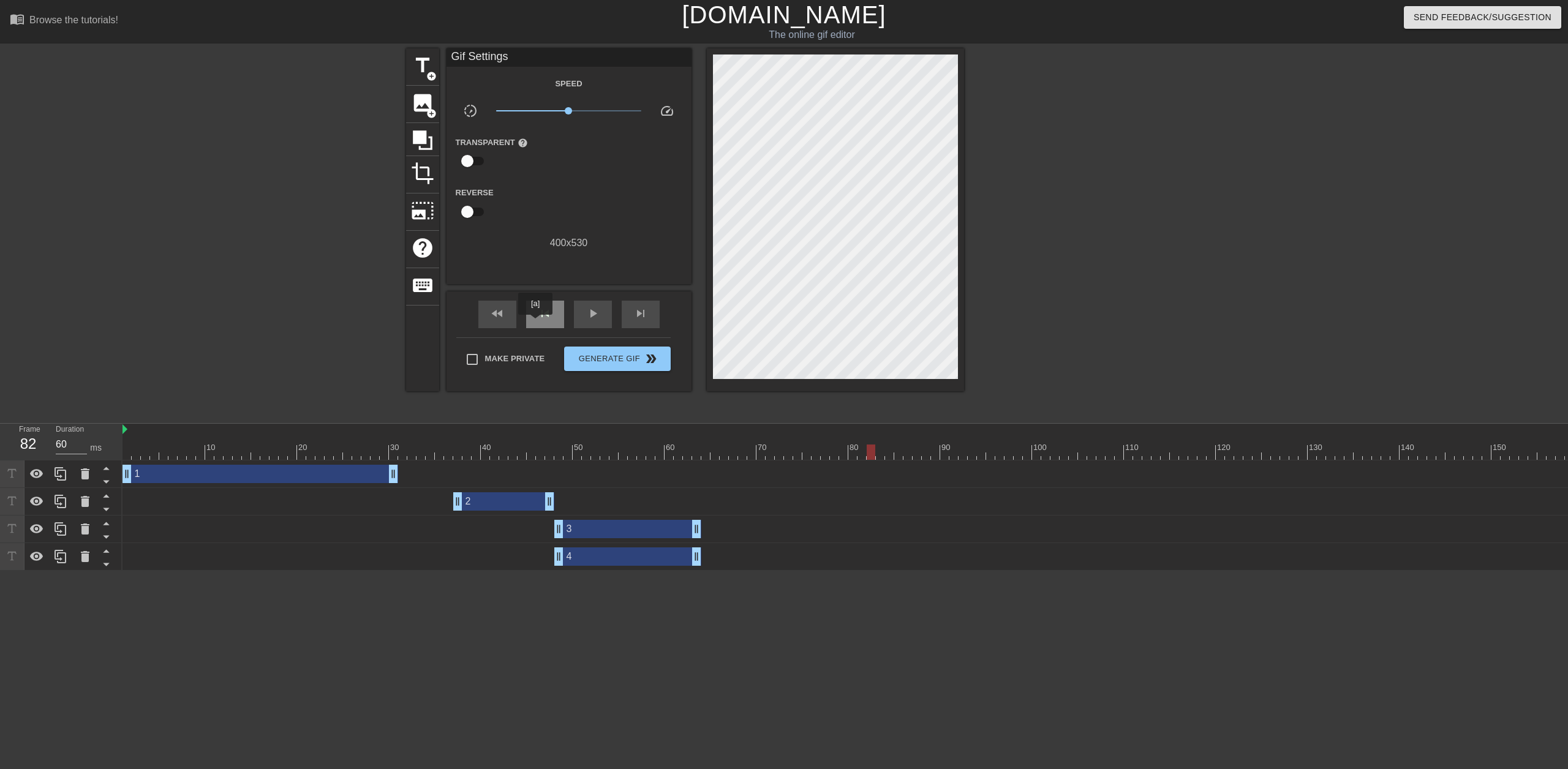
click at [535, 324] on div "skip_previous" at bounding box center [545, 314] width 38 height 28
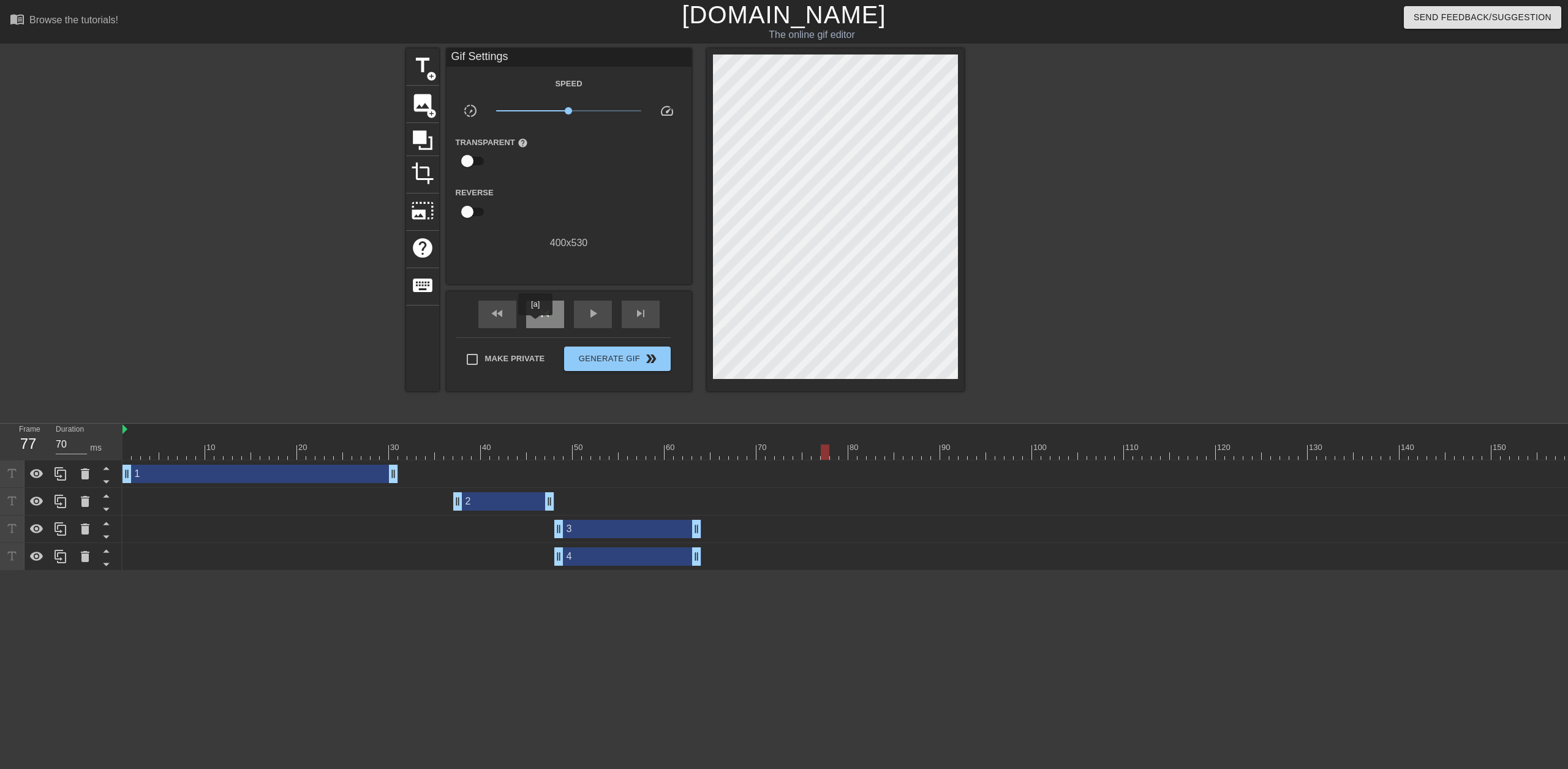
click at [535, 324] on div "skip_previous" at bounding box center [545, 314] width 38 height 28
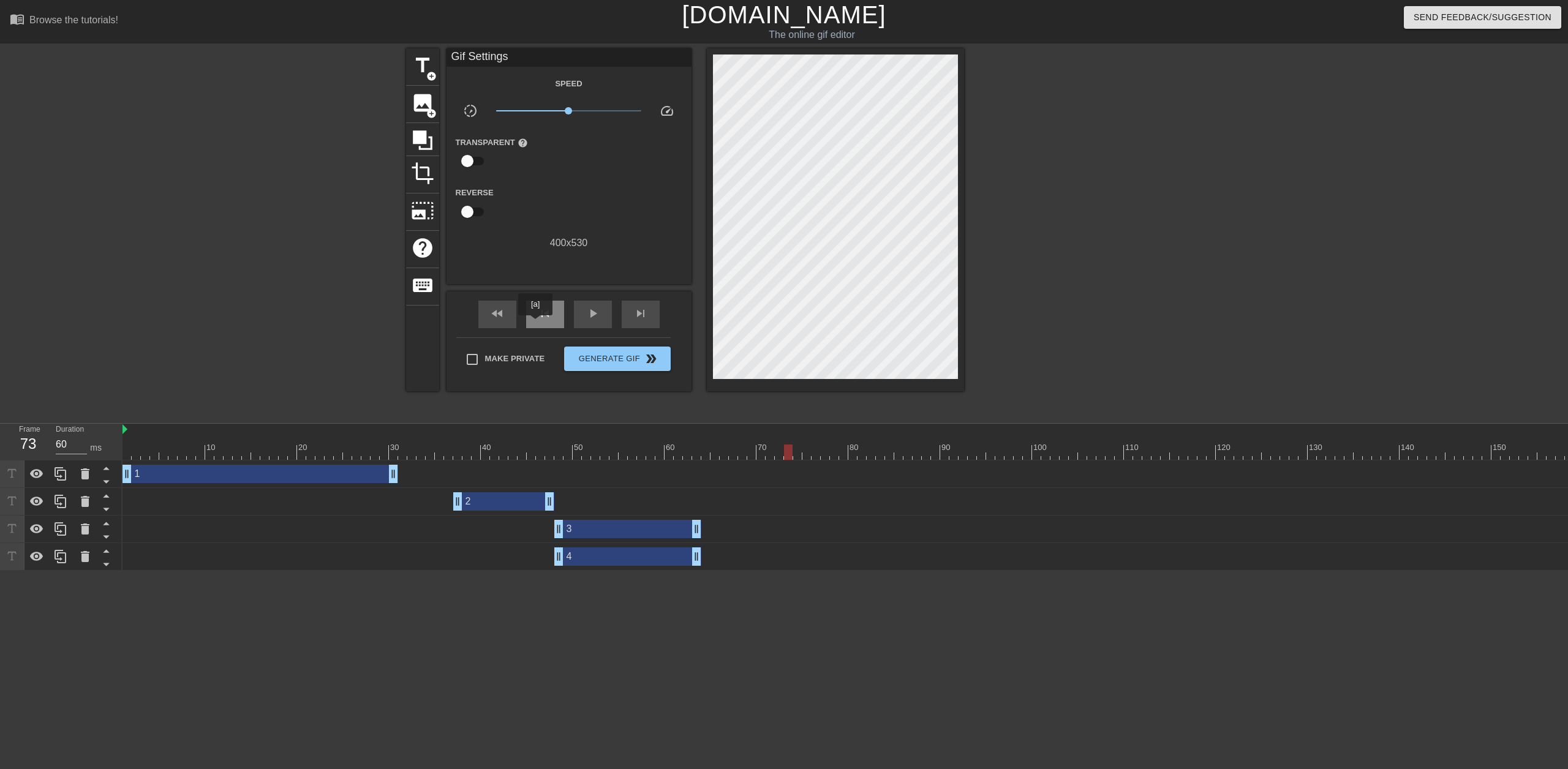
click at [535, 324] on div "skip_previous" at bounding box center [545, 314] width 38 height 28
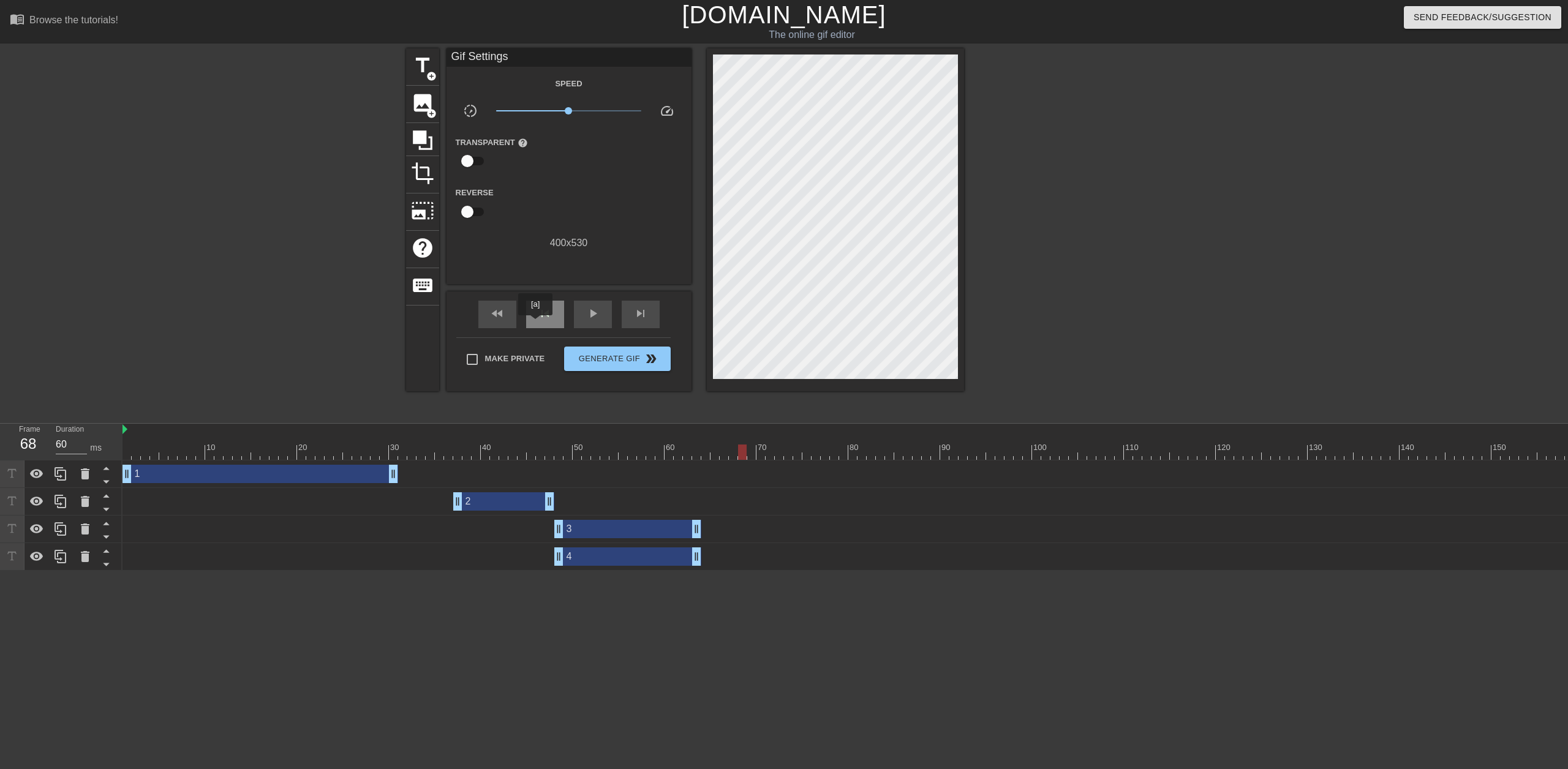
click at [535, 324] on div "skip_previous" at bounding box center [545, 314] width 38 height 28
click at [637, 315] on span "skip_next" at bounding box center [640, 313] width 15 height 15
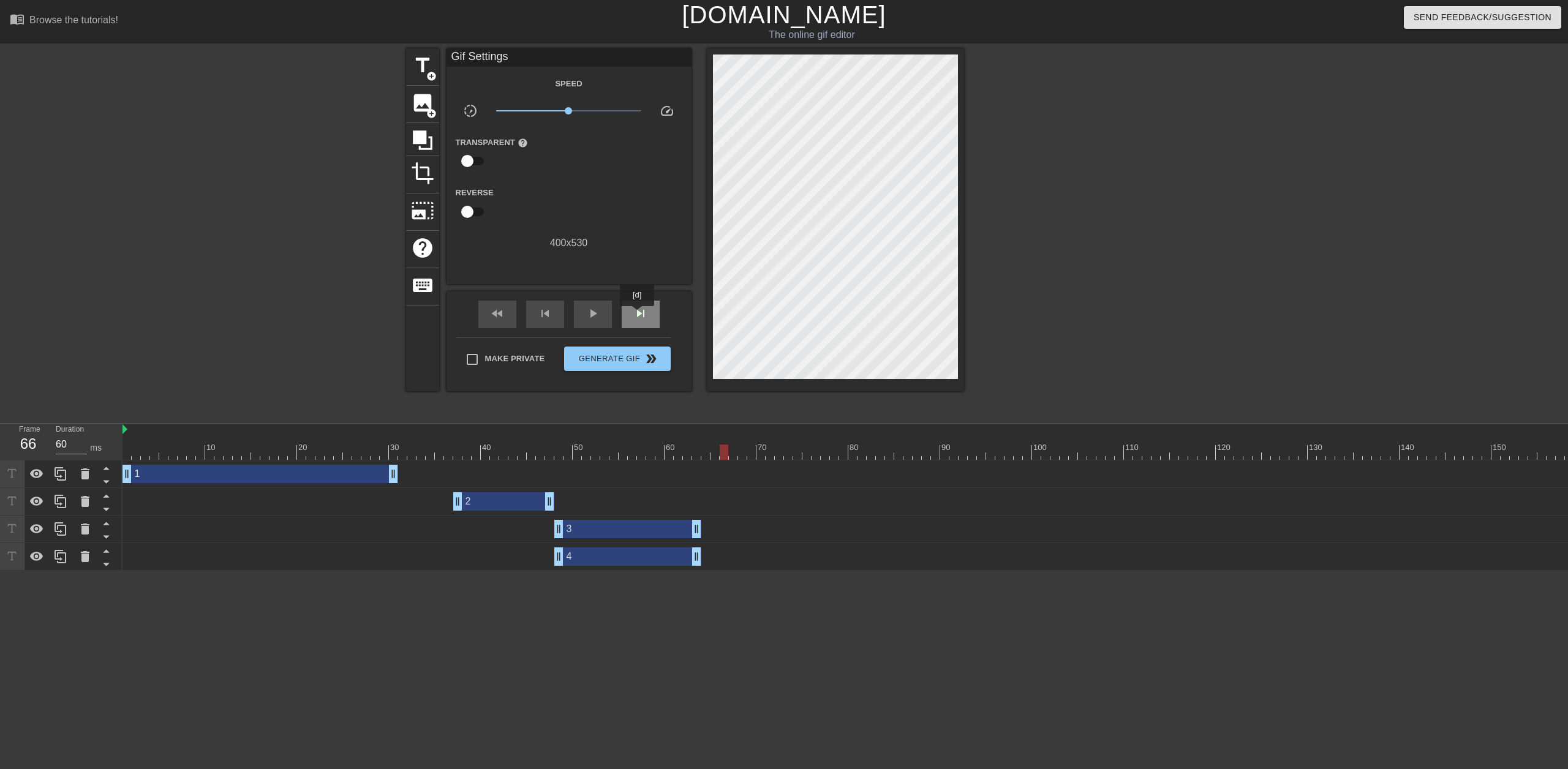
click at [637, 315] on span "skip_next" at bounding box center [640, 313] width 15 height 15
click at [636, 315] on span "skip_next" at bounding box center [640, 313] width 15 height 15
drag, startPoint x: 675, startPoint y: 557, endPoint x: 875, endPoint y: 564, distance: 200.1
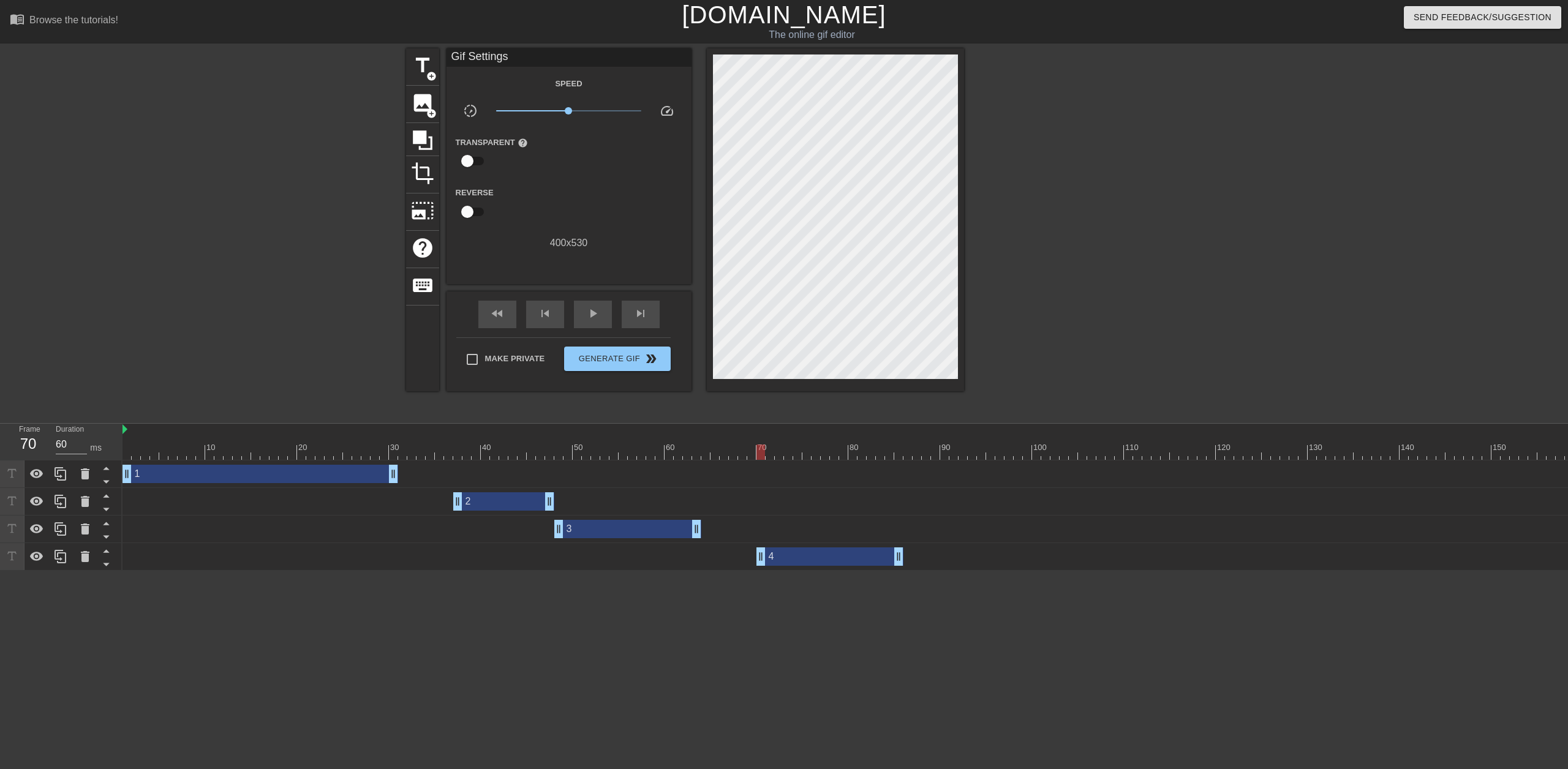
click at [875, 564] on div "4 drag_handle drag_handle" at bounding box center [829, 557] width 147 height 19
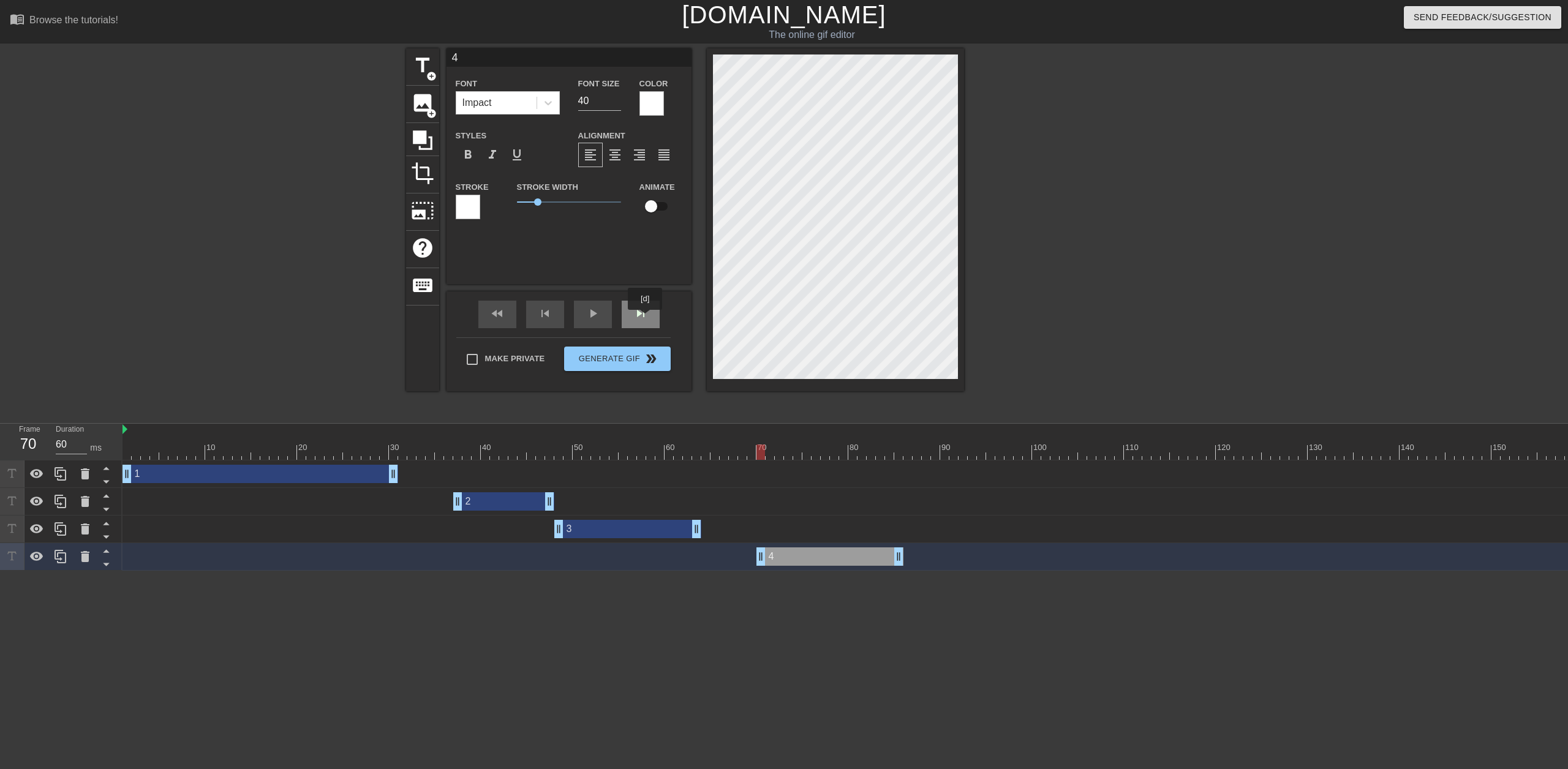
click at [644, 318] on span "skip_next" at bounding box center [640, 313] width 15 height 15
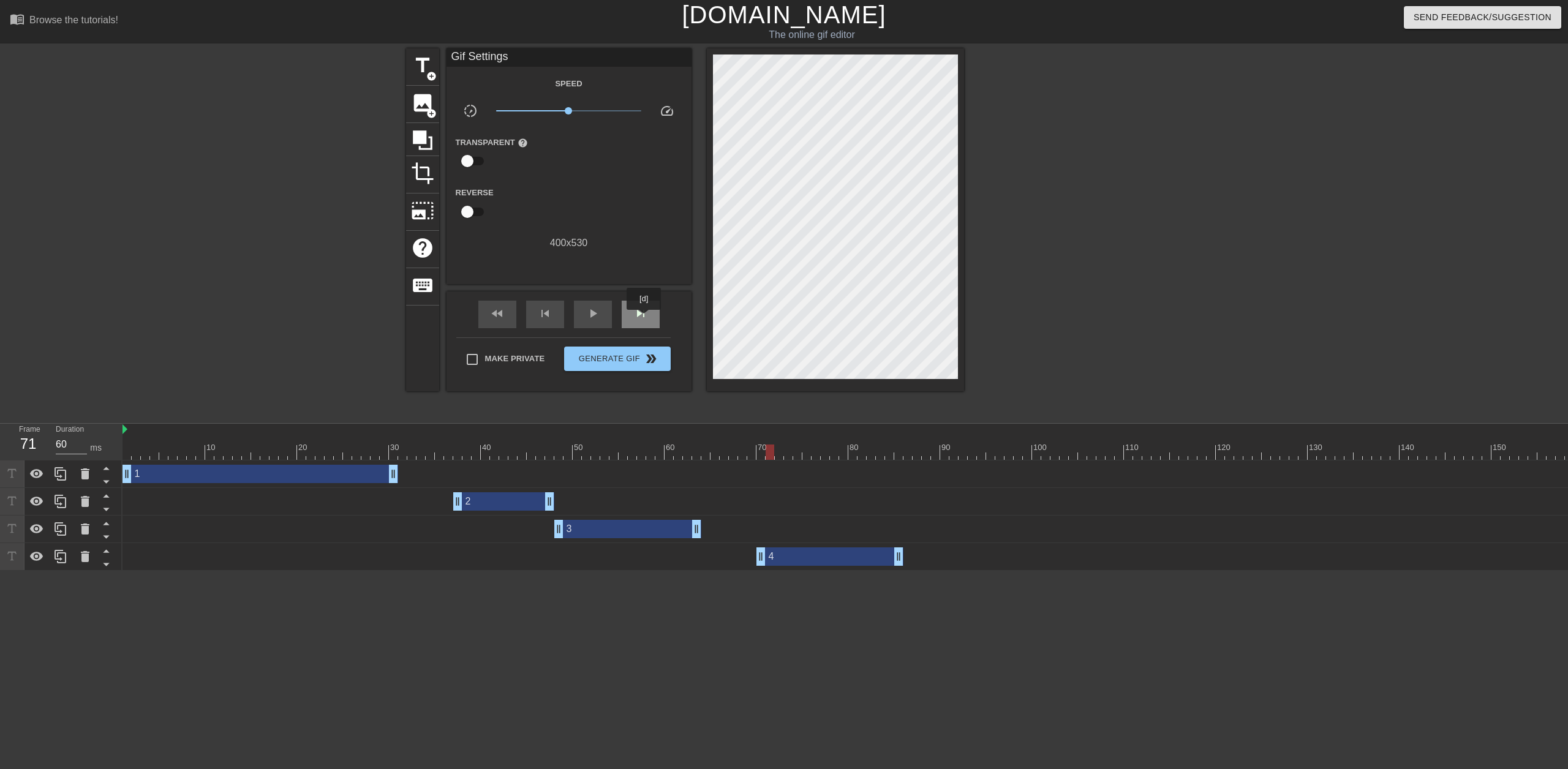
click at [644, 318] on span "skip_next" at bounding box center [640, 313] width 15 height 15
click at [644, 319] on span "skip_next" at bounding box center [640, 313] width 15 height 15
click at [643, 322] on div "skip_next" at bounding box center [640, 314] width 38 height 28
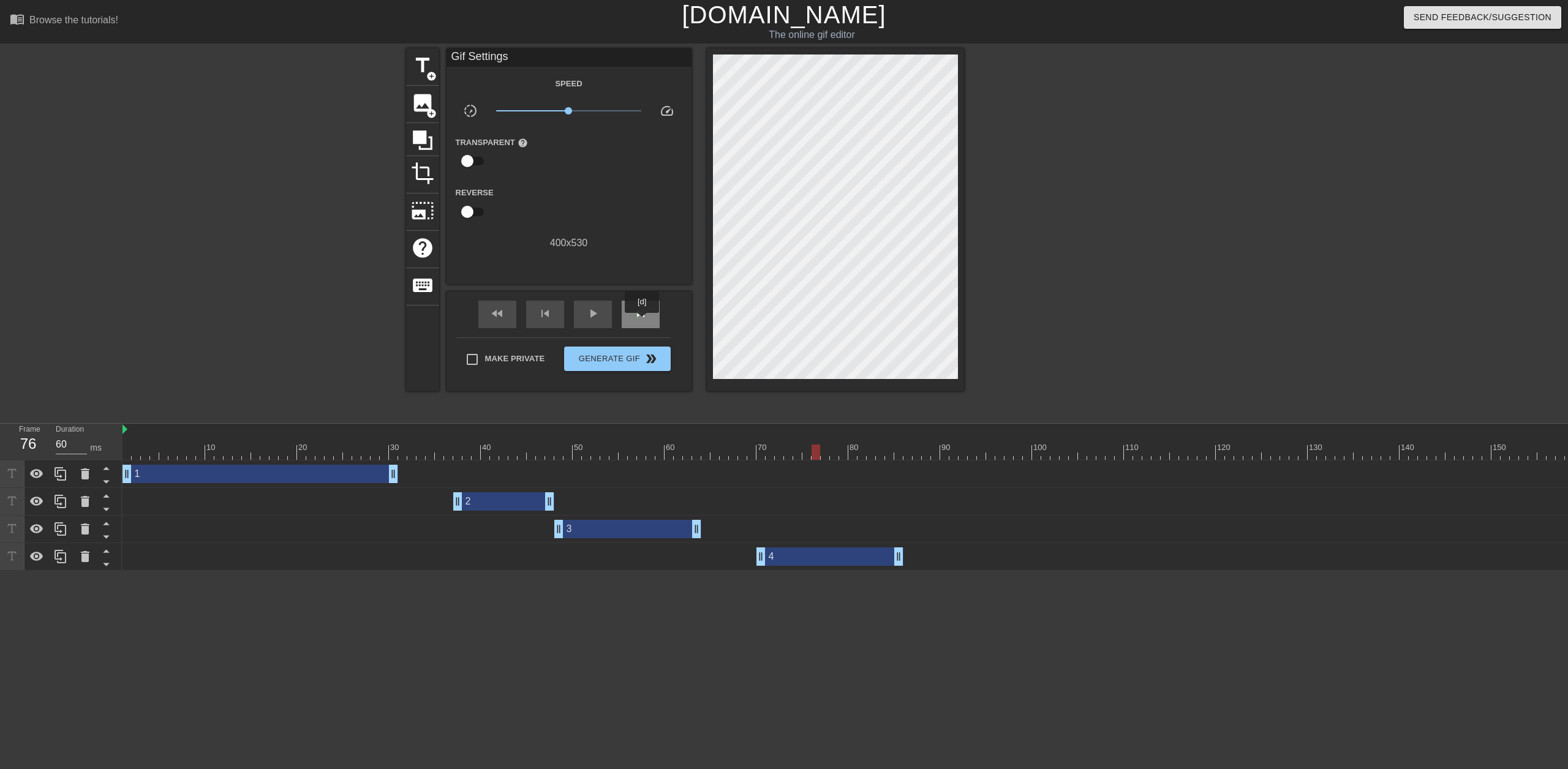
click at [643, 322] on div "skip_next" at bounding box center [640, 314] width 38 height 28
click at [639, 322] on div "skip_next" at bounding box center [640, 314] width 38 height 28
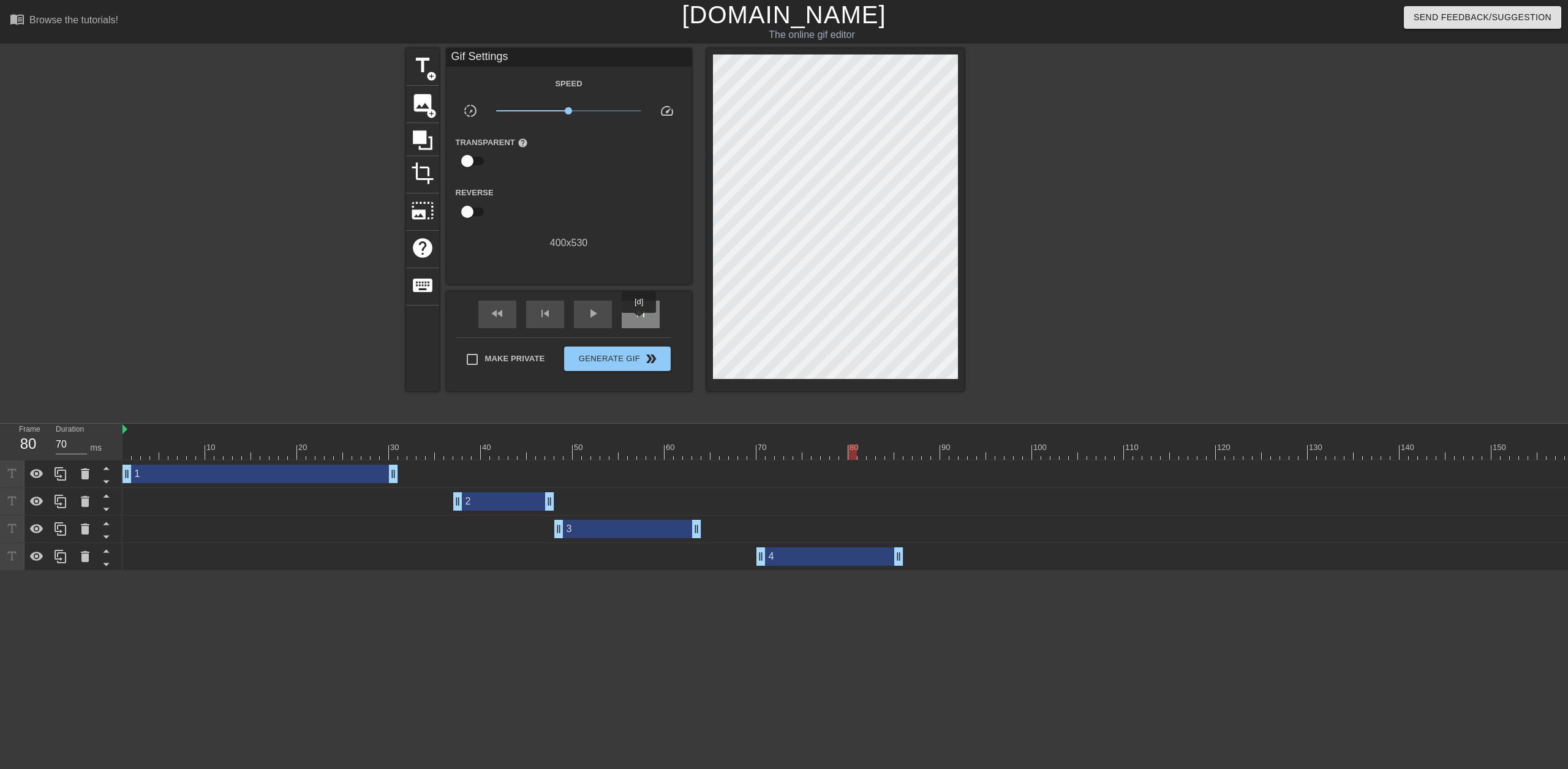
click at [636, 322] on div "skip_next" at bounding box center [640, 314] width 38 height 28
click at [635, 322] on div "skip_next" at bounding box center [640, 314] width 38 height 28
type input "60"
drag, startPoint x: 898, startPoint y: 562, endPoint x: 882, endPoint y: 561, distance: 16.0
click at [590, 354] on span "Generate Gif double_arrow" at bounding box center [617, 358] width 96 height 15
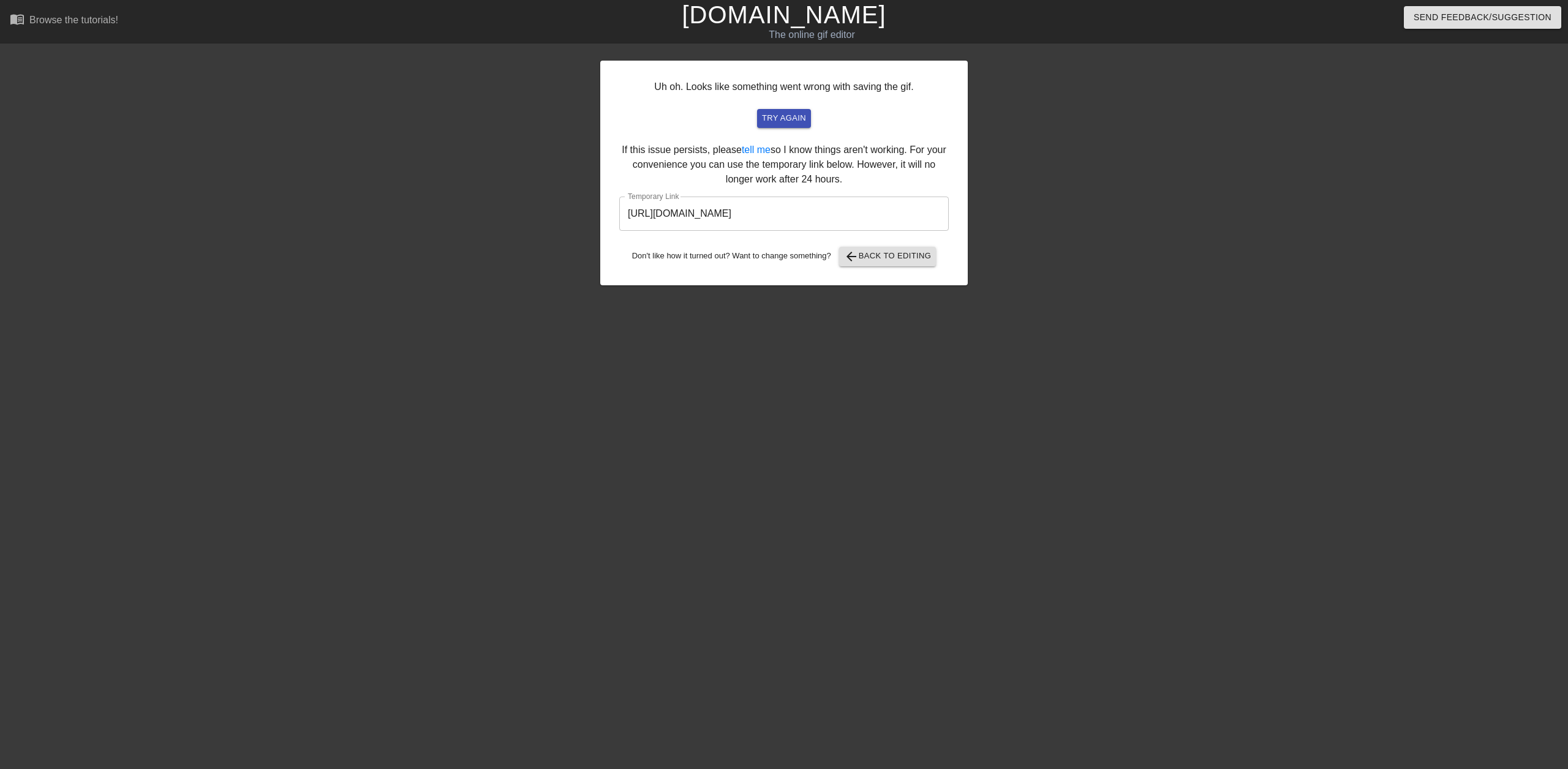
click at [868, 216] on input "[URL][DOMAIN_NAME]" at bounding box center [784, 213] width 330 height 35
click at [866, 216] on input "[URL][DOMAIN_NAME]" at bounding box center [784, 213] width 330 height 35
